Goal: Task Accomplishment & Management: Use online tool/utility

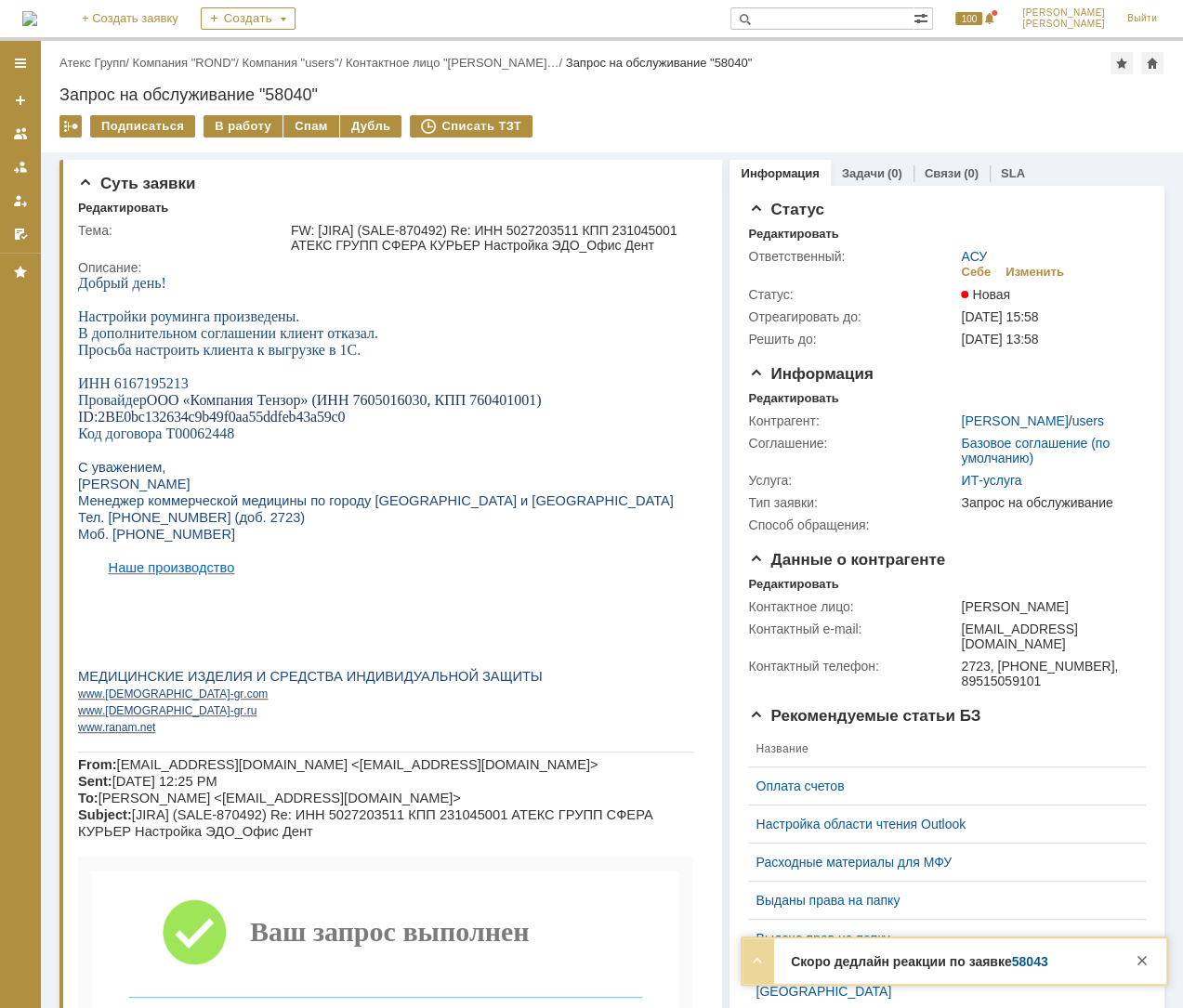
click at [117, 62] on link "Атекс Групп" at bounding box center [92, 63] width 66 height 14
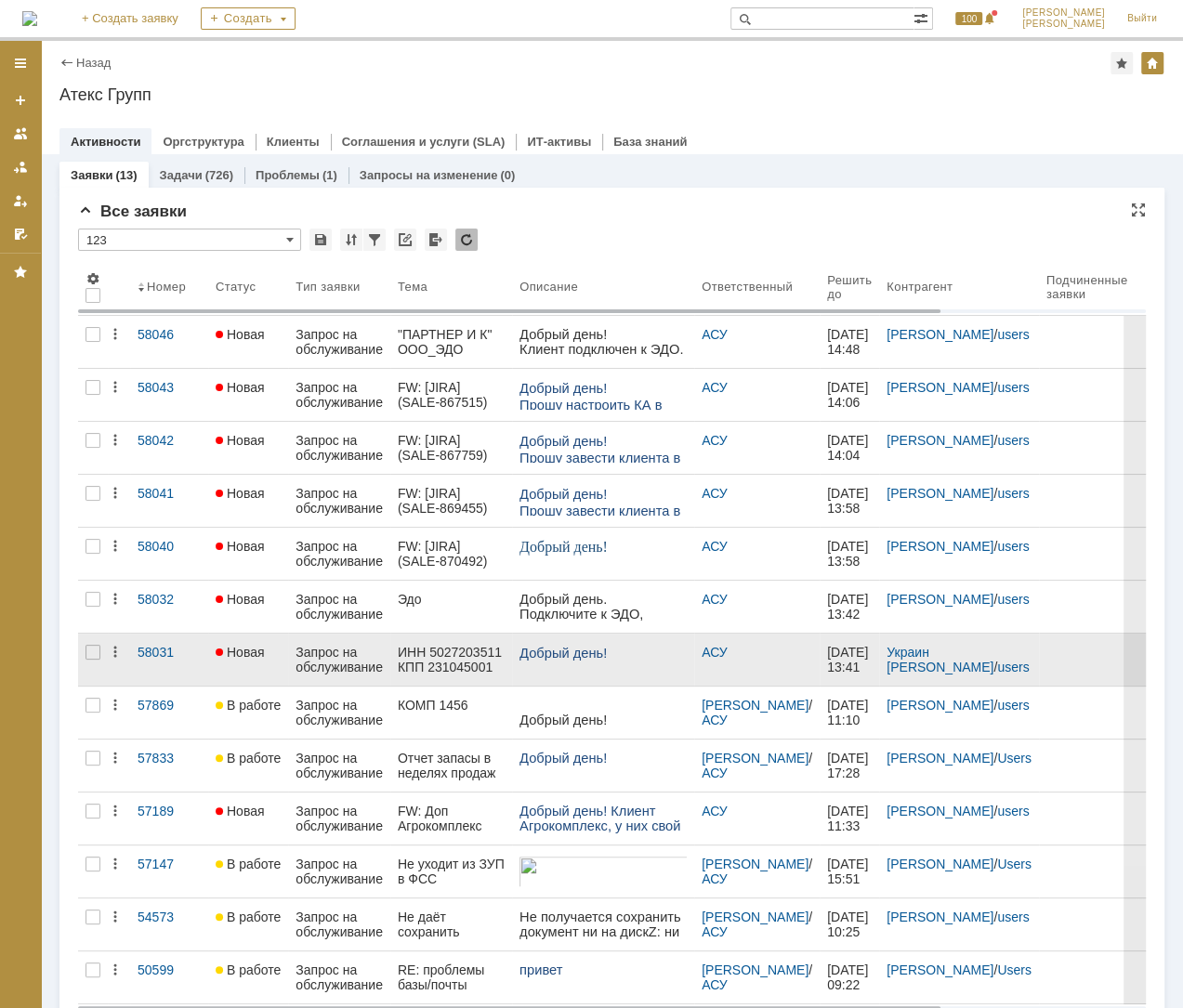
click at [335, 650] on div "Запрос на обслуживание" at bounding box center [338, 660] width 87 height 30
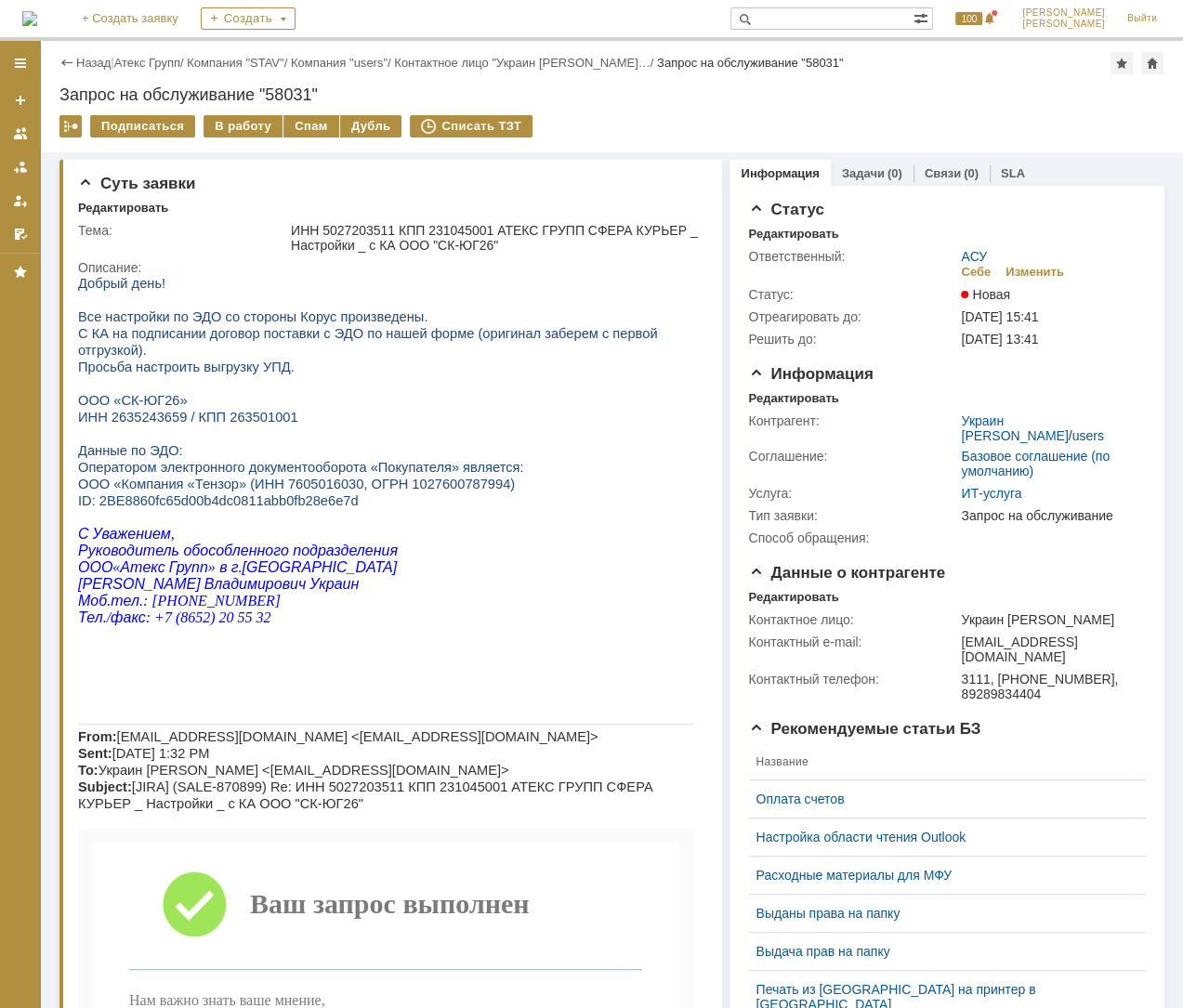
click at [254, 140] on div "Подписаться В работу Спам Дубль Списать ТЗТ" at bounding box center [611, 135] width 1104 height 39
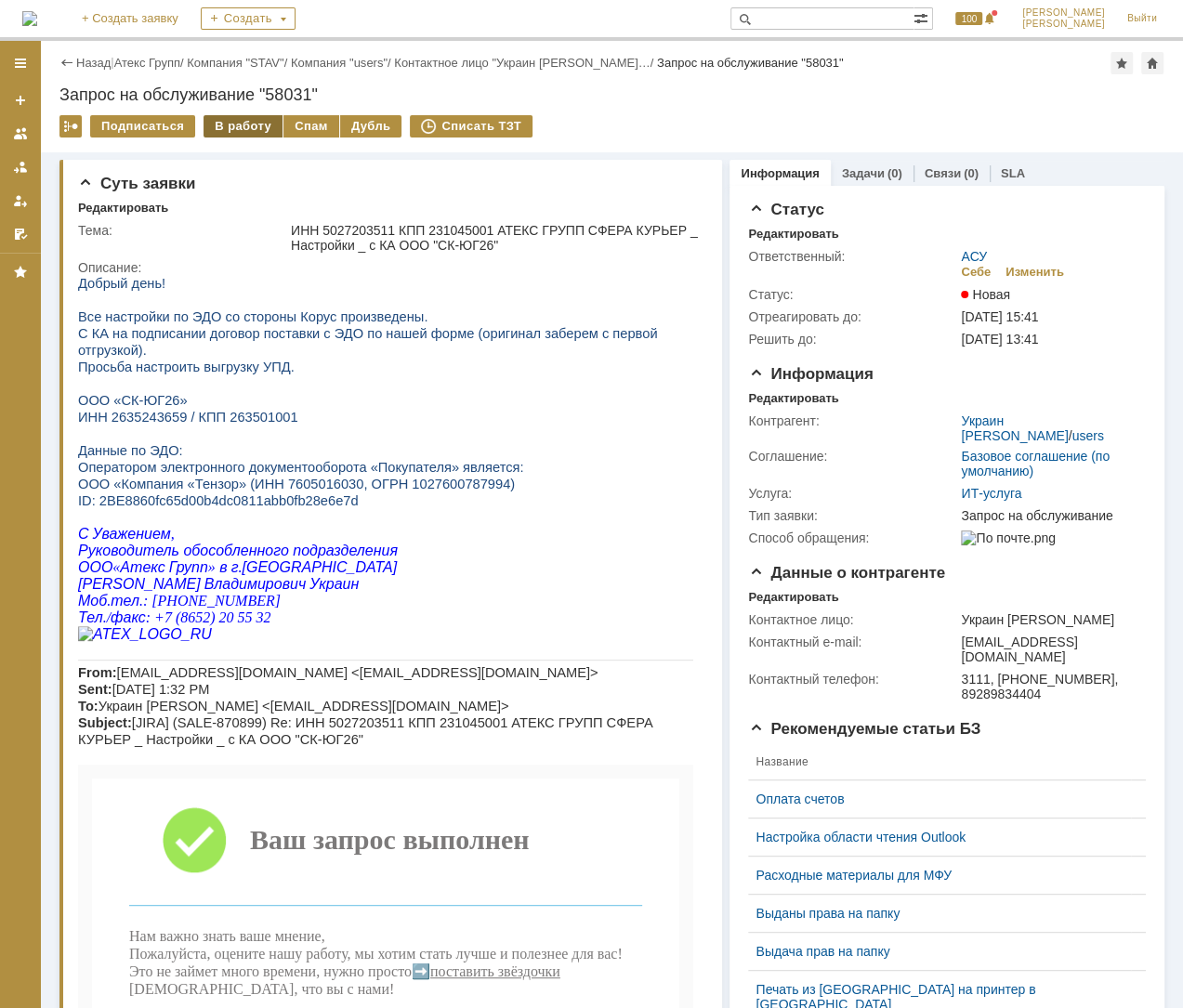
click at [248, 122] on div "В работу" at bounding box center [243, 126] width 79 height 22
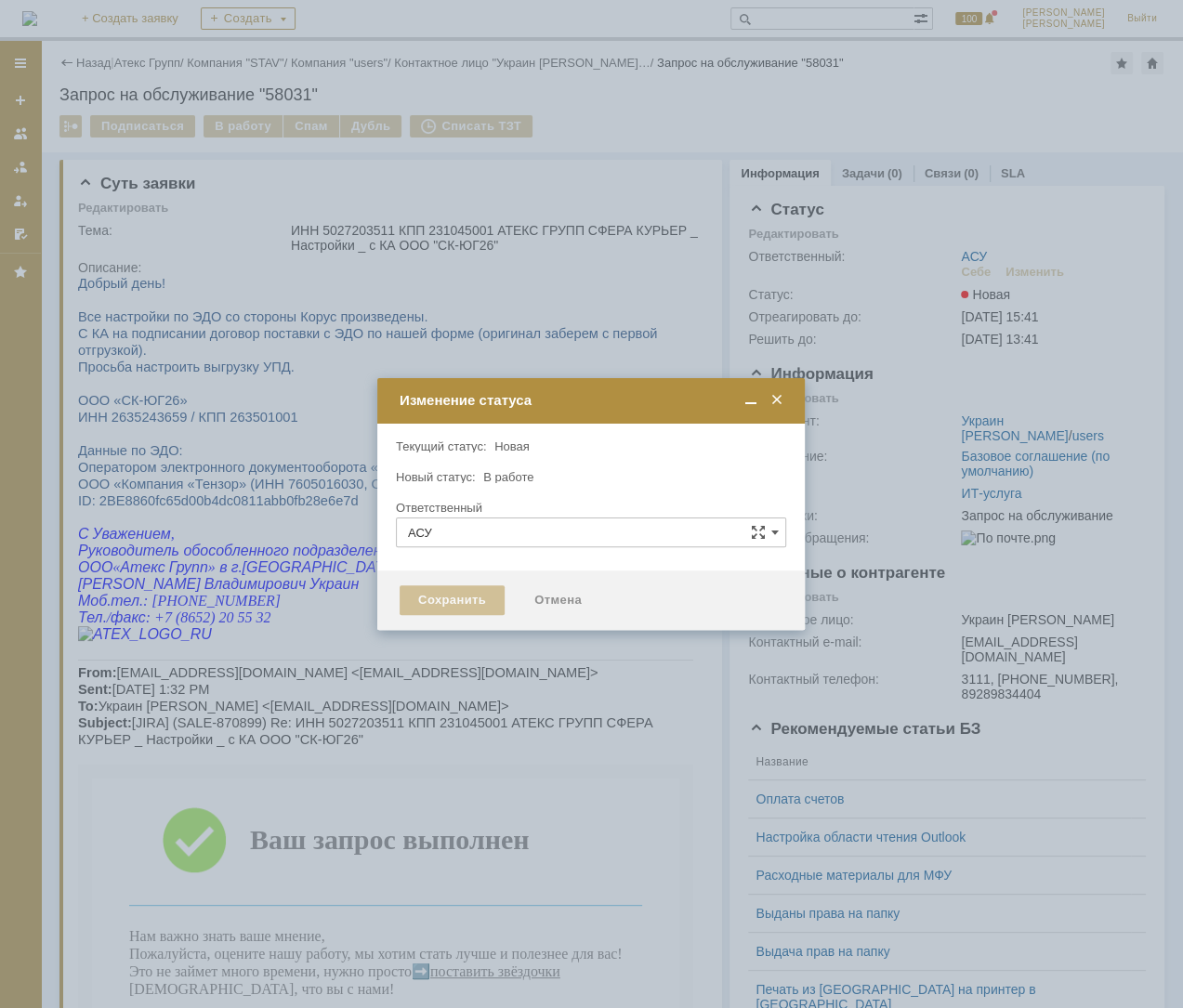
type input "[PERSON_NAME]"
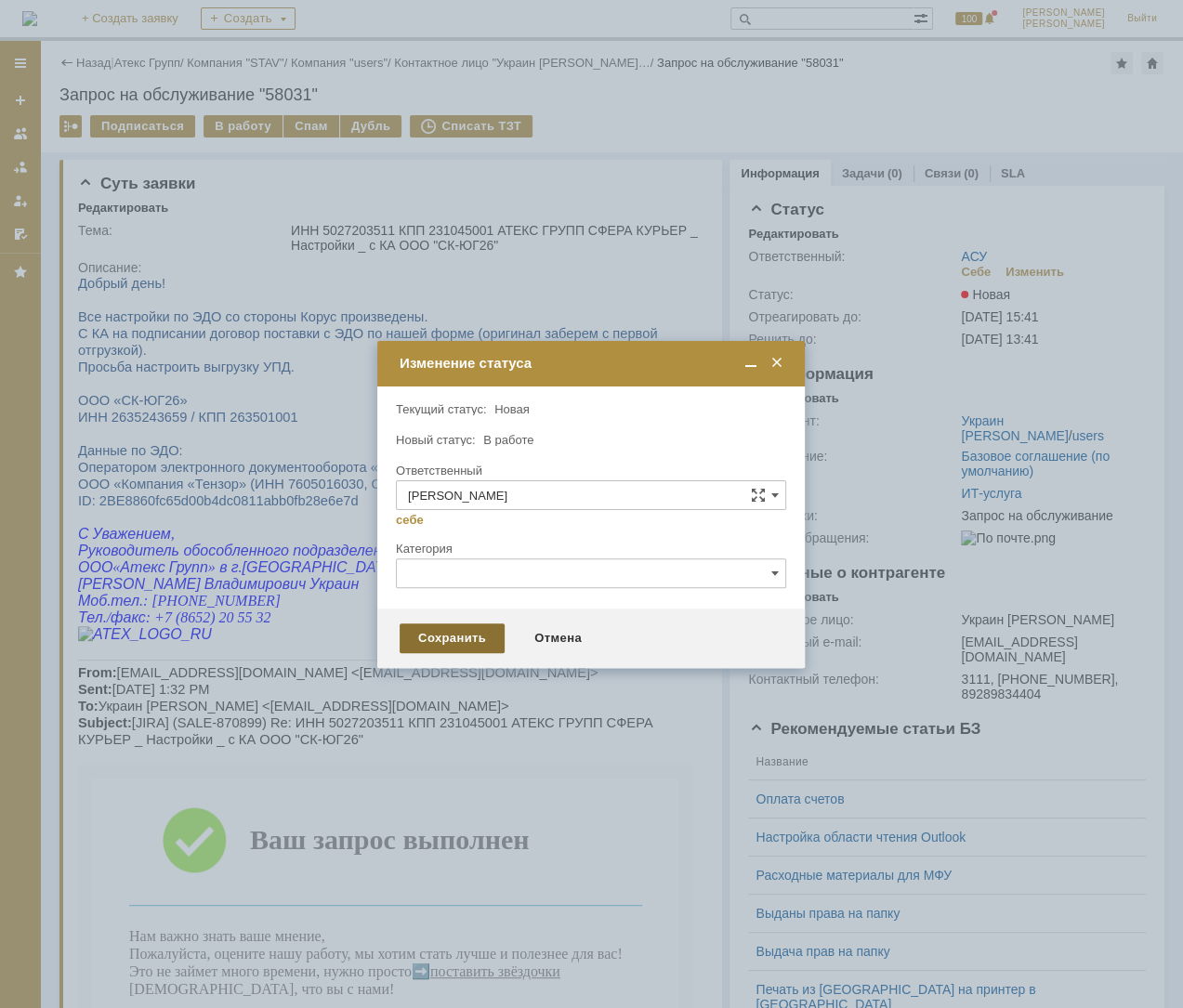
click at [476, 641] on div "Сохранить" at bounding box center [451, 639] width 105 height 30
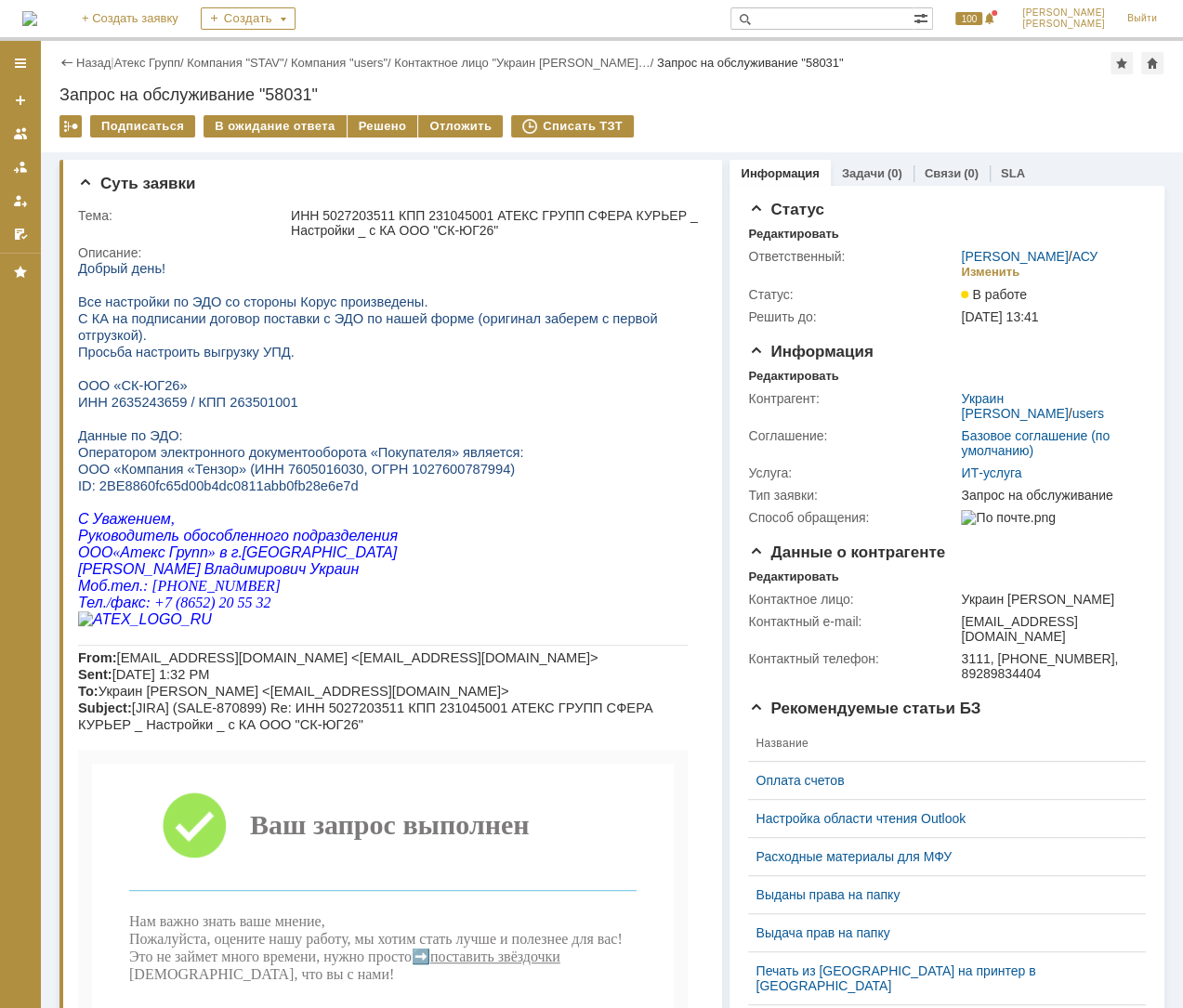
click at [115, 395] on span "ИНН 2635243659 / КПП 263501001" at bounding box center [187, 403] width 220 height 15
copy span "2635243659"
drag, startPoint x: 97, startPoint y: 481, endPoint x: 338, endPoint y: 485, distance: 241.0
click at [338, 485] on p "ID: 2BE8860fc65d00b4dc0811abb0fb28e6e7d" at bounding box center [382, 486] width 610 height 17
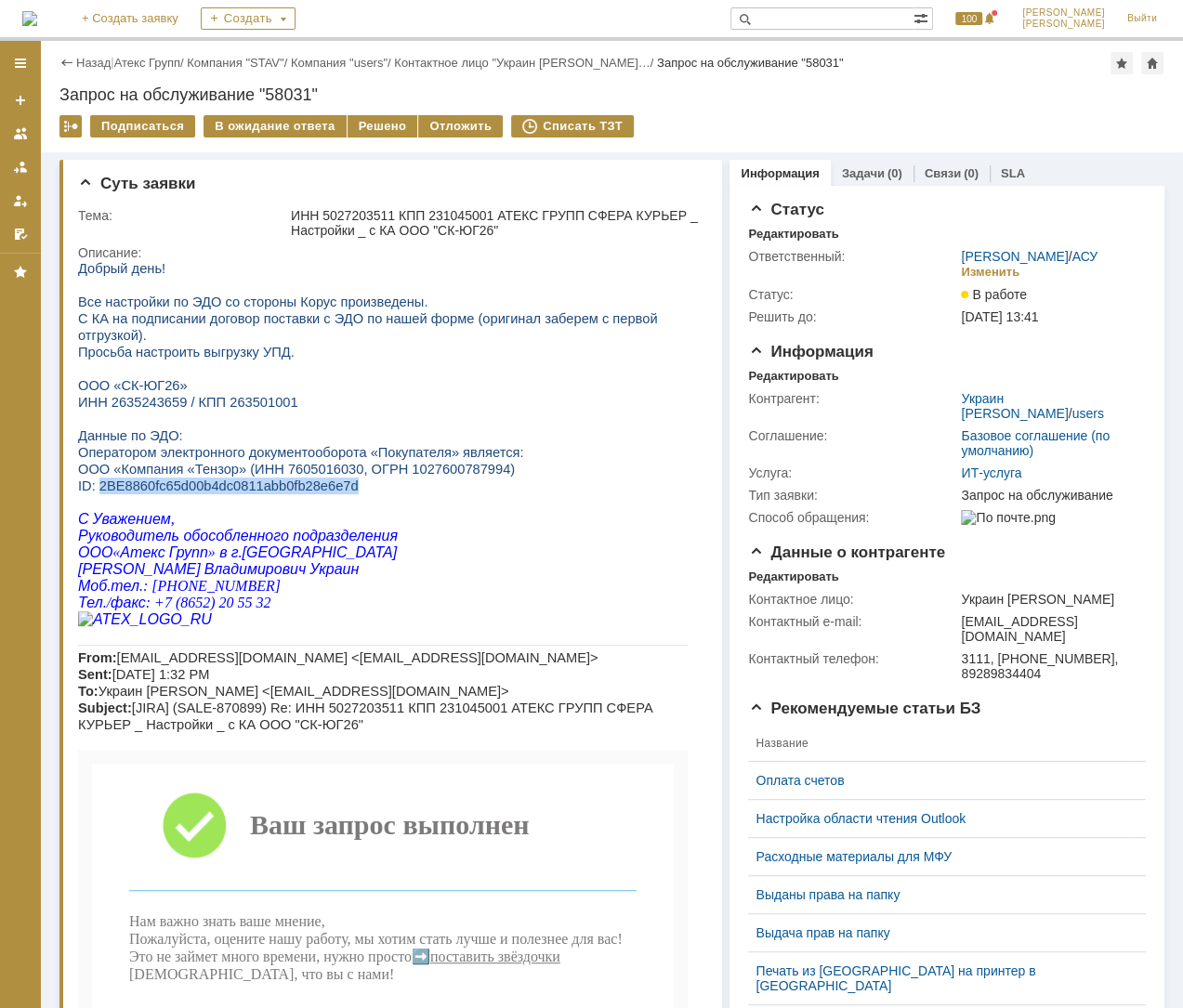
copy span "2BE8860fc65d00b4dc0811abb0fb28e6e7d"
click at [308, 469] on span "ООО «Компания «Тензор» (ИНН 7605016030, ОГРН 1027600787994)" at bounding box center [296, 469] width 436 height 15
click at [140, 394] on p "ИНН 2635243659 / КПП 263501001" at bounding box center [382, 403] width 610 height 17
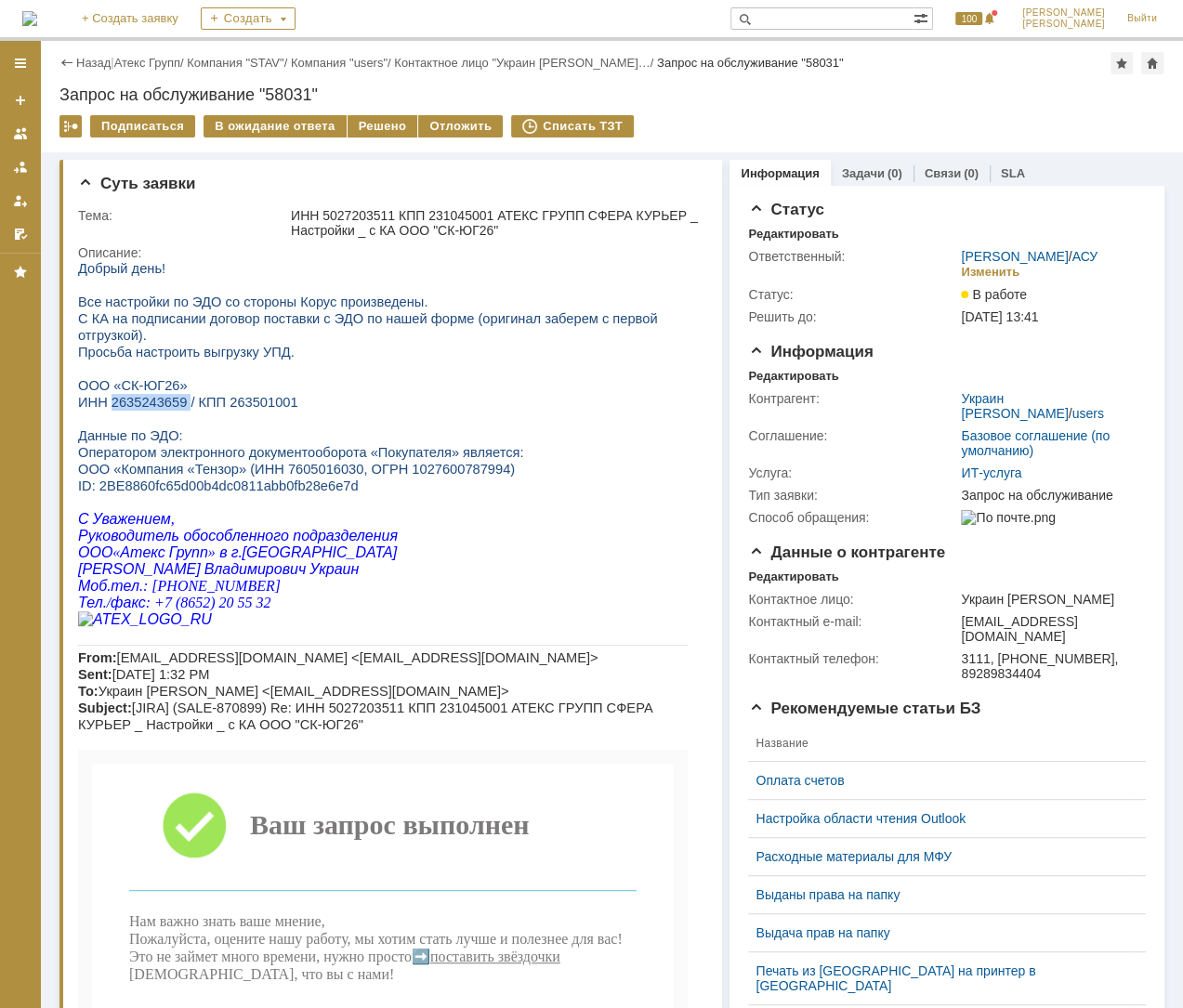
copy span "2635243659"
click at [375, 128] on div "Решено" at bounding box center [382, 126] width 70 height 22
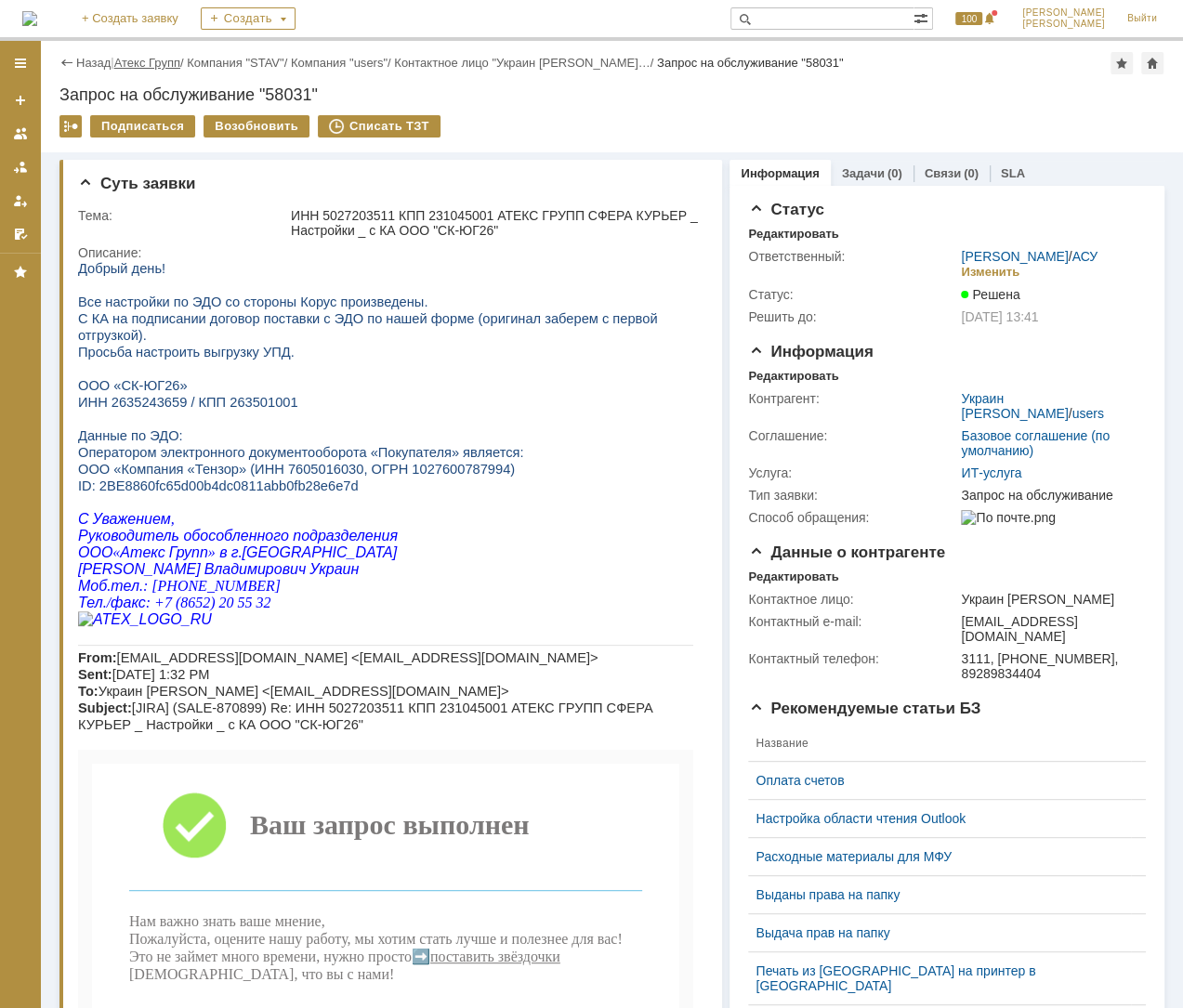
click at [144, 65] on link "Атекс Групп" at bounding box center [147, 63] width 66 height 14
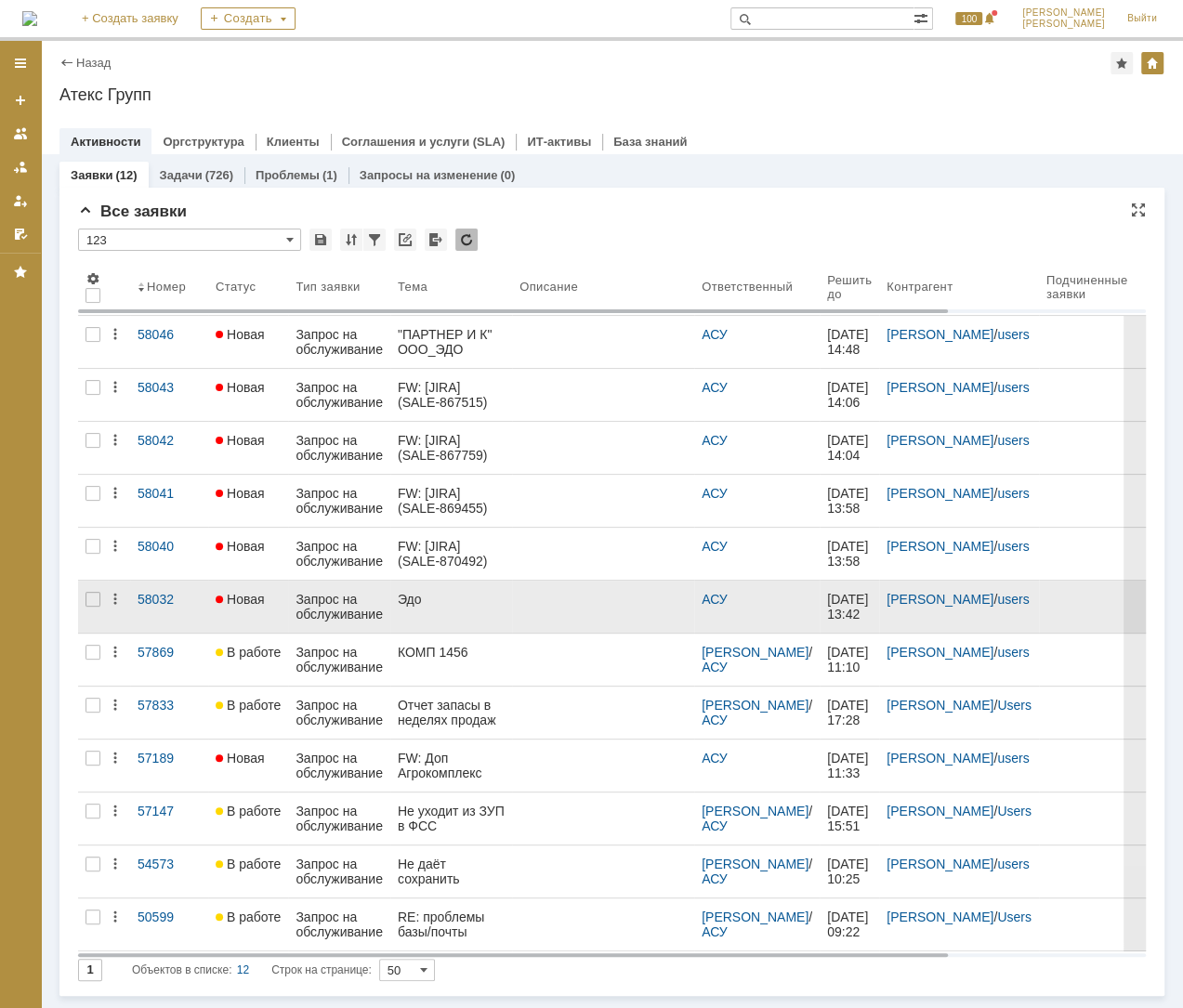
click at [453, 594] on div "Эдо" at bounding box center [451, 600] width 107 height 15
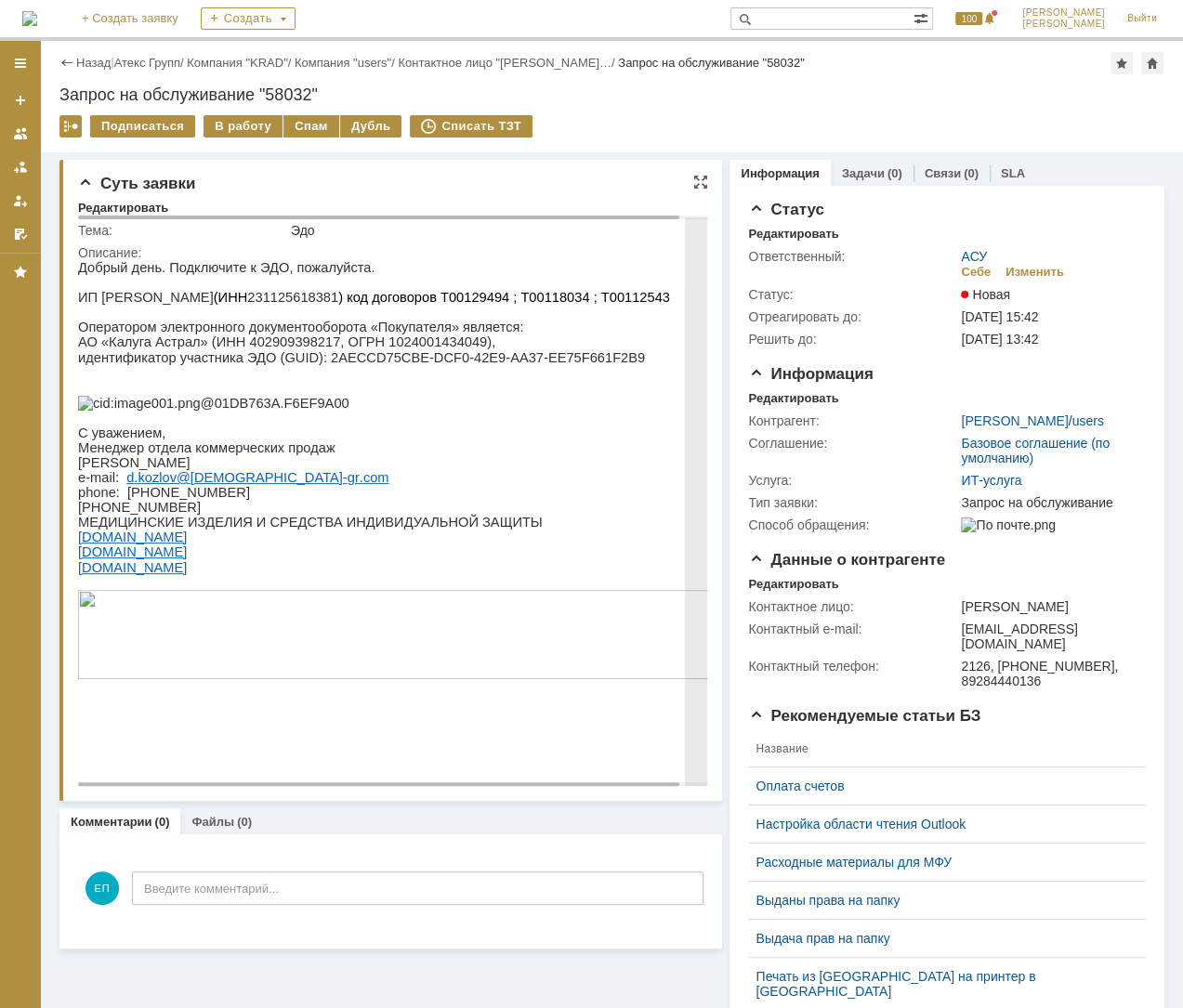
click at [326, 304] on p "ИП [PERSON_NAME] (ИНН 231125618381 ) код договоров Т00129494 ; Т00118034 ; Т001…" at bounding box center [403, 297] width 650 height 15
copy p "231125618381"
drag, startPoint x: 303, startPoint y: 366, endPoint x: 564, endPoint y: 372, distance: 261.1
click at [564, 366] on p "идентификатор участника ЭДО (GUID): 2AECCD75CBE-DCF0-42E9-AA37-EE75F661F2B9" at bounding box center [403, 358] width 650 height 17
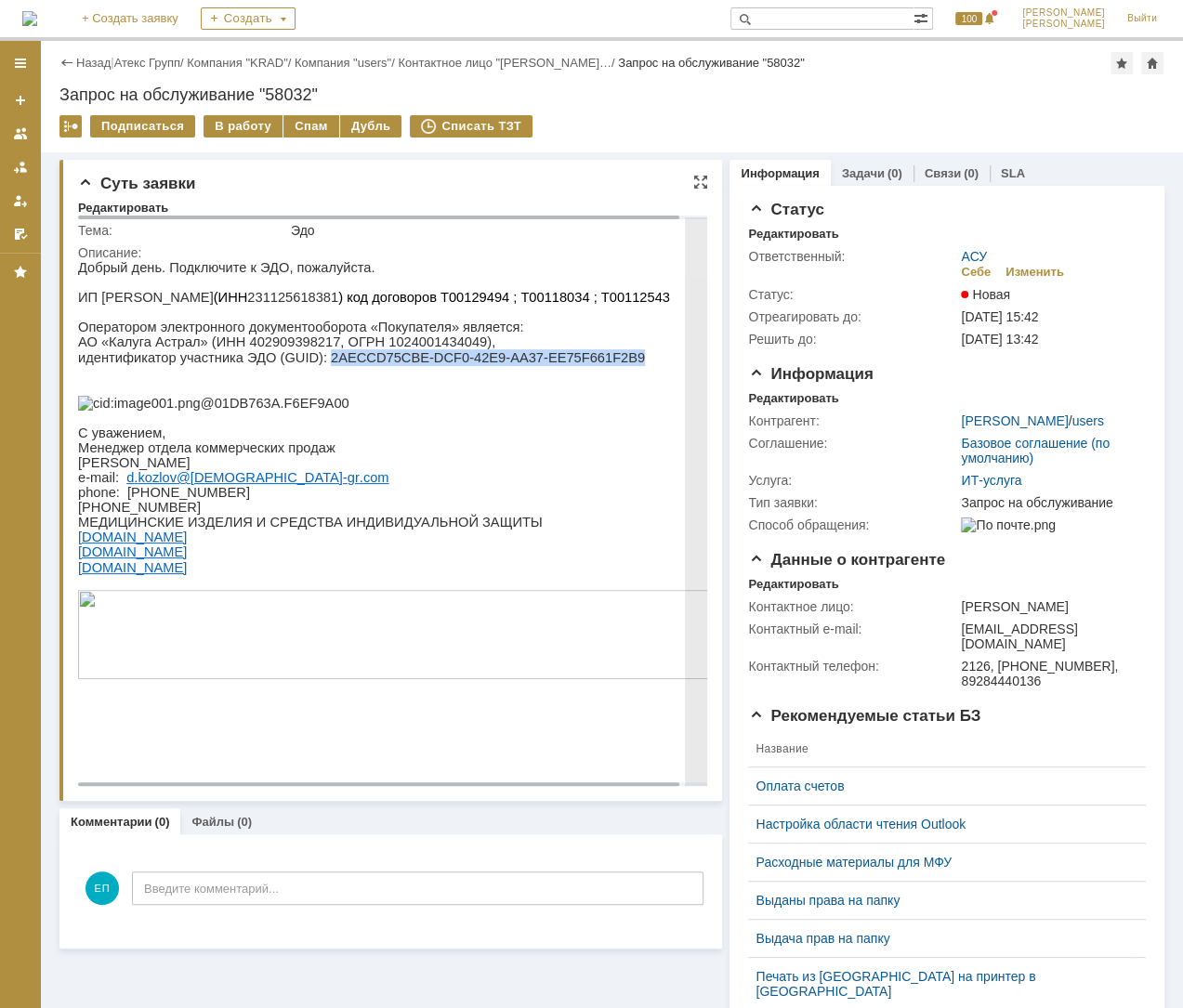
copy p "2AECCD75CBE-DCF0-42E9-AA37-EE75F661F2B9"
click at [303, 304] on p "ИП [PERSON_NAME] (ИНН 231125618381 ) код договоров Т00129494 ; Т00118034 ; Т001…" at bounding box center [403, 297] width 650 height 15
copy p "231125618381"
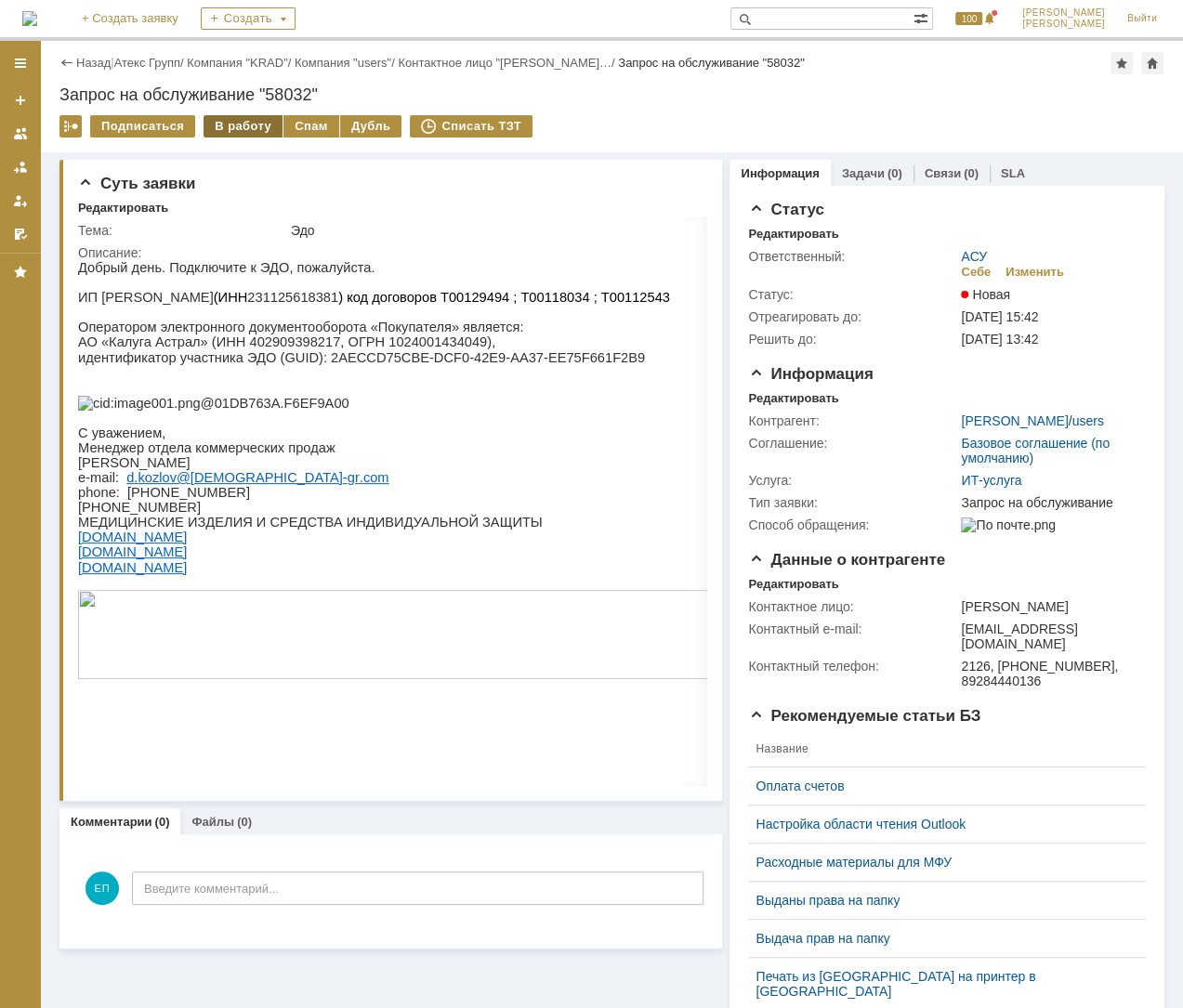
click at [212, 121] on div "В работу" at bounding box center [243, 126] width 79 height 22
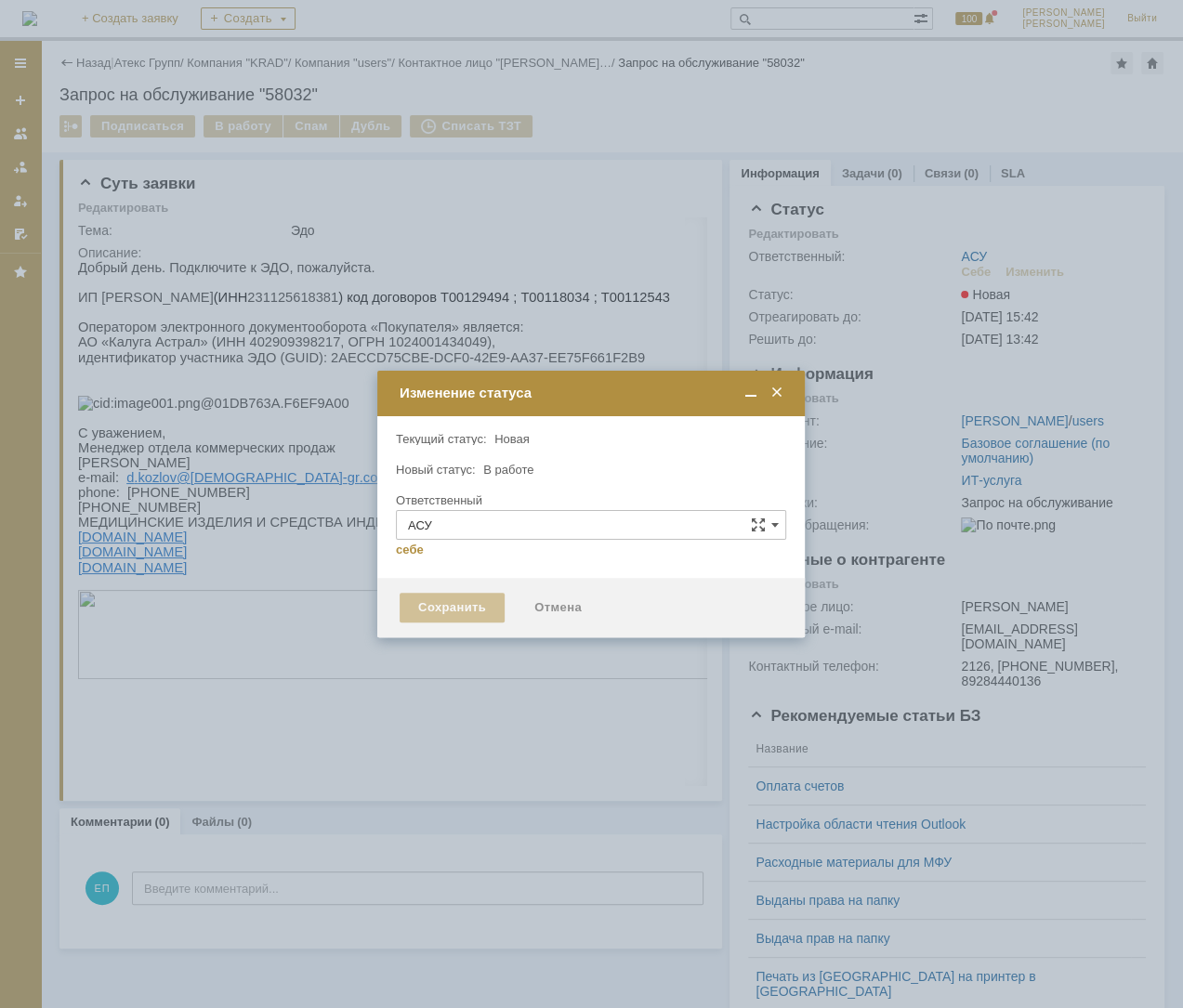
type input "[PERSON_NAME]"
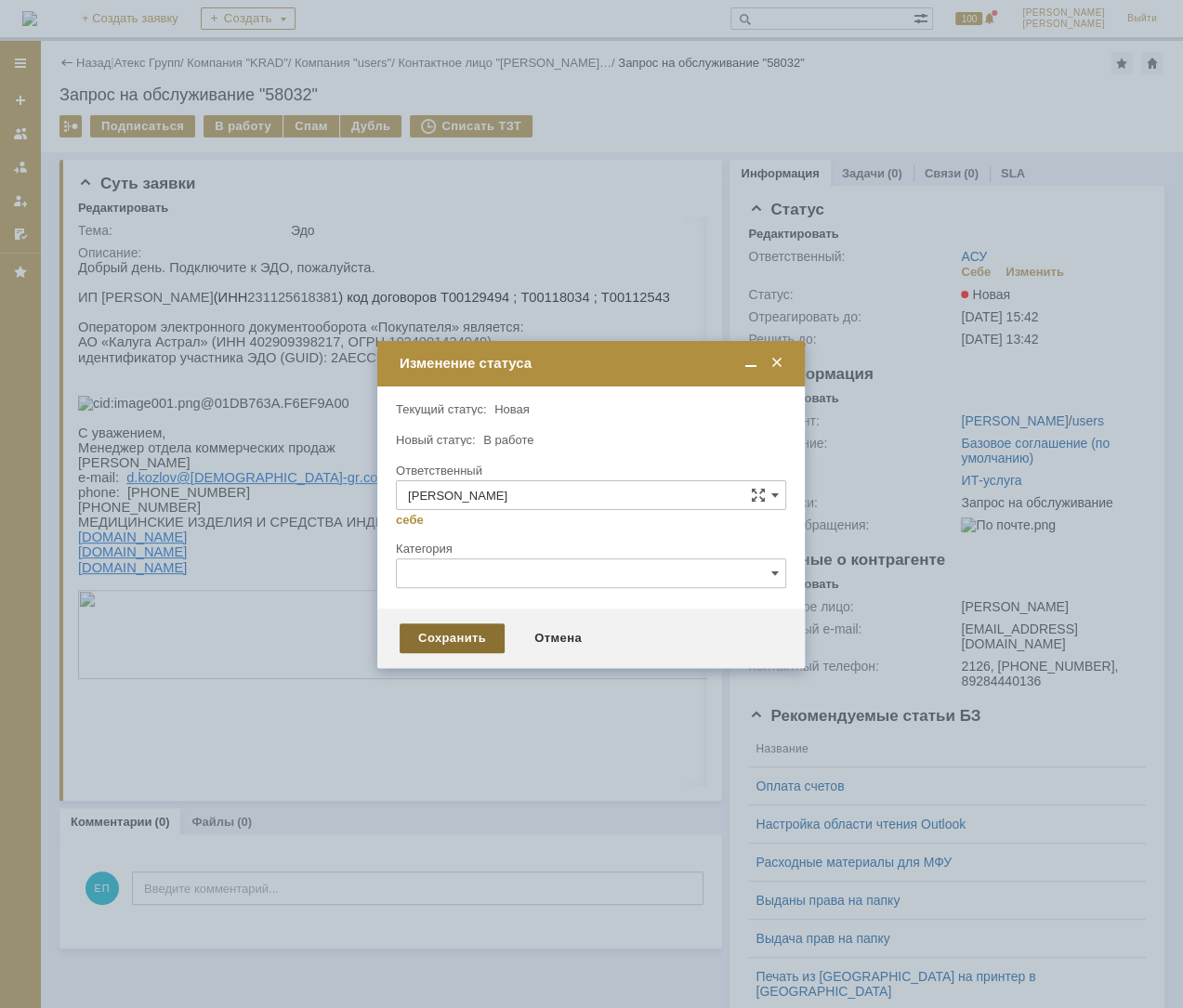
click at [476, 630] on div "Сохранить" at bounding box center [451, 639] width 105 height 30
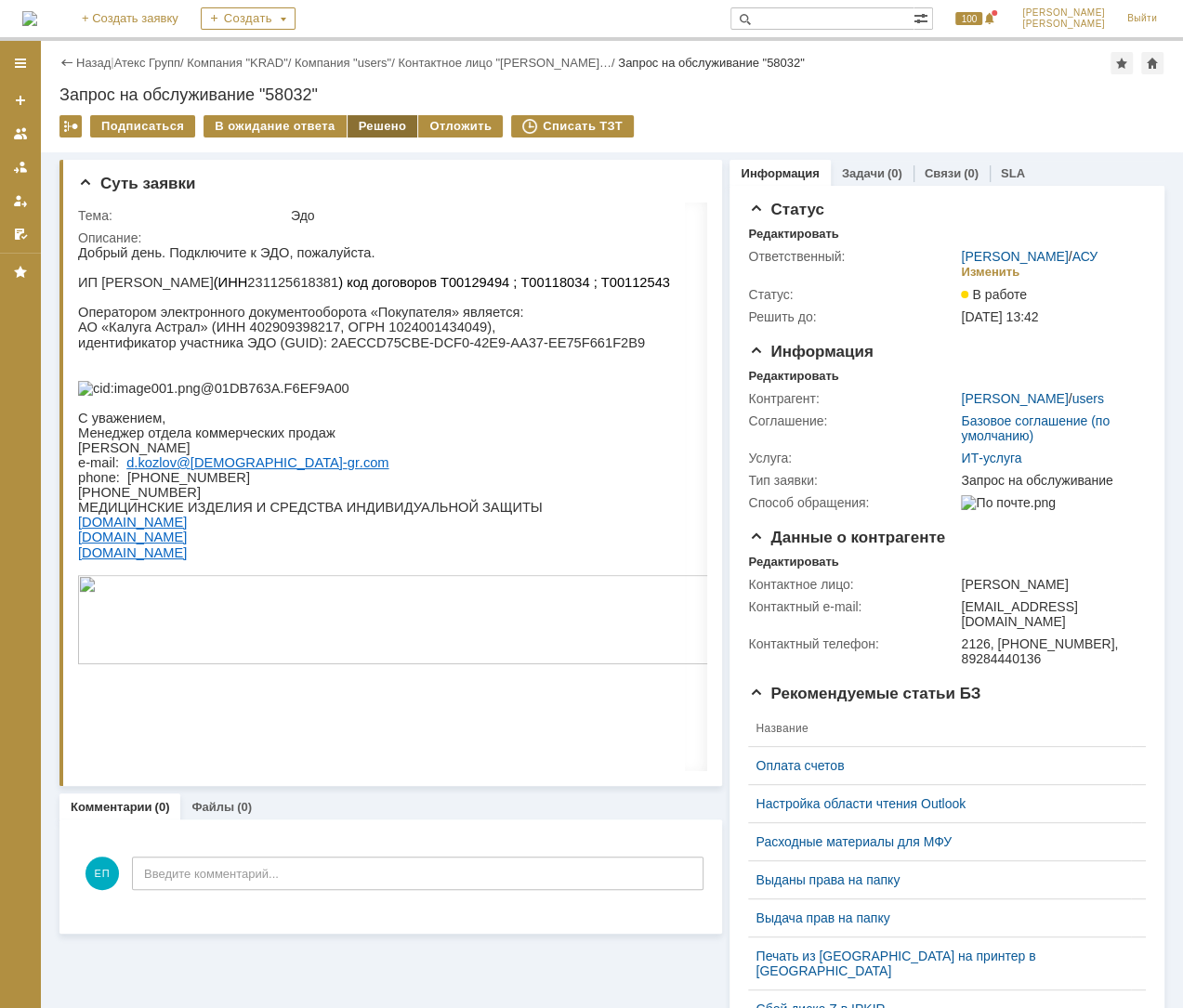
click at [353, 123] on div "Решено" at bounding box center [382, 126] width 70 height 22
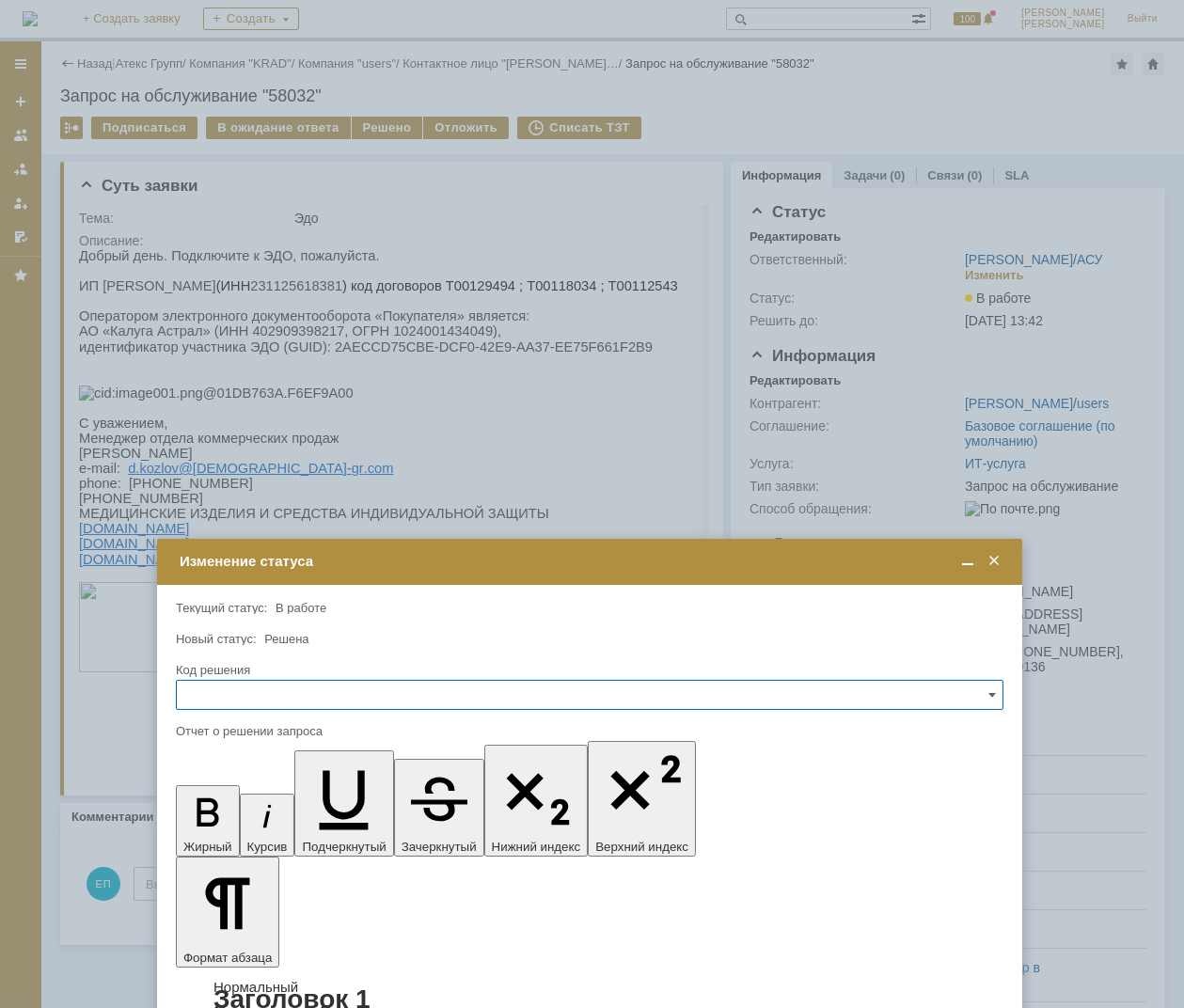
drag, startPoint x: 337, startPoint y: 314, endPoint x: 325, endPoint y: 443, distance: 129.6
click at [325, 539] on td "Изменение статуса" at bounding box center [590, 561] width 865 height 46
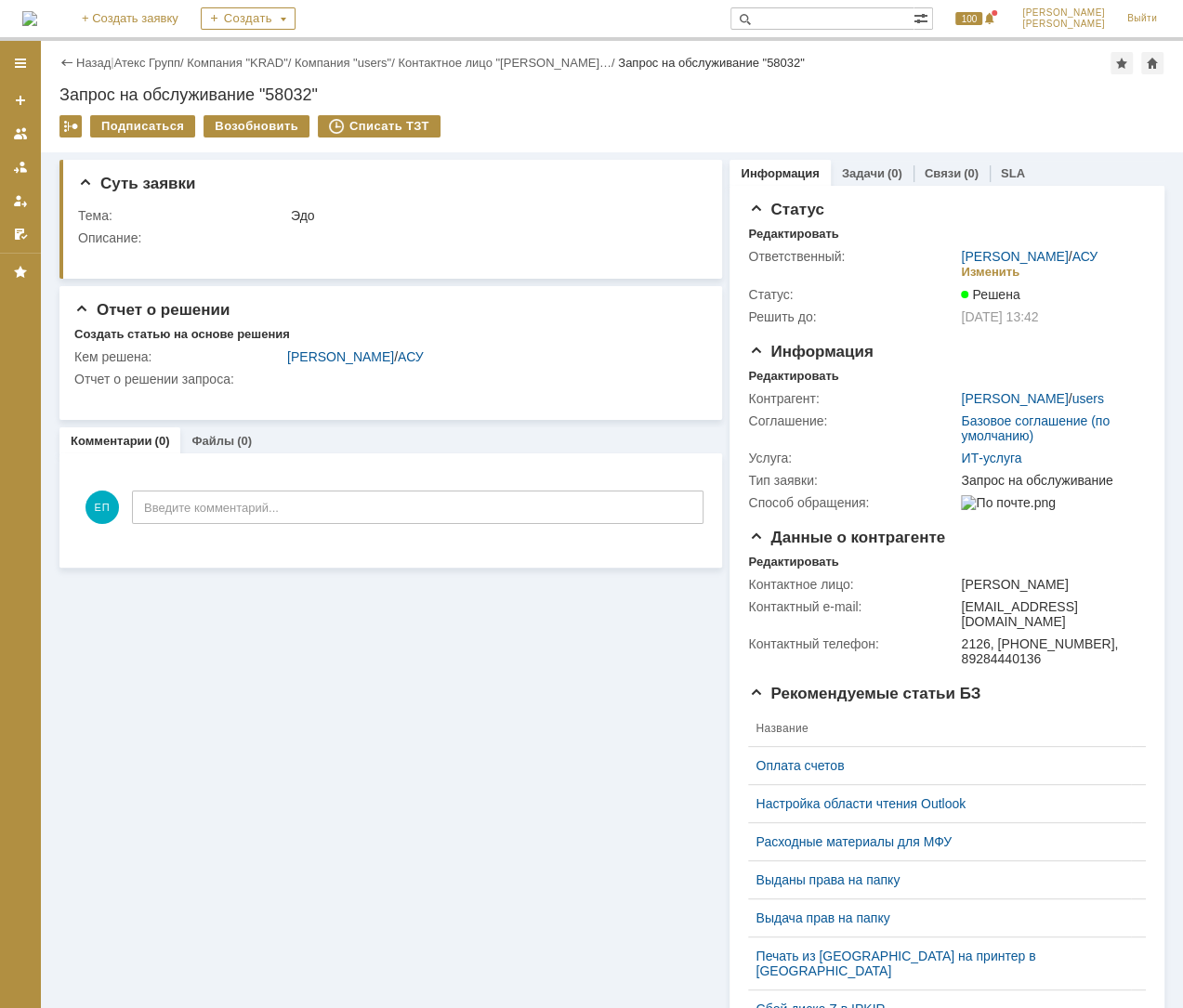
scroll to position [0, 0]
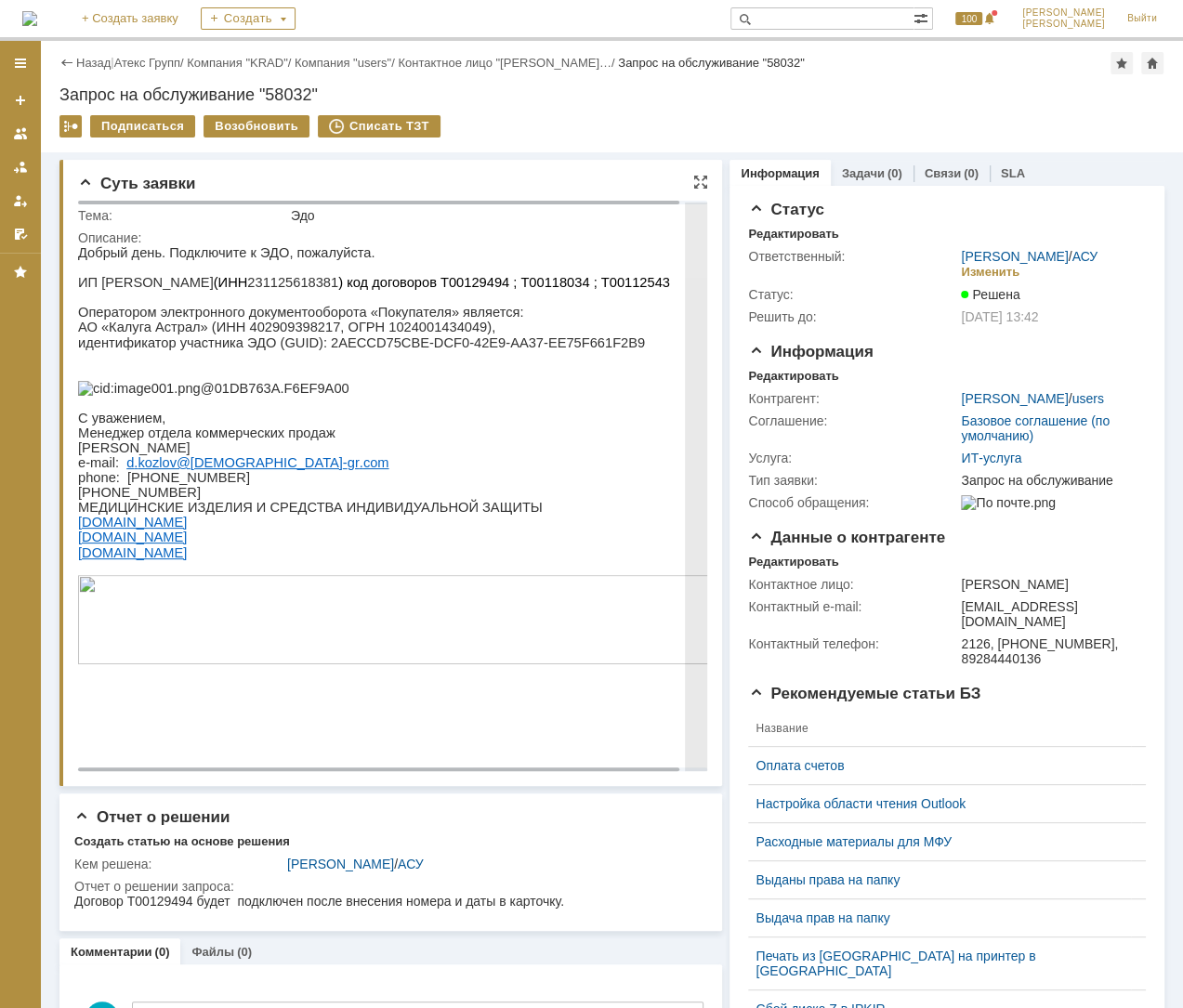
click at [481, 348] on p "идентификатор участника ЭДО (GUID): 2AECCD75CBE-DCF0-42E9-AA37-EE75F661F2B9" at bounding box center [403, 343] width 650 height 17
click at [342, 360] on p at bounding box center [403, 359] width 650 height 15
drag, startPoint x: 327, startPoint y: 345, endPoint x: 563, endPoint y: 345, distance: 236.0
click at [563, 345] on p "идентификатор участника ЭДО (GUID): 2AECCD75CBE-DCF0-42E9-AA37-EE75F661F2B9" at bounding box center [403, 343] width 650 height 17
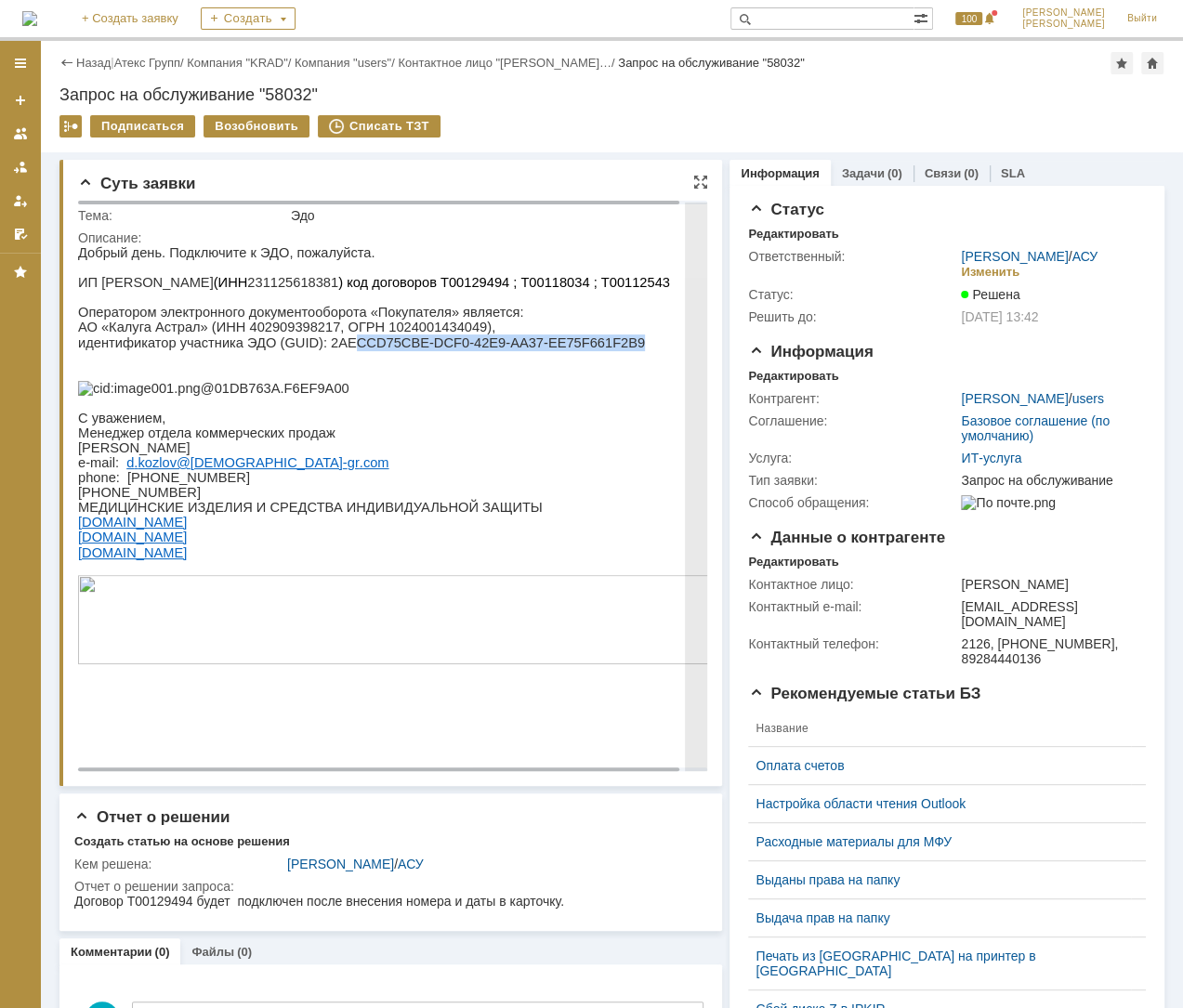
copy p "CCD75CBE-DCF0-42E9-AA37-EE75F661F2B9"
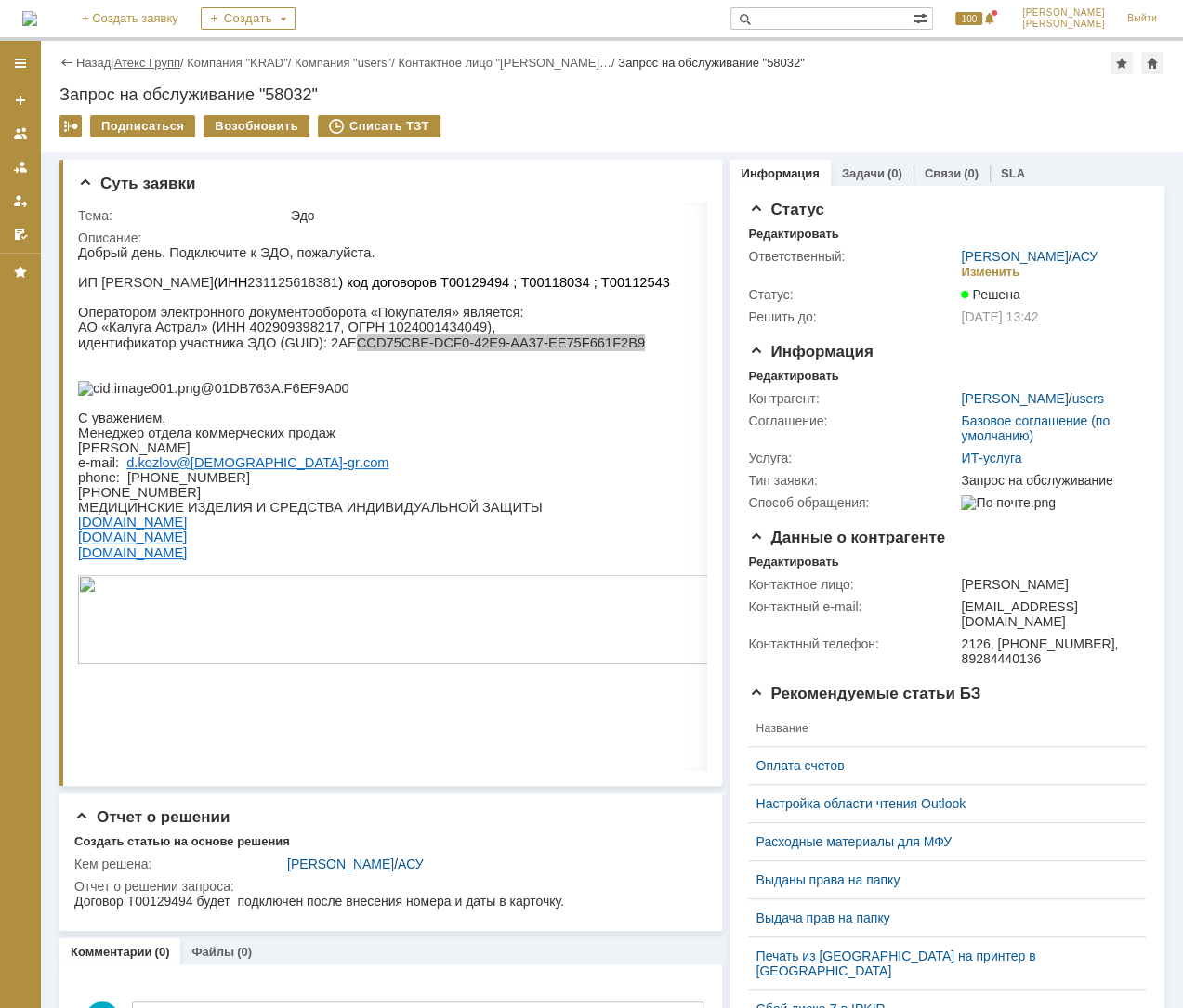
click at [176, 59] on link "Атекс Групп" at bounding box center [147, 63] width 66 height 14
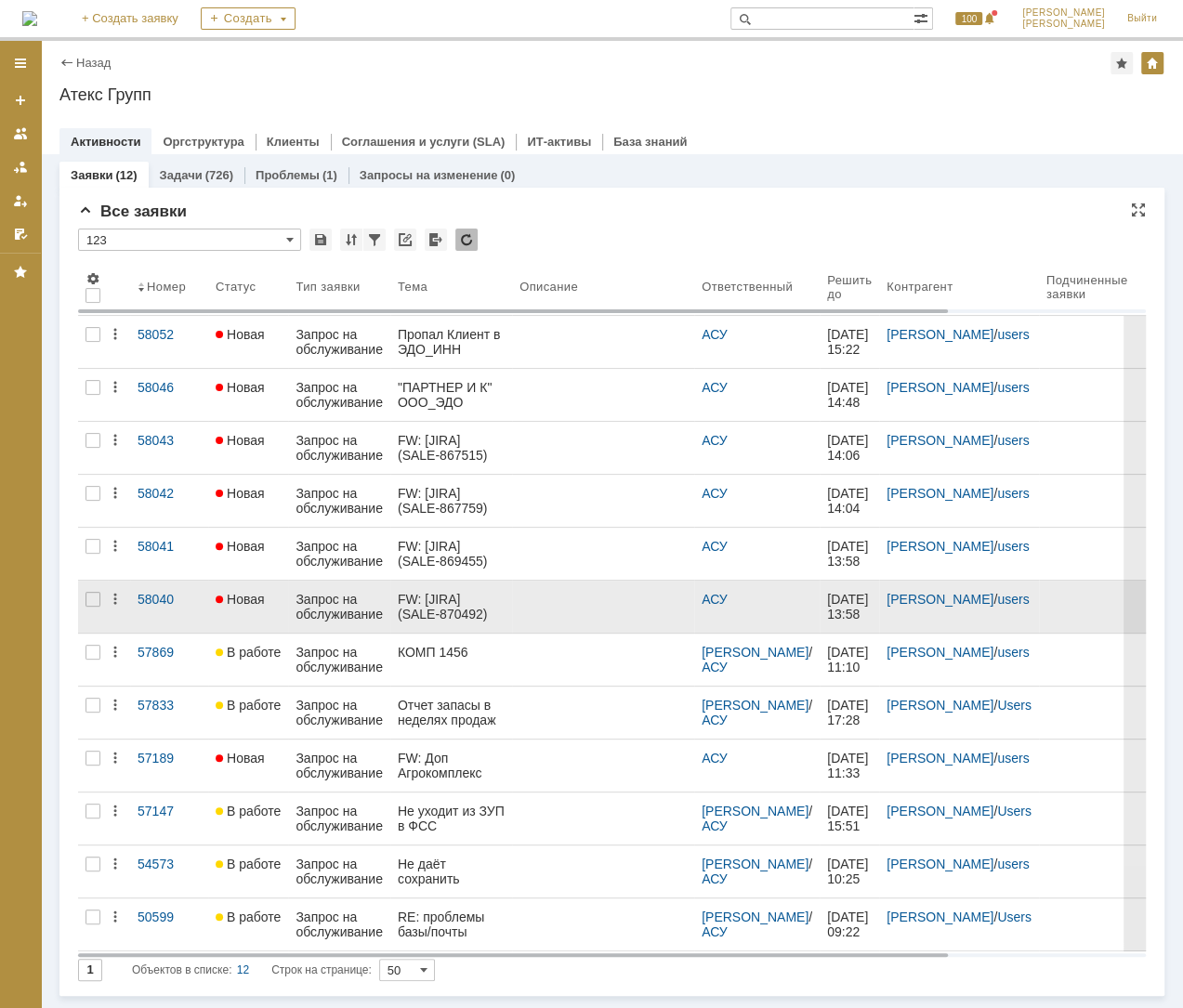
click at [365, 601] on div "Запрос на обслуживание" at bounding box center [338, 607] width 87 height 30
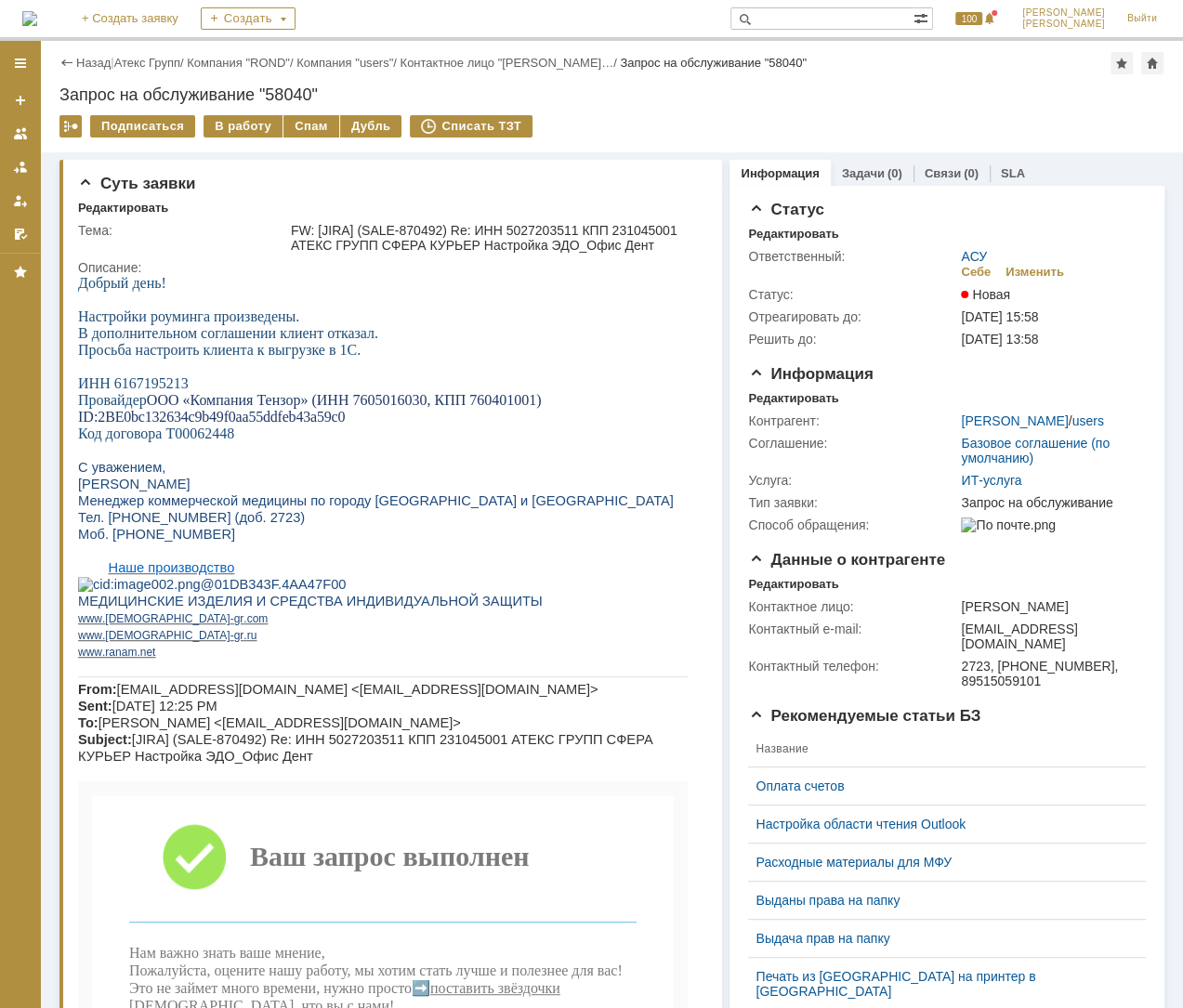
click at [143, 392] on span "ИНН 6167195213 Провайдер" at bounding box center [133, 392] width 111 height 33
copy span "6167195213"
click at [106, 424] on span "2BE0bc132634c9b49f0aa55ddfeb43a59c0" at bounding box center [221, 416] width 247 height 16
drag, startPoint x: 104, startPoint y: 423, endPoint x: 345, endPoint y: 431, distance: 241.1
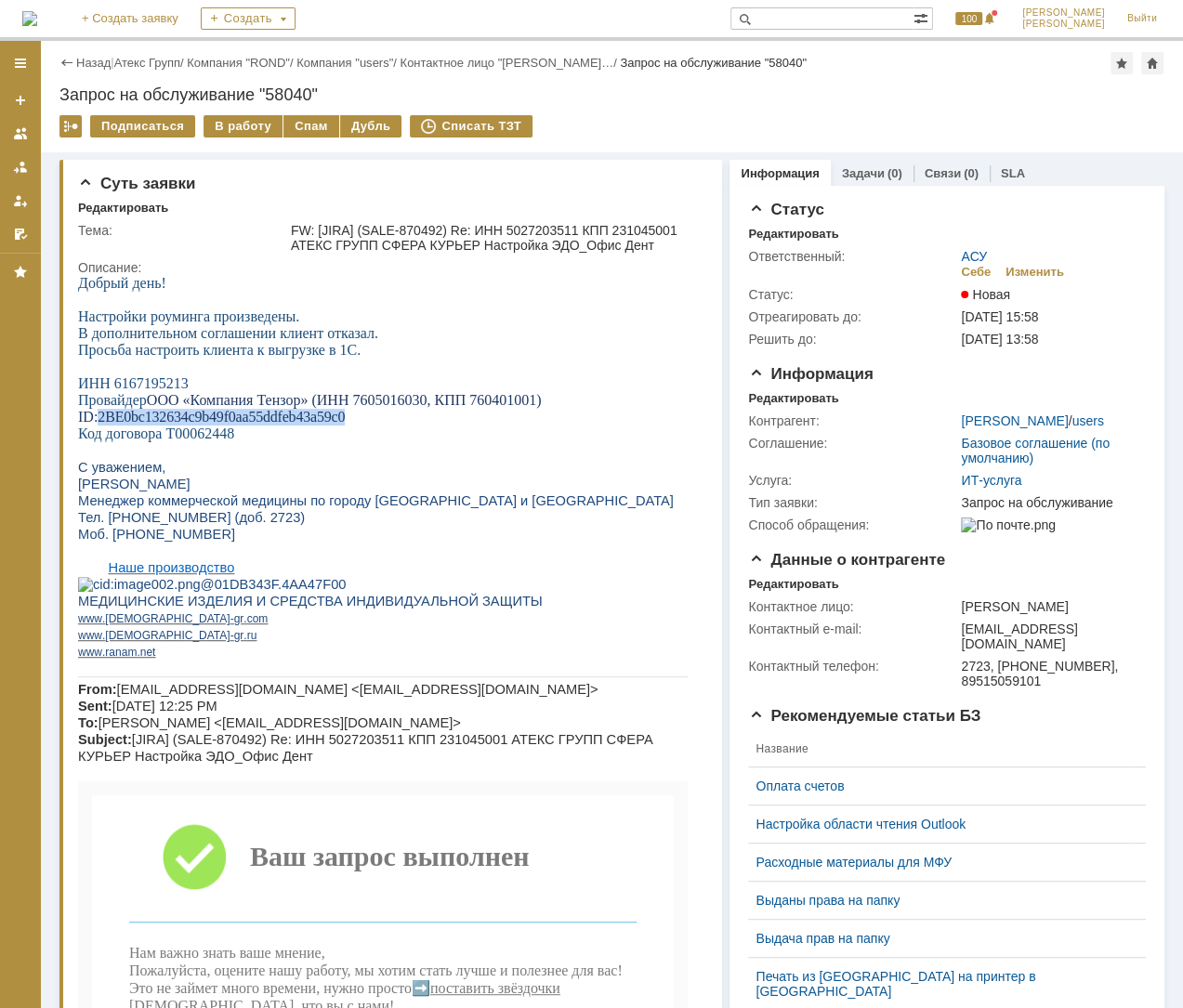
click at [345, 424] on span "2BE0bc132634c9b49f0aa55ddfeb43a59c0" at bounding box center [221, 416] width 247 height 16
copy span "2BE0bc132634c9b49f0aa55ddfeb43a59c0"
click at [213, 121] on div "В работу" at bounding box center [243, 126] width 79 height 22
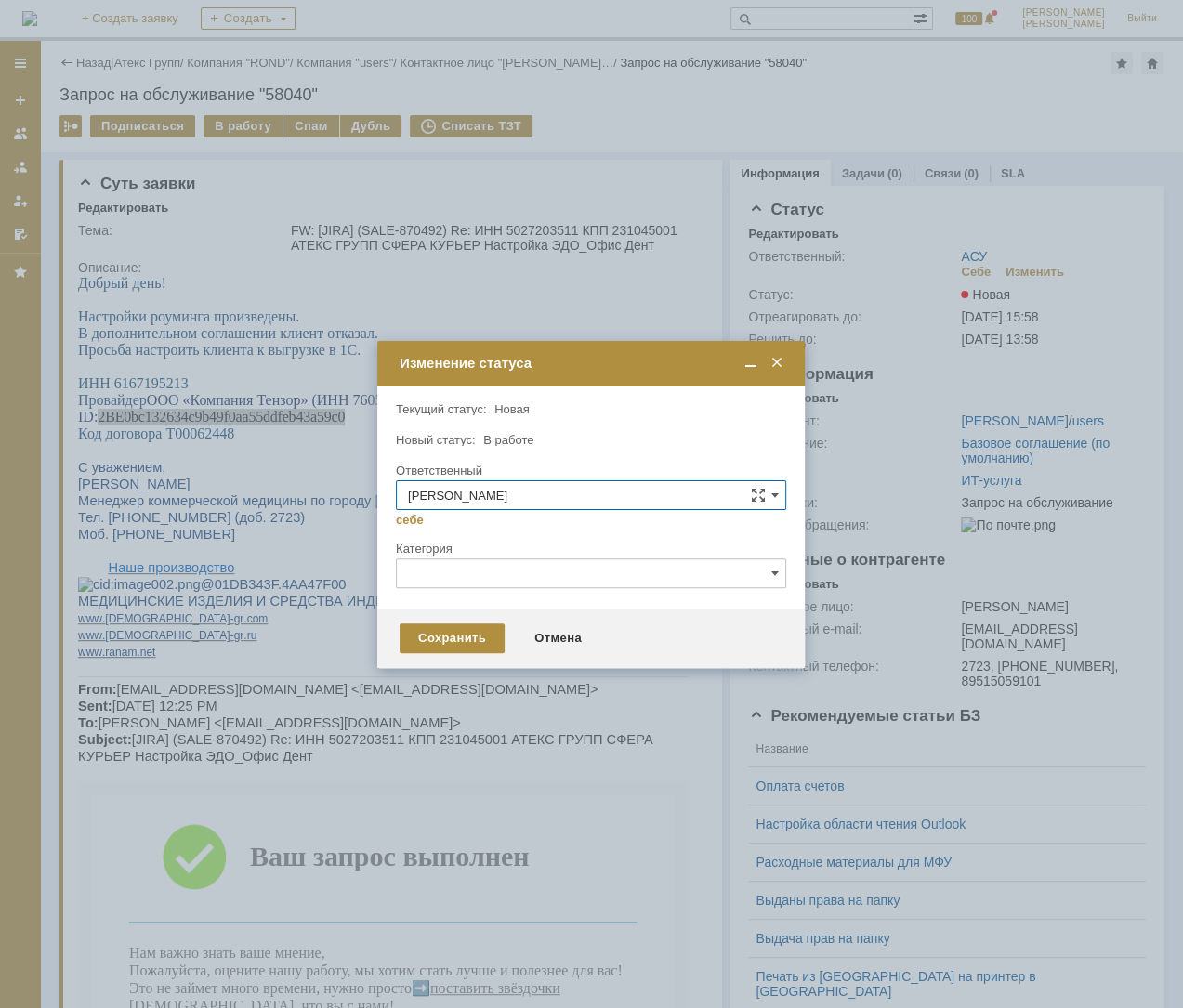
click at [475, 651] on div "Сохранить Отмена" at bounding box center [591, 638] width 427 height 59
click at [472, 646] on div "Сохранить" at bounding box center [451, 639] width 105 height 30
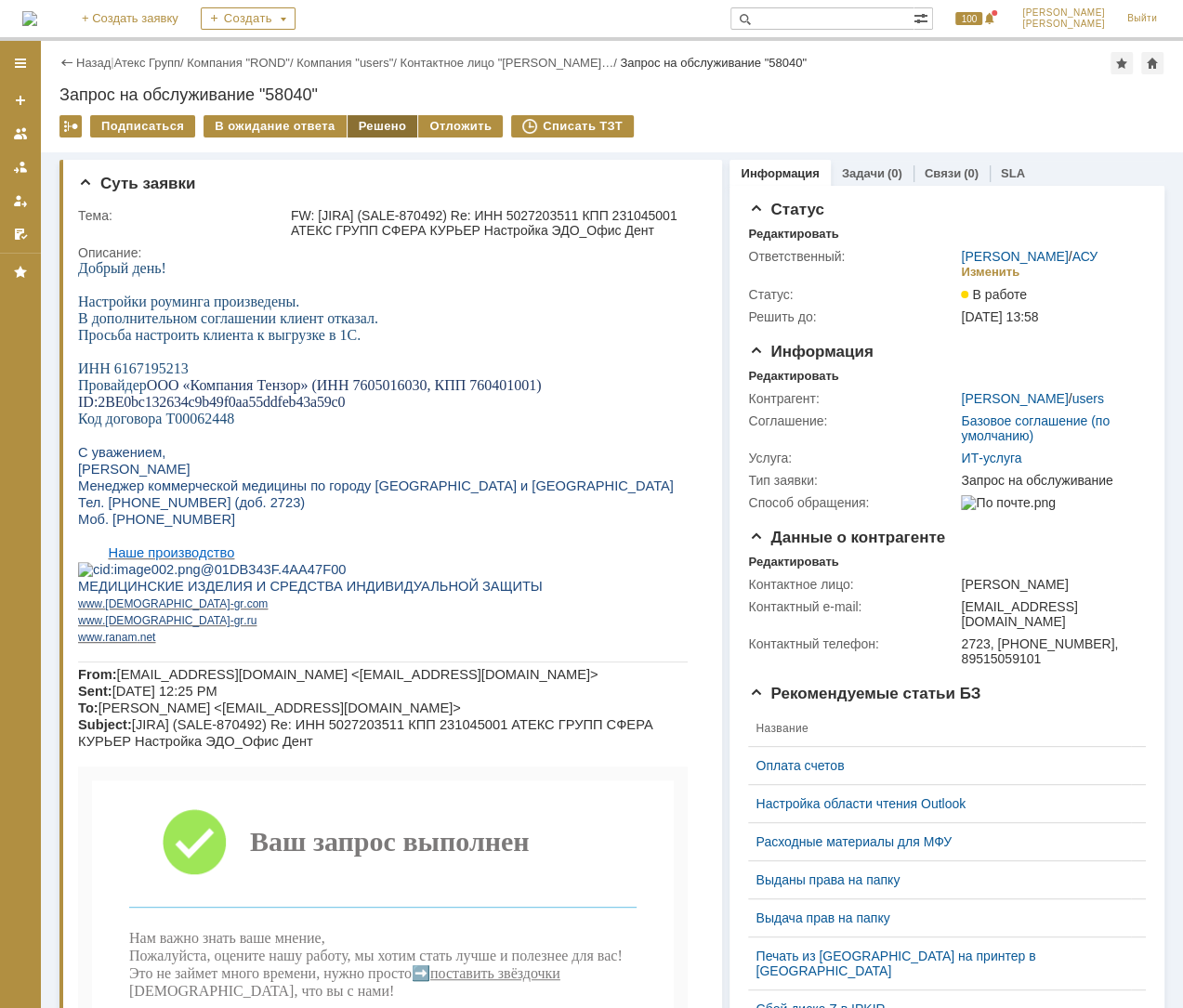
click at [378, 115] on div "Решено" at bounding box center [382, 126] width 70 height 22
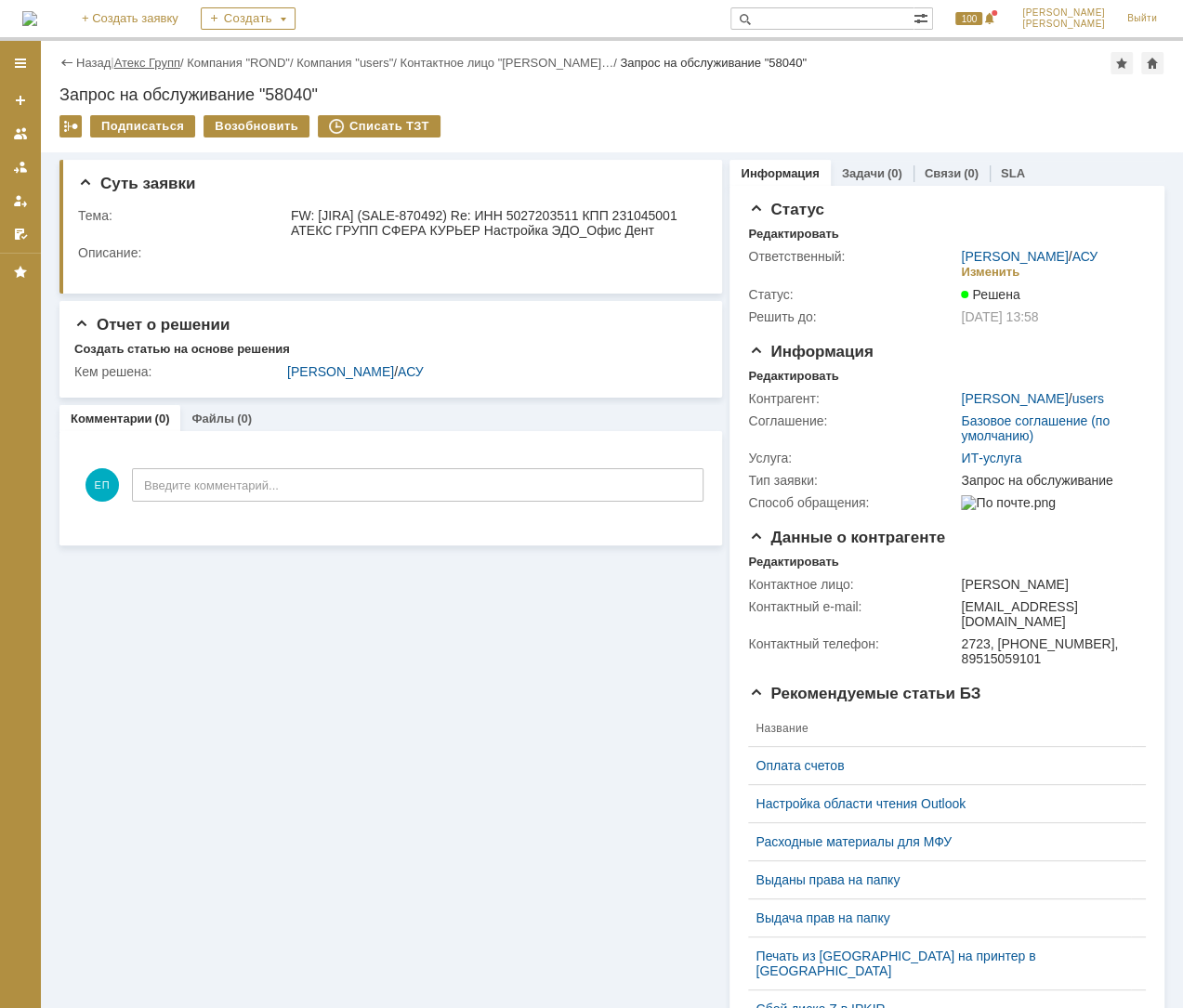
click at [157, 60] on link "Атекс Групп" at bounding box center [147, 63] width 66 height 14
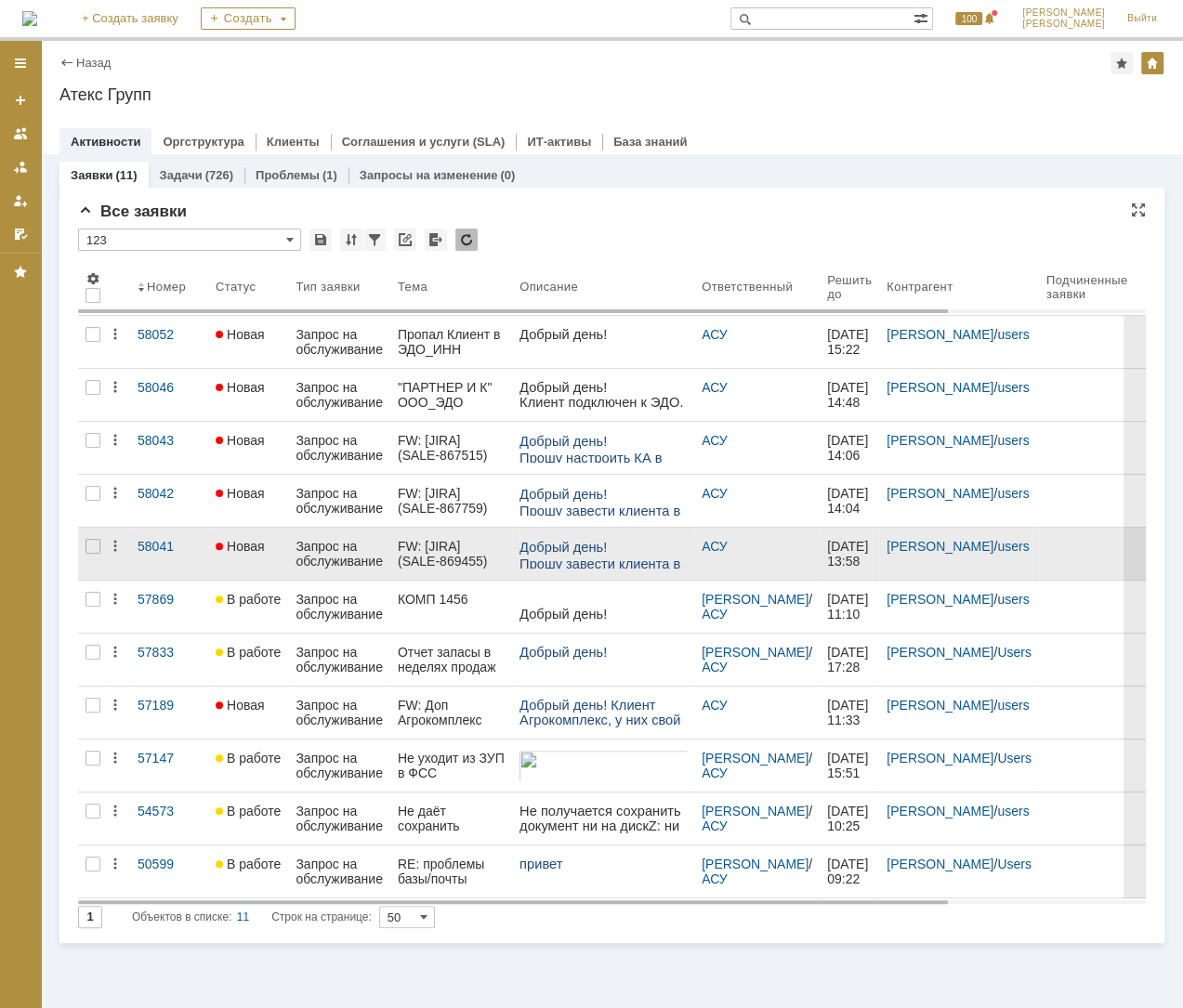
click at [386, 547] on link "Запрос на обслуживание" at bounding box center [338, 554] width 102 height 52
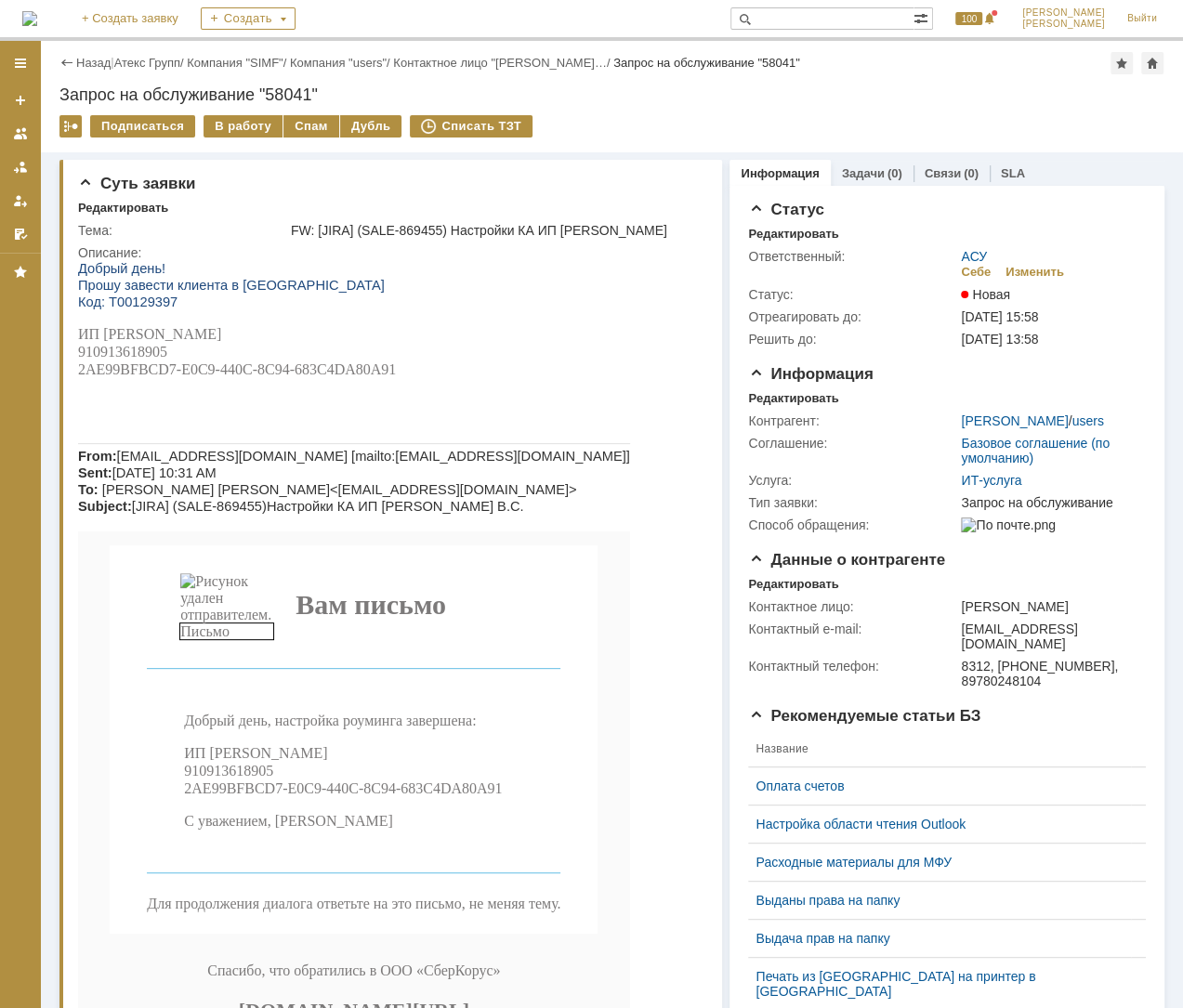
click at [145, 348] on span "ИП [PERSON_NAME] 910913618905 2AE99BFBCD7-E0C9-440C-8C94-683C4DA80A91" at bounding box center [236, 351] width 318 height 52
copy span "910913618905"
drag, startPoint x: 81, startPoint y: 376, endPoint x: 402, endPoint y: 383, distance: 321.1
click at [402, 383] on div "Добрый день! Прошу завести клиента в ЭДО Код: Т00129397 ИП [PERSON_NAME] 910913…" at bounding box center [353, 685] width 552 height 849
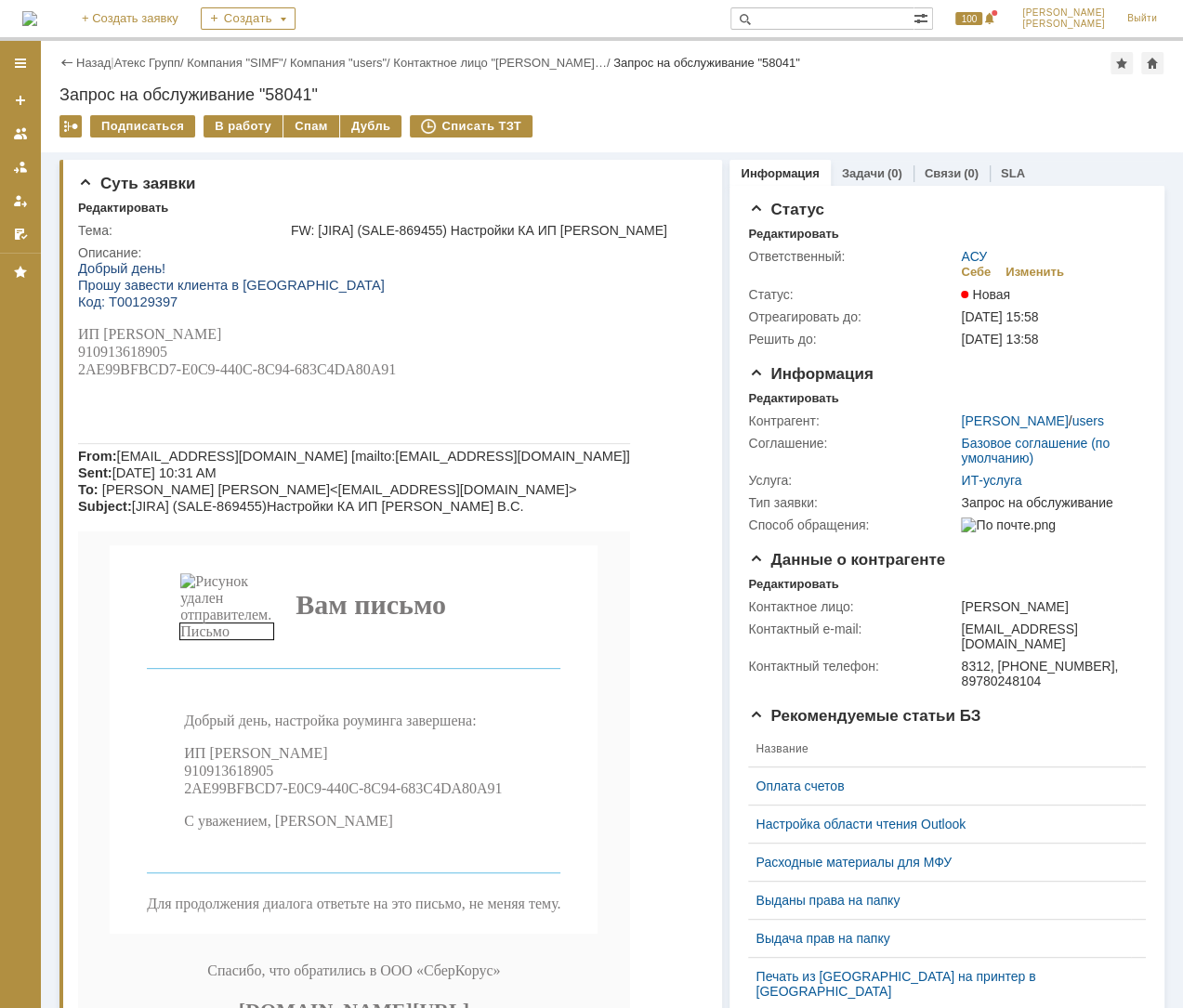
drag, startPoint x: 402, startPoint y: 383, endPoint x: 145, endPoint y: 360, distance: 258.0
click at [146, 360] on span "ИП [PERSON_NAME] 910913618905 2AE99BFBCD7-E0C9-440C-8C94-683C4DA80A91" at bounding box center [236, 351] width 318 height 52
drag, startPoint x: 81, startPoint y: 367, endPoint x: 399, endPoint y: 377, distance: 318.2
click at [396, 377] on span "ИП [PERSON_NAME] 910913618905 2AE99BFBCD7-E0C9-440C-8C94-683C4DA80A91" at bounding box center [236, 351] width 318 height 52
click at [259, 131] on div "В работу" at bounding box center [243, 126] width 79 height 22
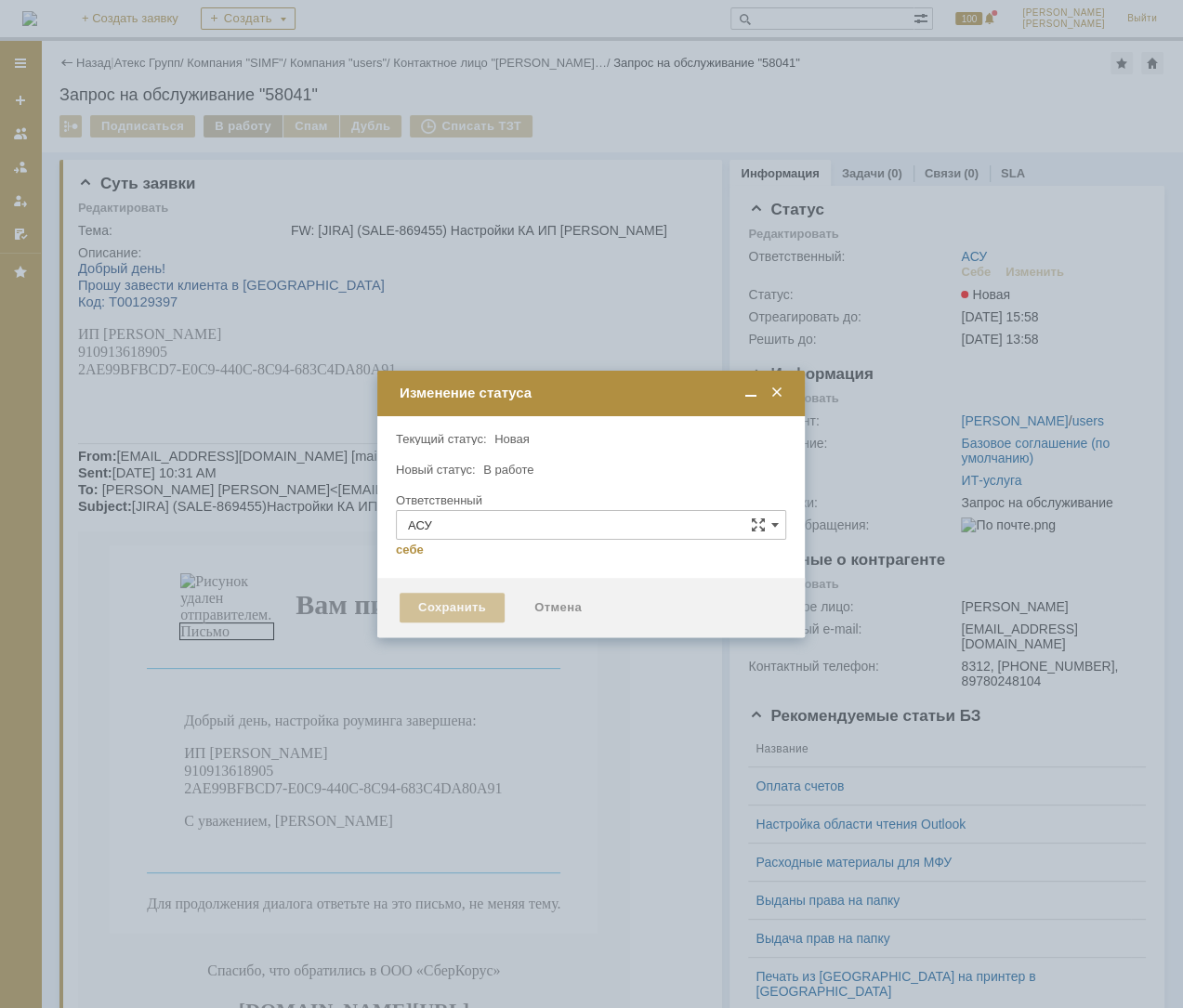
type input "[PERSON_NAME]"
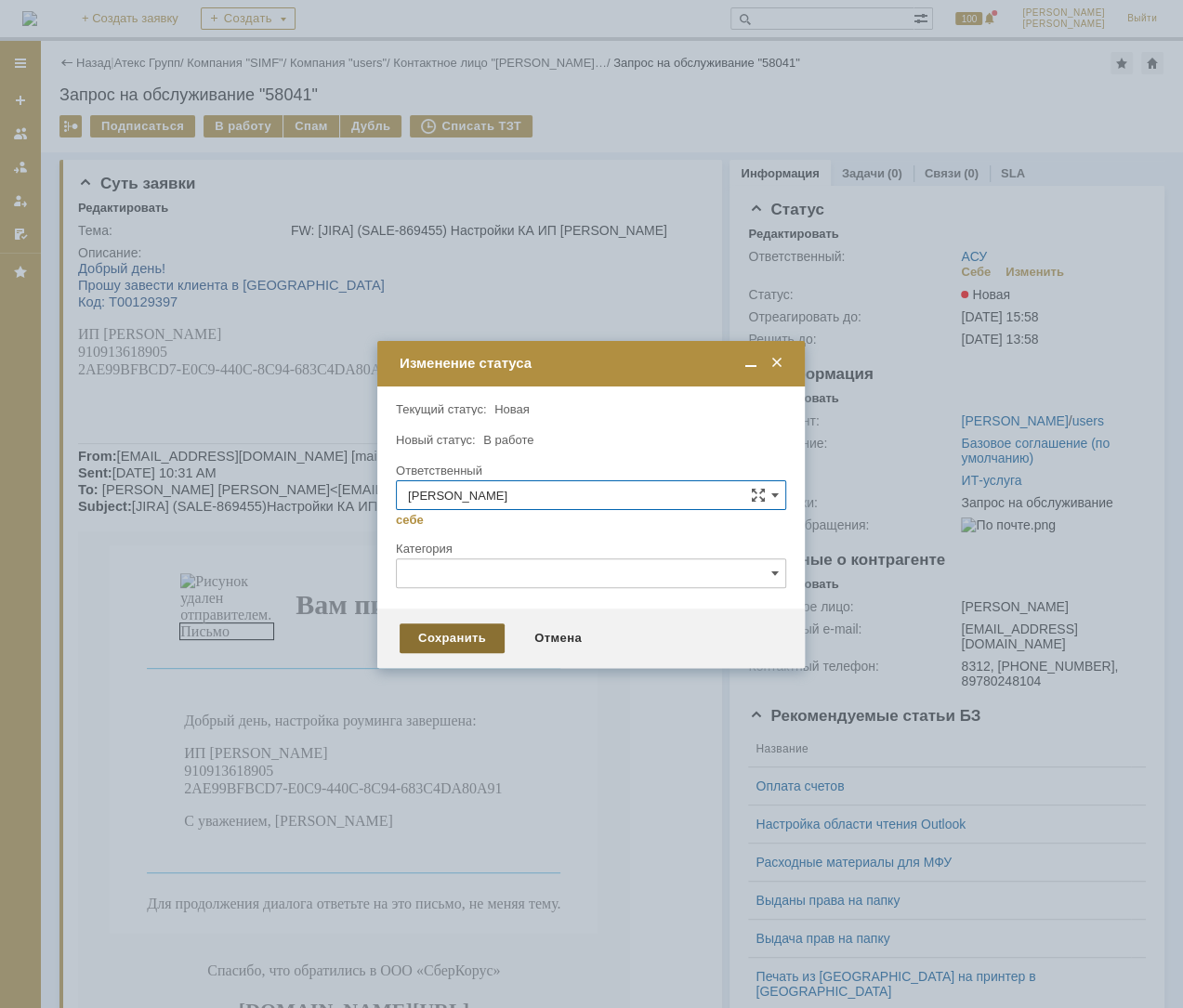
click at [442, 637] on div "Сохранить" at bounding box center [451, 639] width 105 height 30
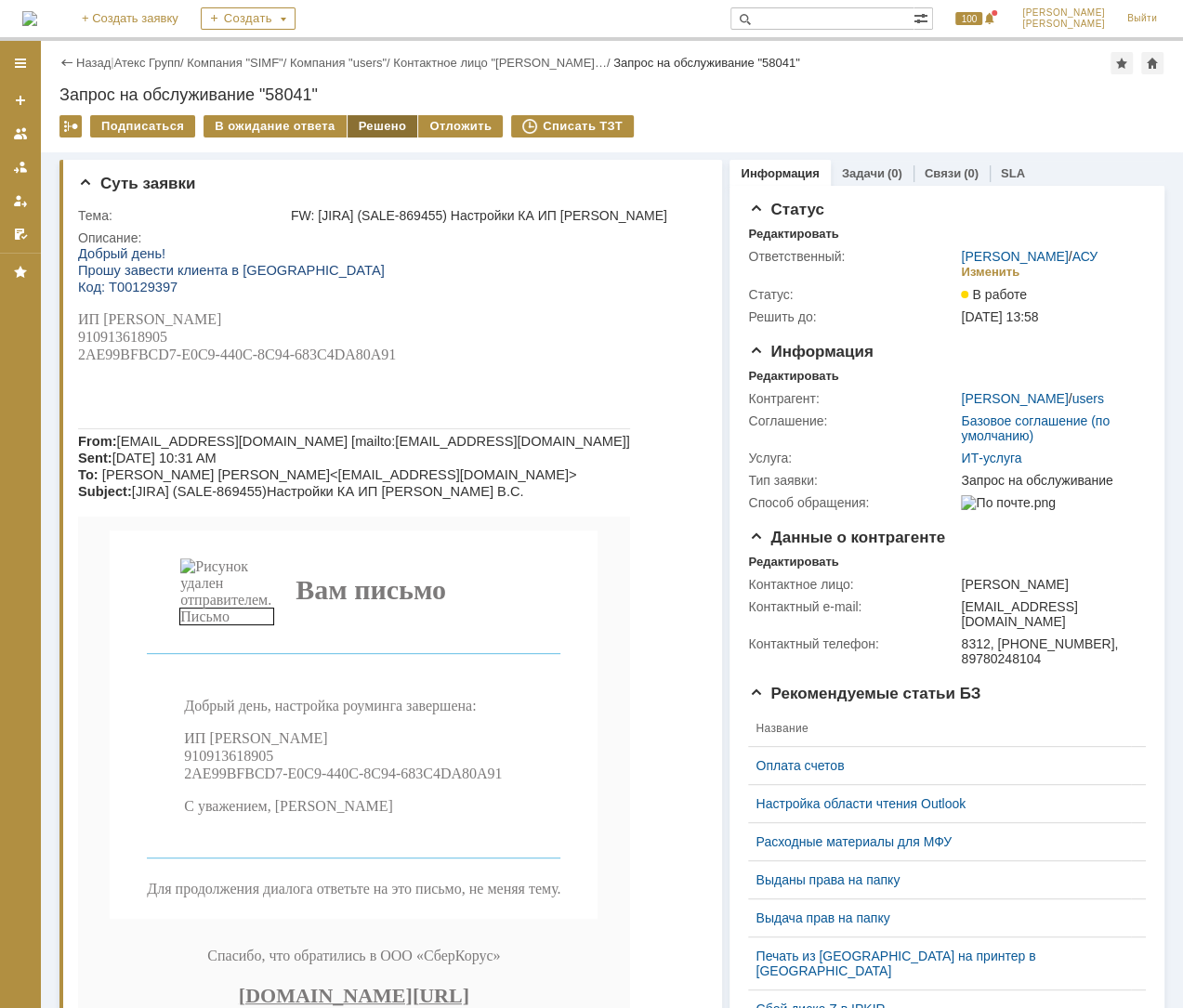
click at [371, 129] on div "Решено" at bounding box center [382, 126] width 70 height 22
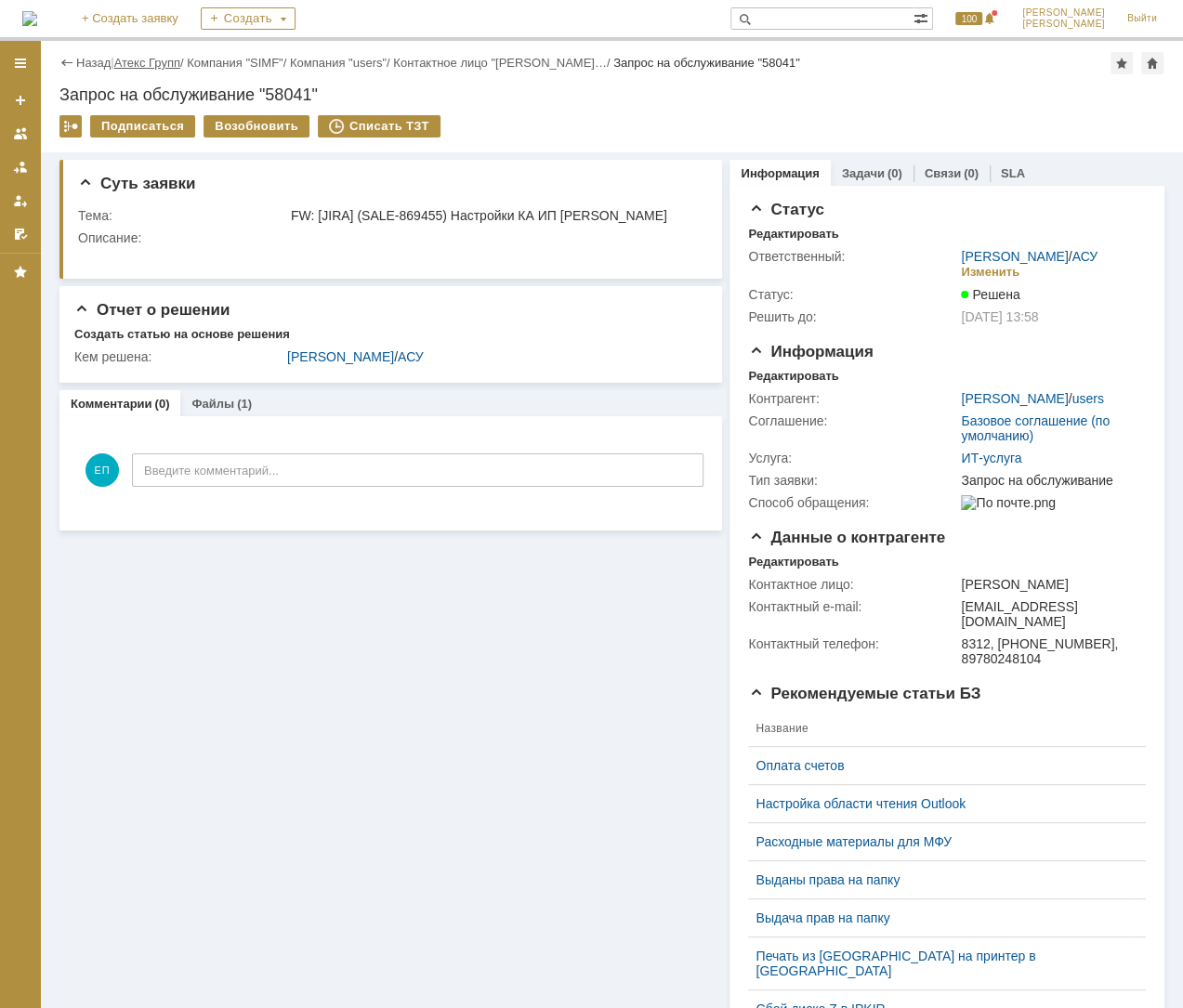
click at [155, 58] on link "Атекс Групп" at bounding box center [147, 63] width 66 height 14
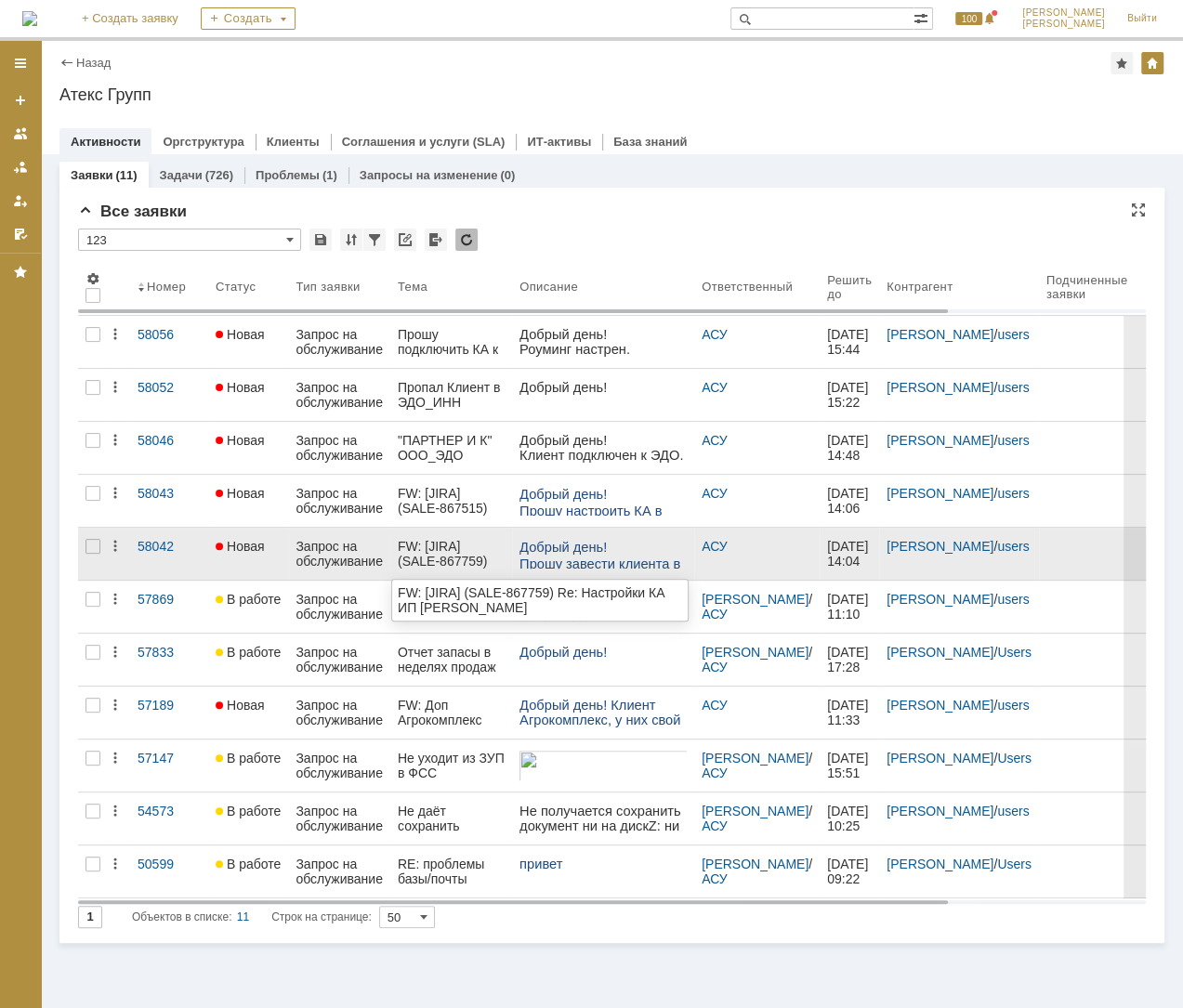
click at [429, 552] on div "FW: [JIRA] (SALE-867759) Re: Настройки КА ИП [PERSON_NAME]" at bounding box center [451, 554] width 107 height 30
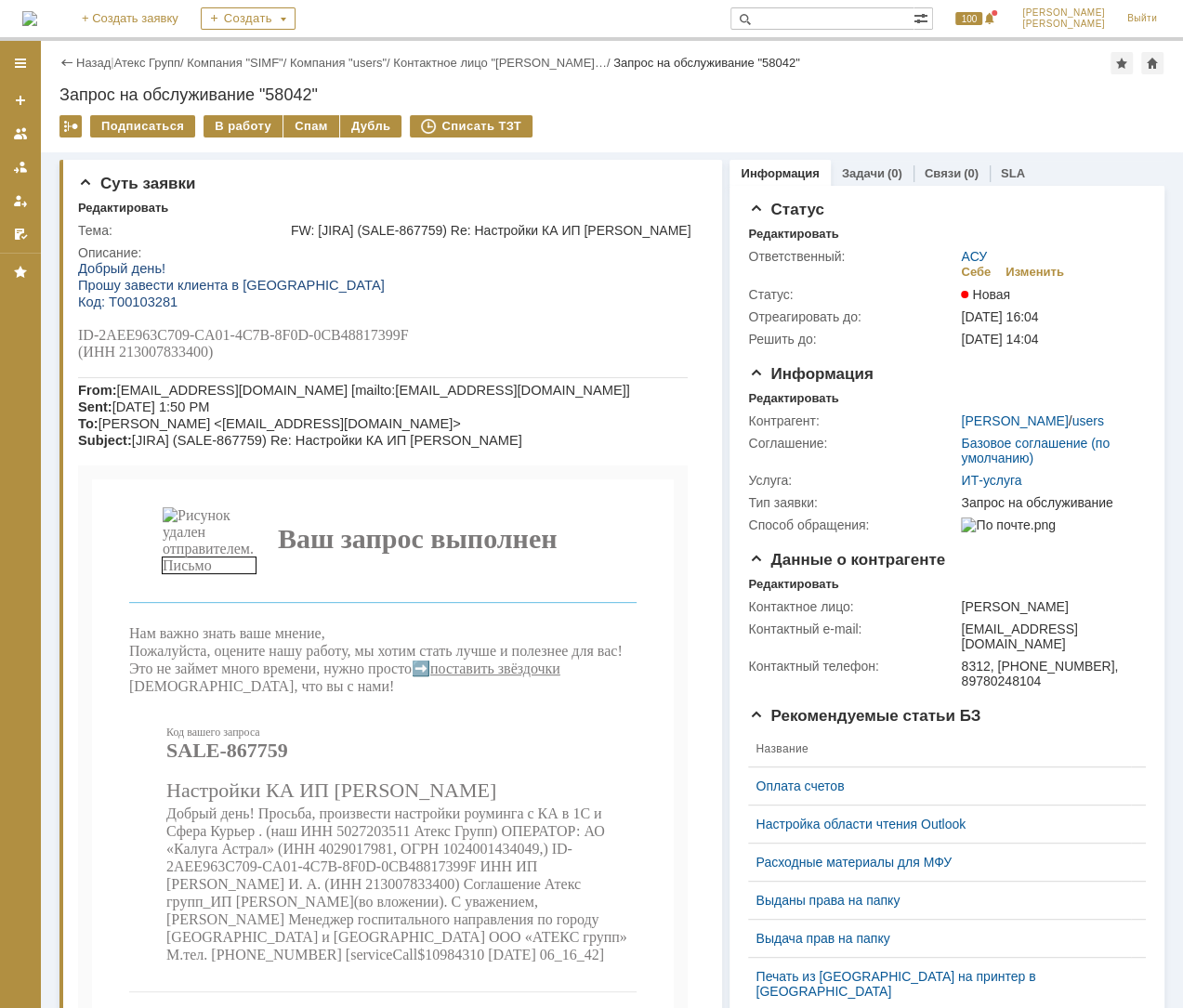
click at [244, 101] on div "Запрос на обслуживание "58042"" at bounding box center [611, 95] width 1104 height 19
click at [233, 126] on div "В работу" at bounding box center [243, 126] width 79 height 22
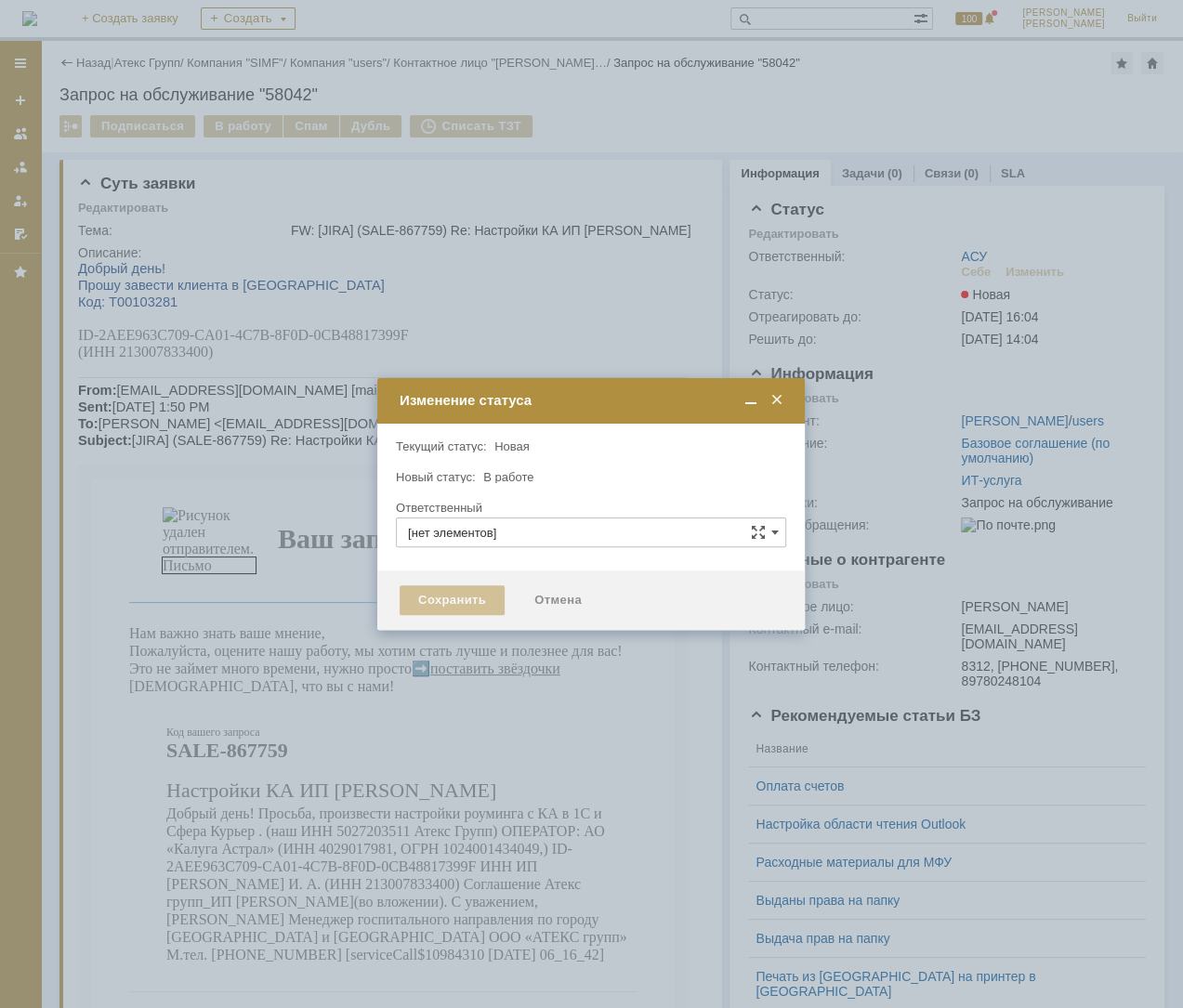
type input "АСУ"
type input "[PERSON_NAME]"
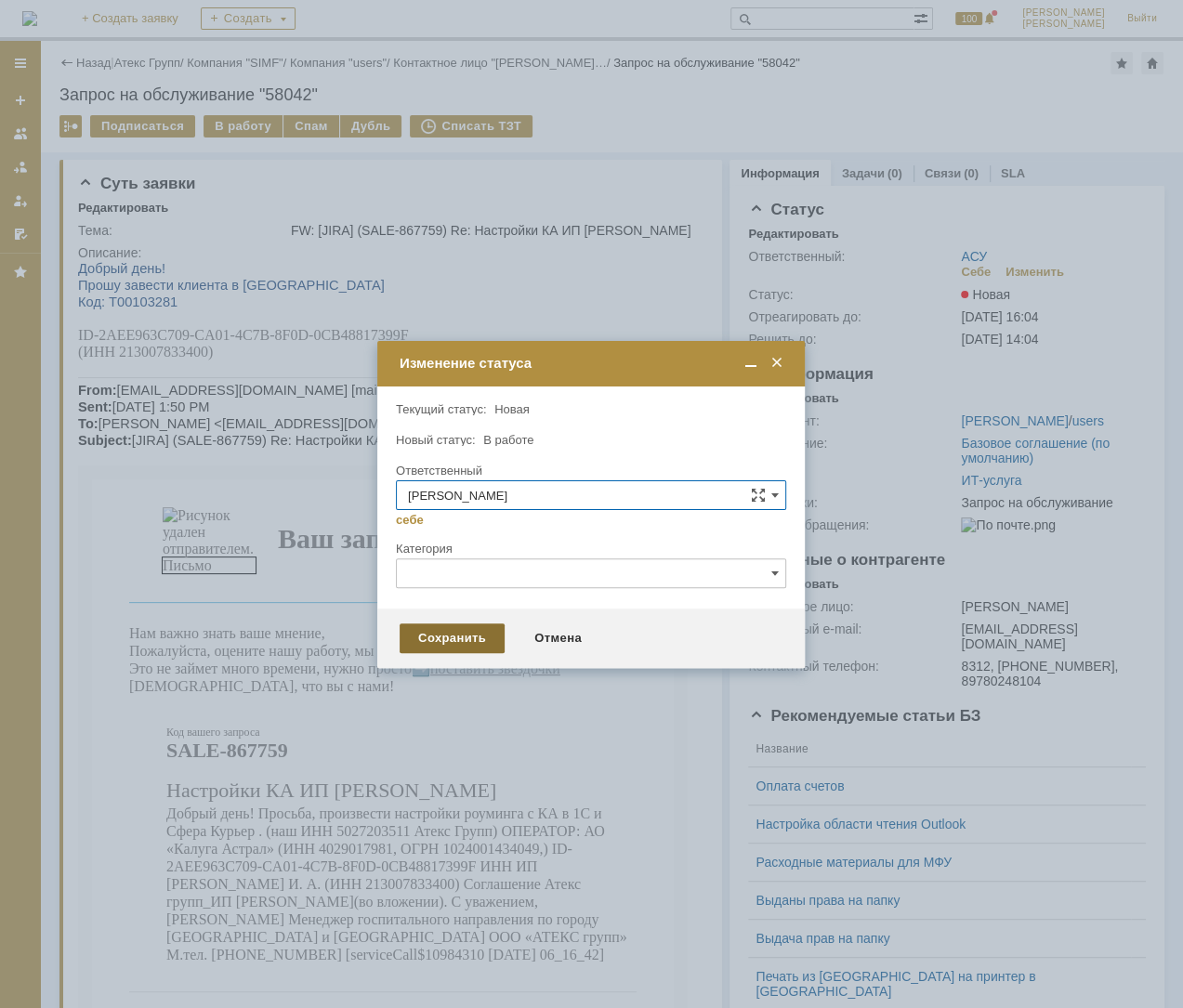
click at [471, 631] on div "Сохранить" at bounding box center [451, 639] width 105 height 30
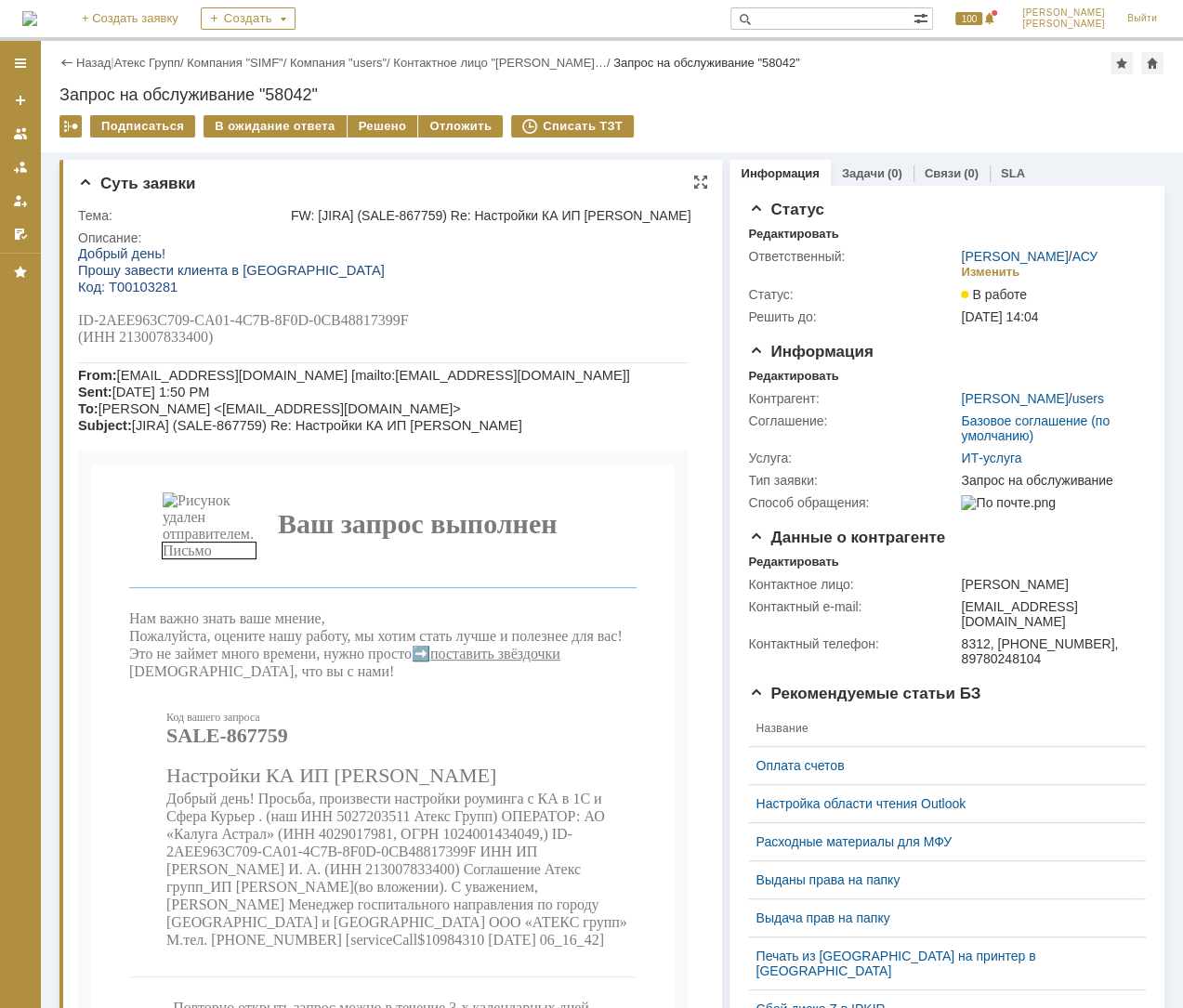
click at [160, 345] on span "(ИНН 213007833400)" at bounding box center [145, 336] width 135 height 16
drag, startPoint x: 98, startPoint y: 322, endPoint x: 420, endPoint y: 316, distance: 322.1
click at [420, 316] on p "ID-2AEE963C709-CA01-4C7B-8F0D-0CB48817399F" at bounding box center [382, 320] width 610 height 17
click at [348, 126] on div "Решено" at bounding box center [382, 126] width 70 height 22
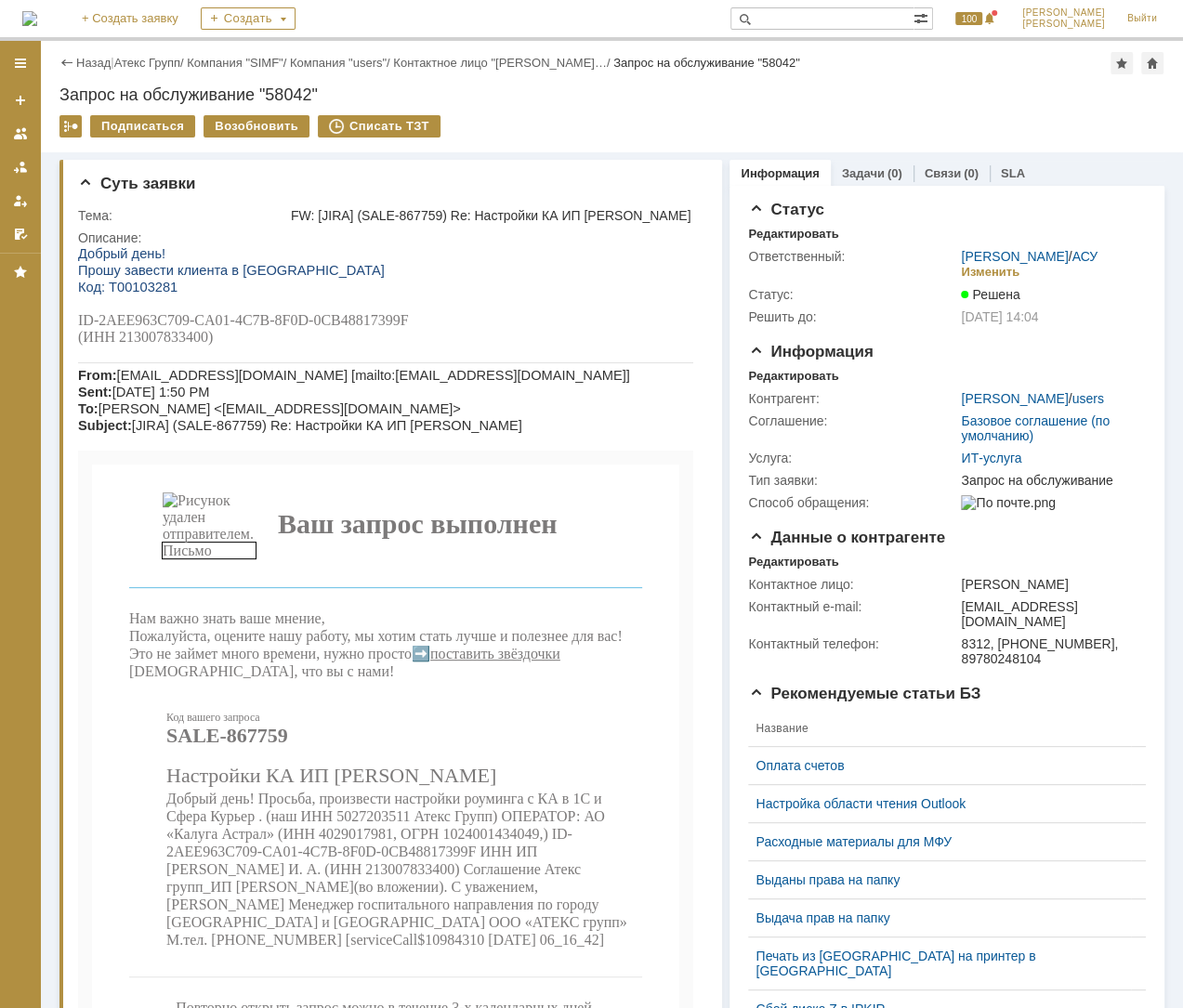
click at [135, 56] on link "Атекс Групп" at bounding box center [147, 63] width 66 height 14
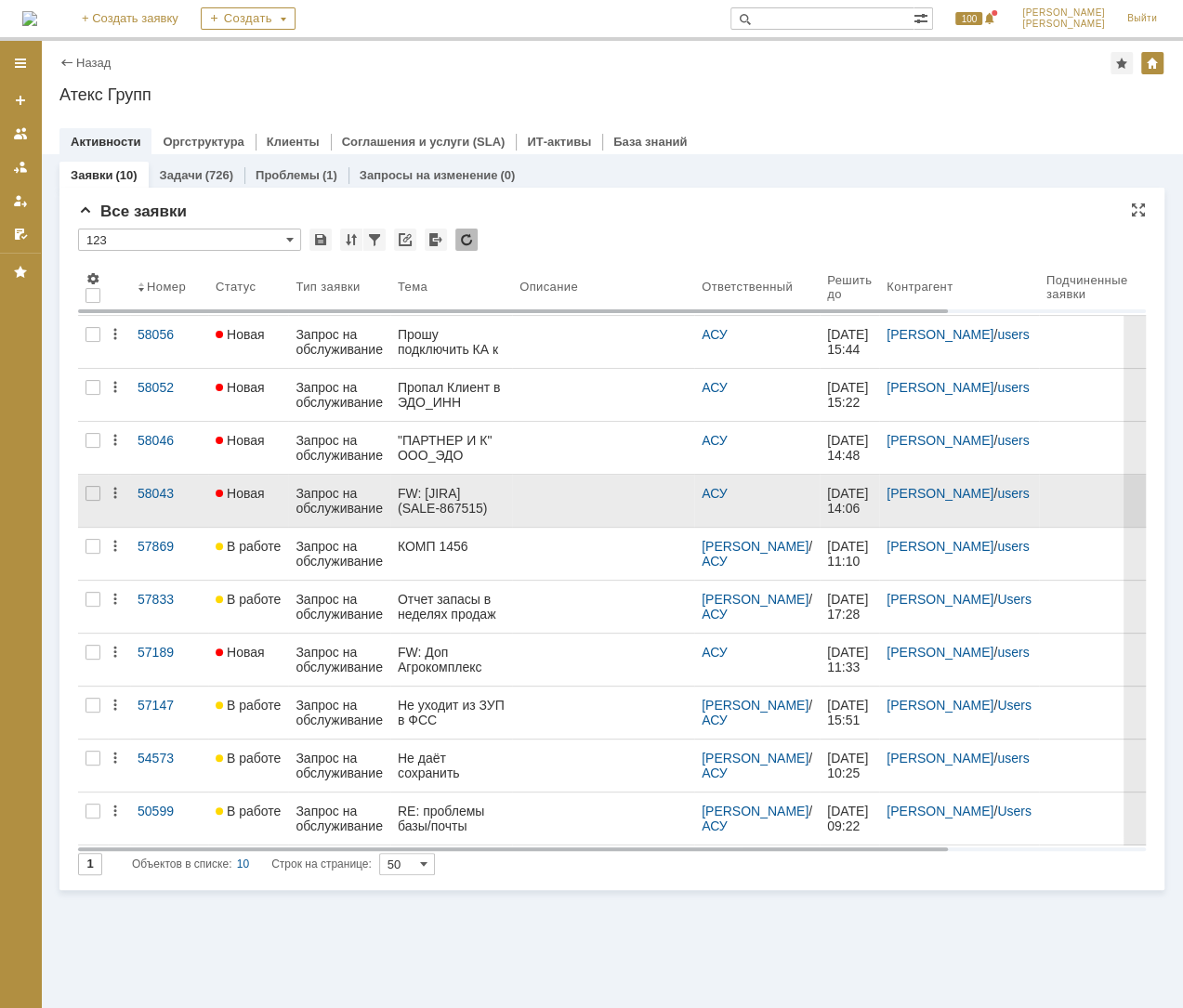
click at [387, 493] on link "Запрос на обслуживание" at bounding box center [338, 501] width 102 height 52
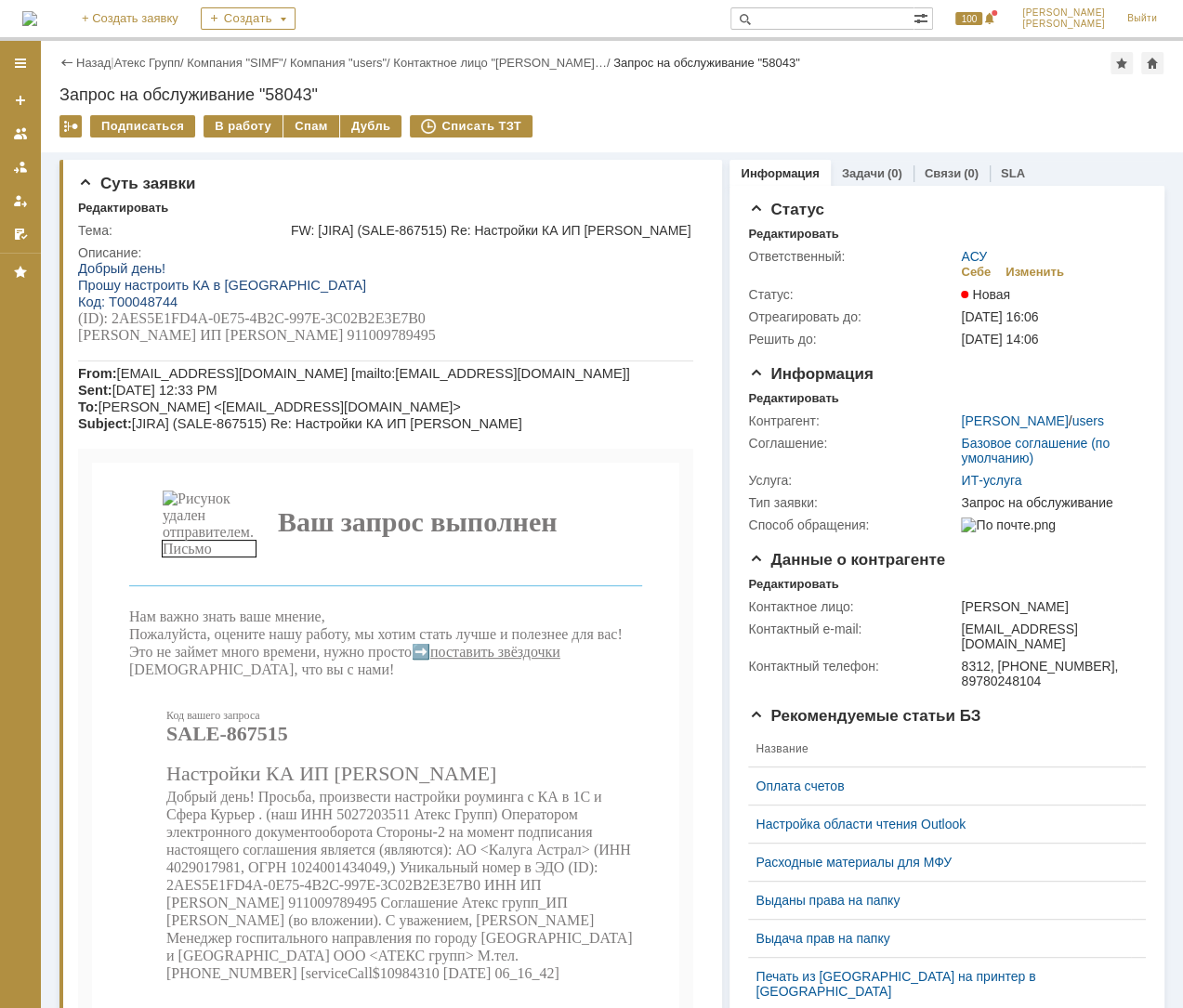
click at [304, 343] on span "[PERSON_NAME] ИП [PERSON_NAME] 911009789495" at bounding box center [257, 334] width 358 height 16
click at [253, 123] on div "В работу" at bounding box center [243, 126] width 79 height 22
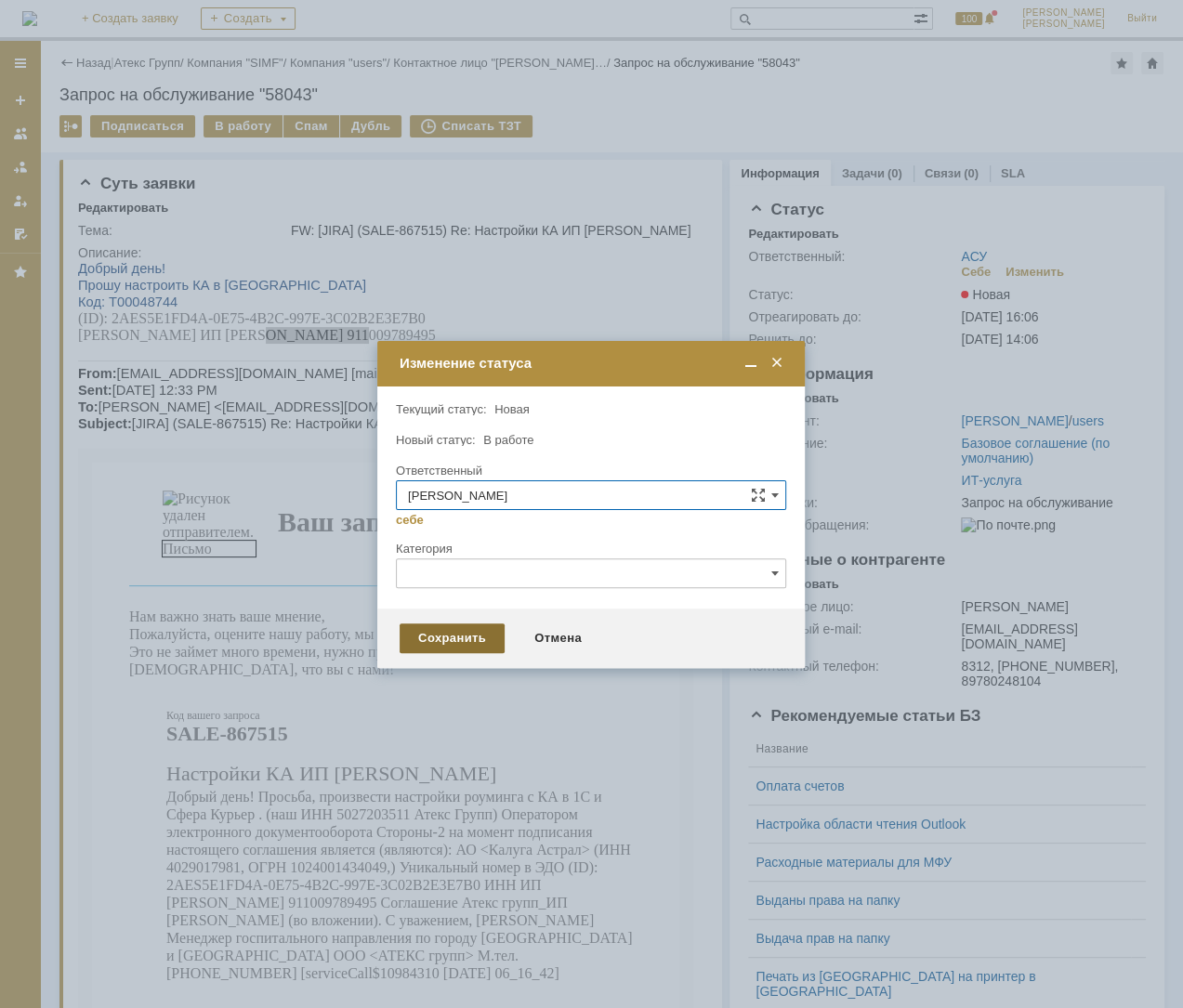
click at [470, 637] on div "Сохранить" at bounding box center [451, 639] width 105 height 30
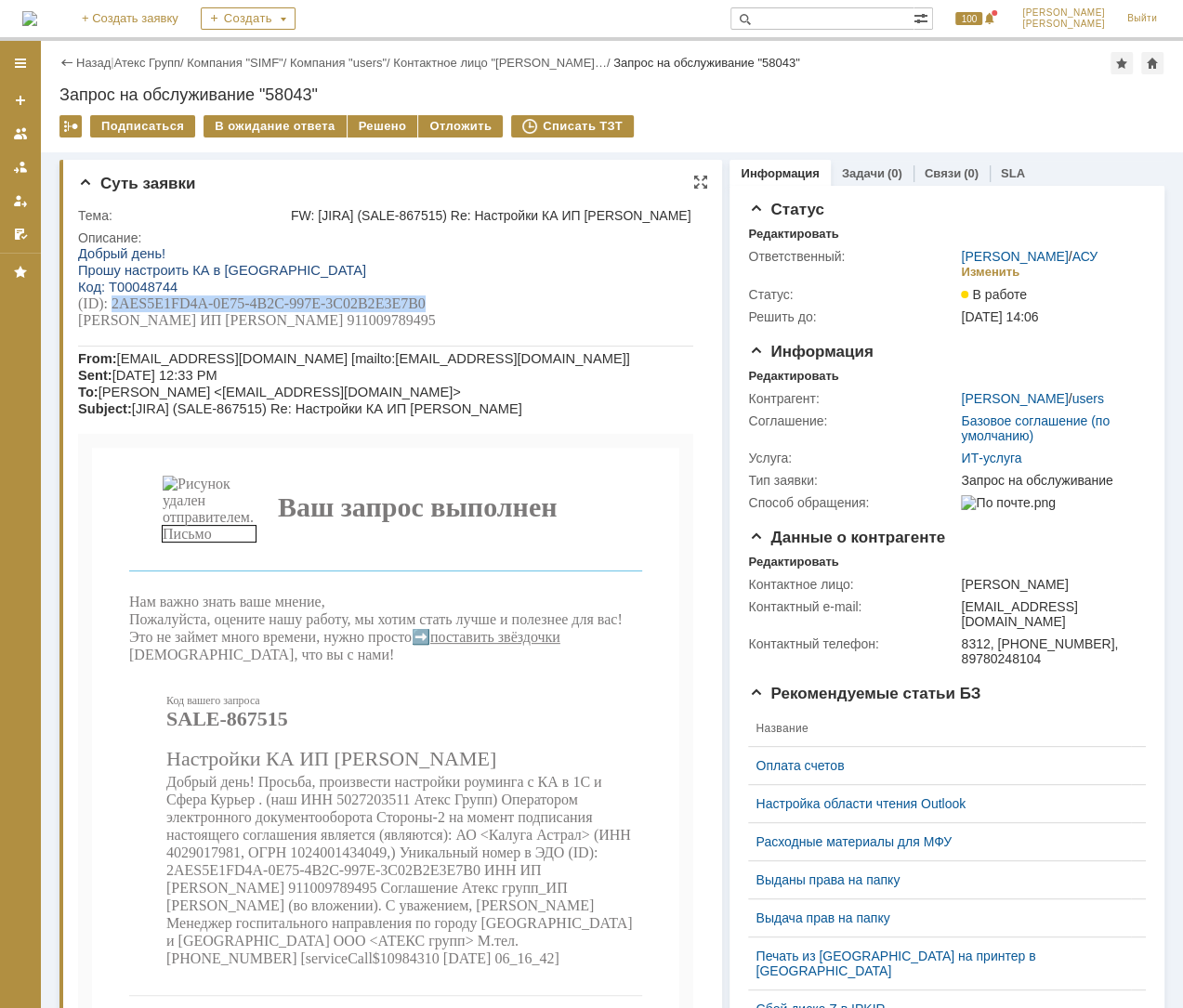
drag, startPoint x: 201, startPoint y: 304, endPoint x: 426, endPoint y: 304, distance: 225.0
click at [425, 304] on span "(ID): 2AES5E1FD4A-0E75-4B2C-997E-3C02B2Е3Е7B0" at bounding box center [251, 303] width 348 height 16
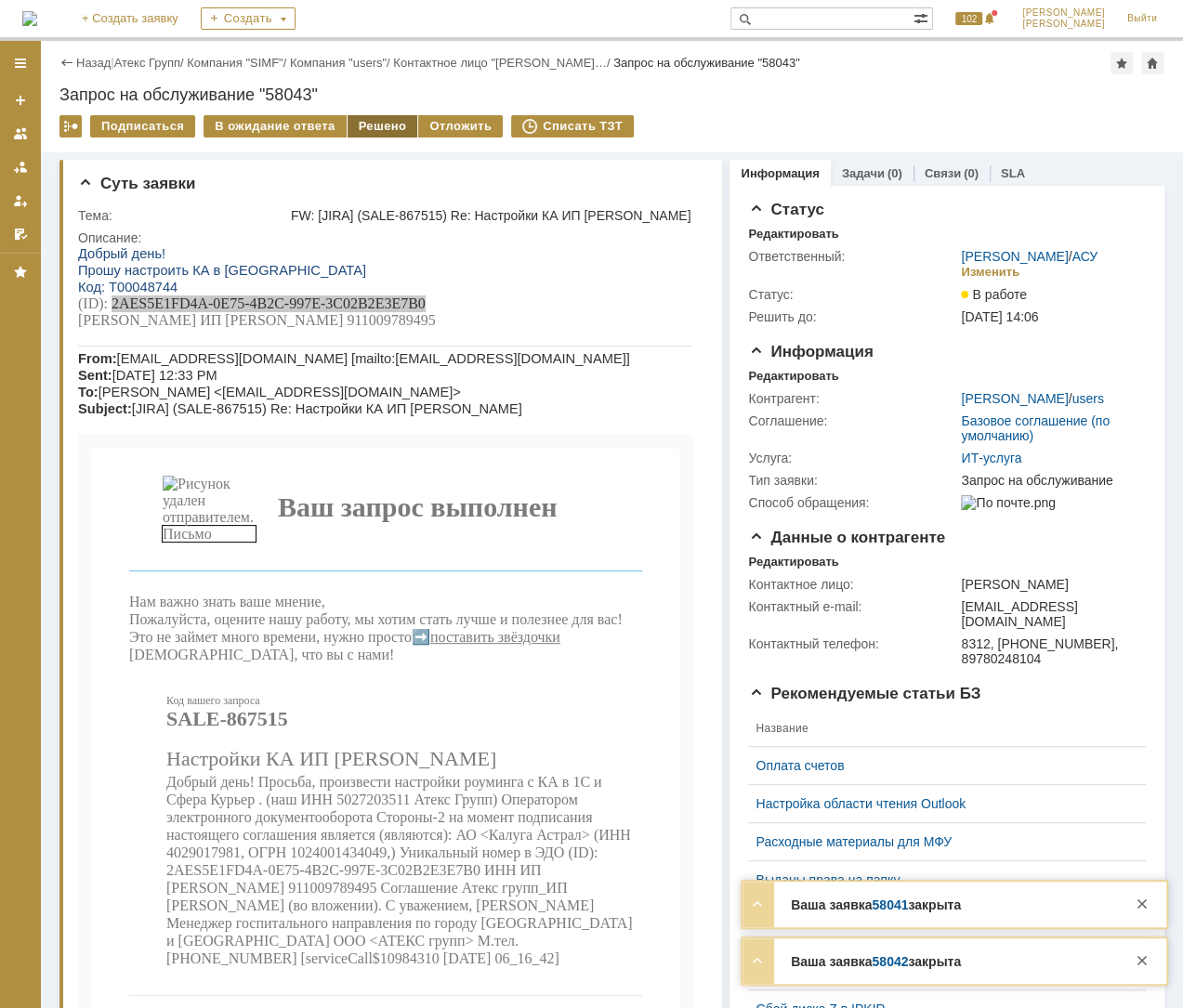
click at [369, 127] on div "Решено" at bounding box center [382, 126] width 70 height 22
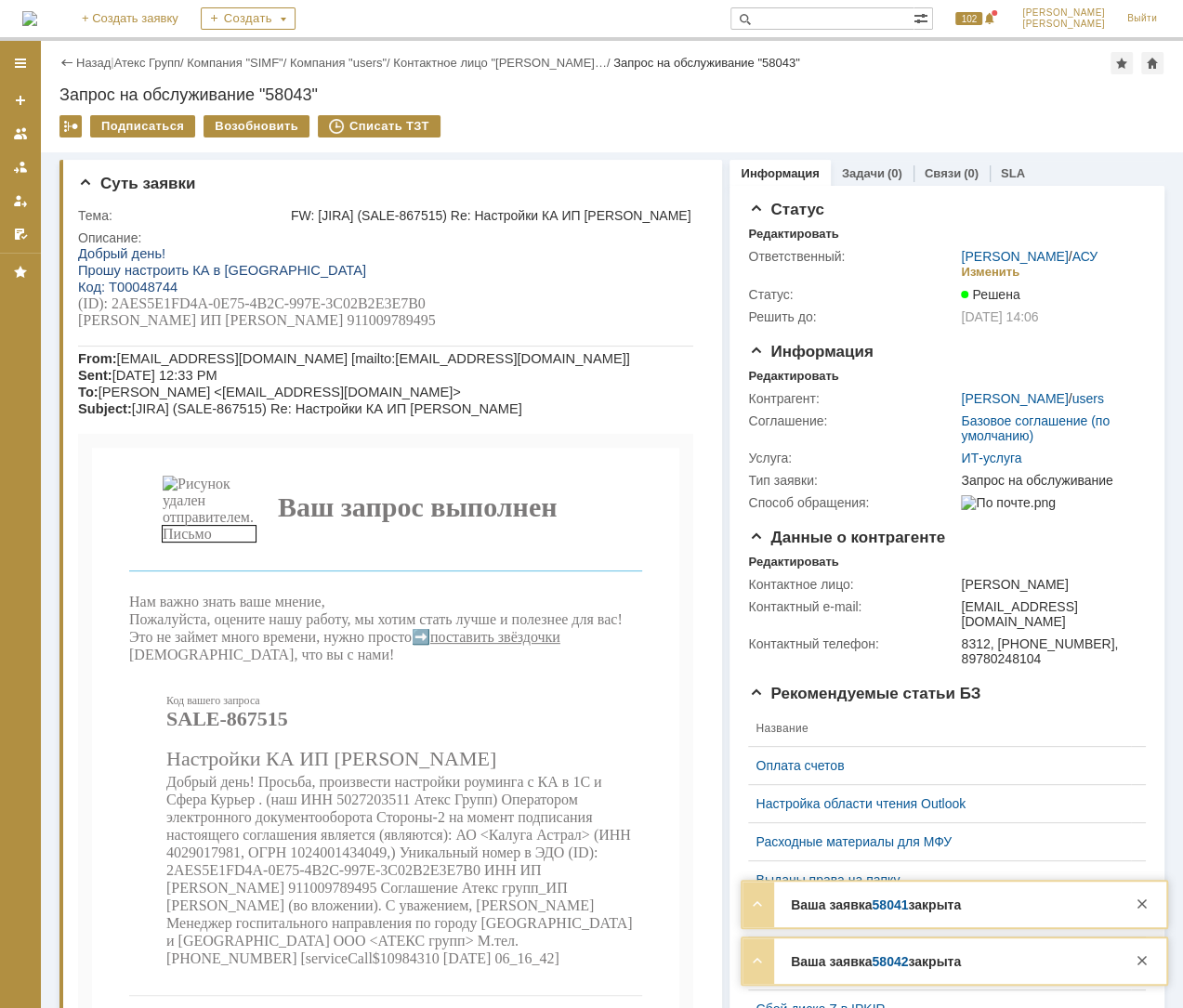
click at [162, 72] on div "Назад | Атекс Групп / Компания "SIMF" / Компания "users" / Контактное лицо "[PE…" at bounding box center [611, 64] width 1104 height 22
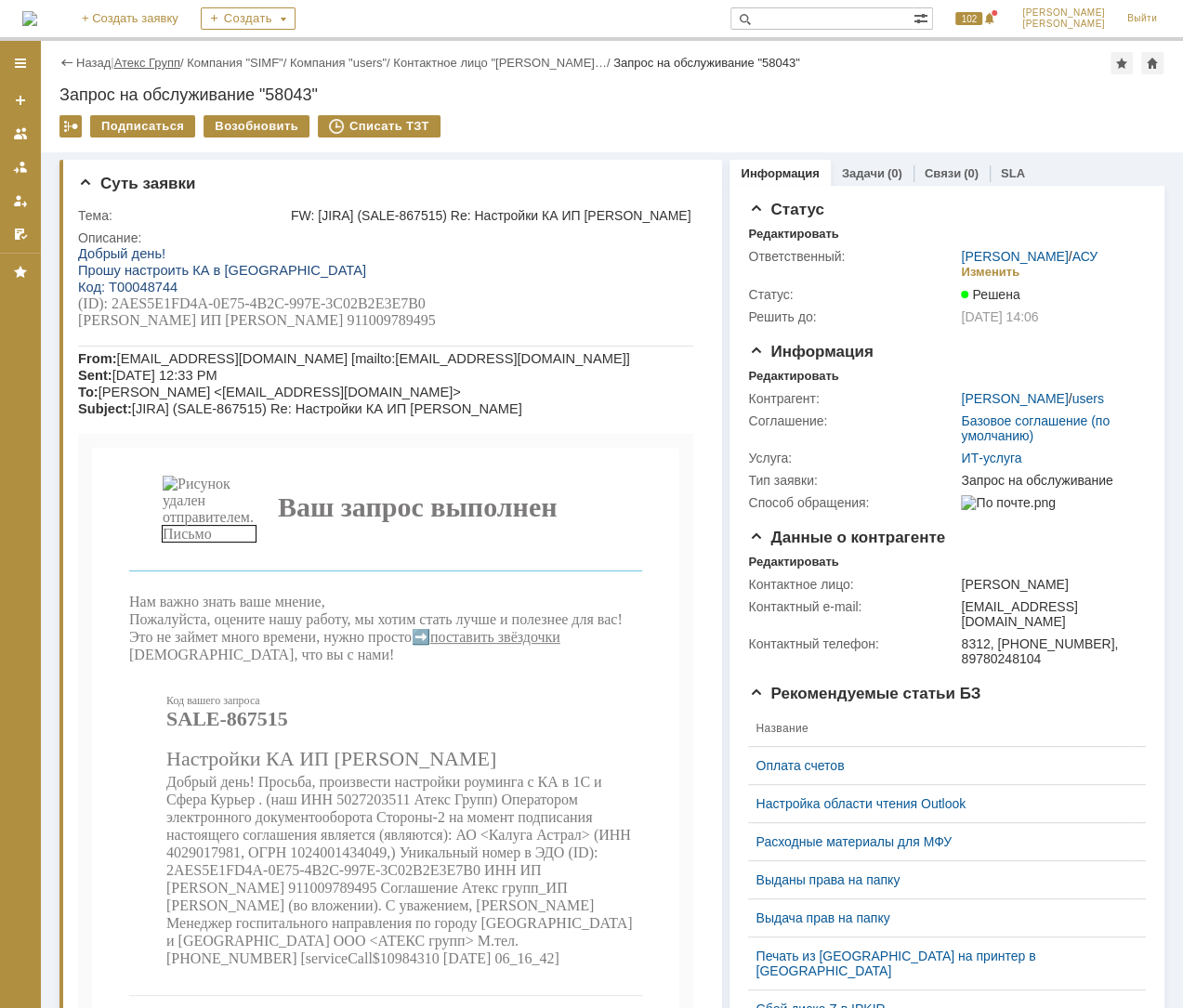
click at [163, 64] on link "Атекс Групп" at bounding box center [147, 63] width 66 height 14
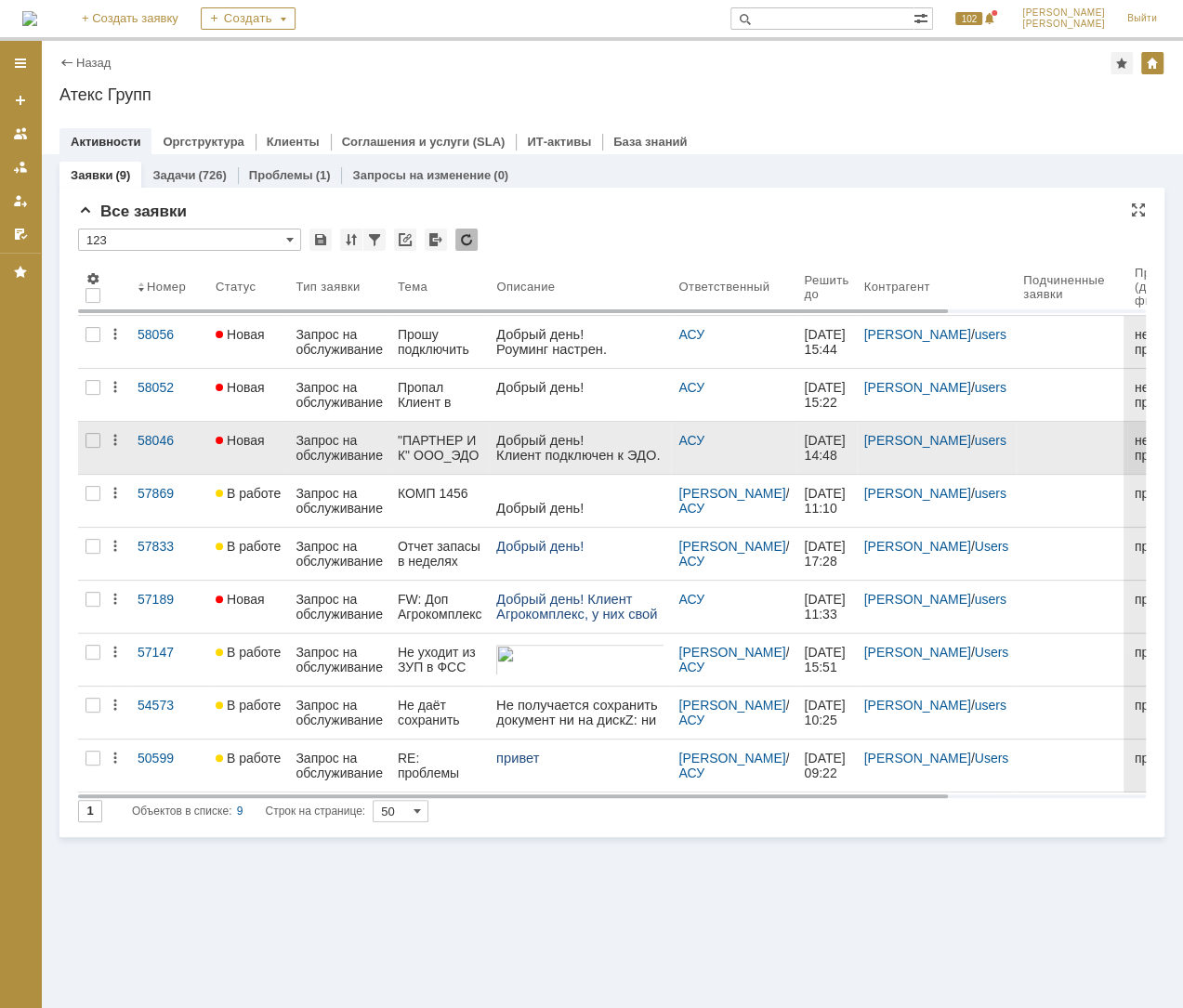
click at [329, 437] on div "Запрос на обслуживание" at bounding box center [338, 448] width 87 height 30
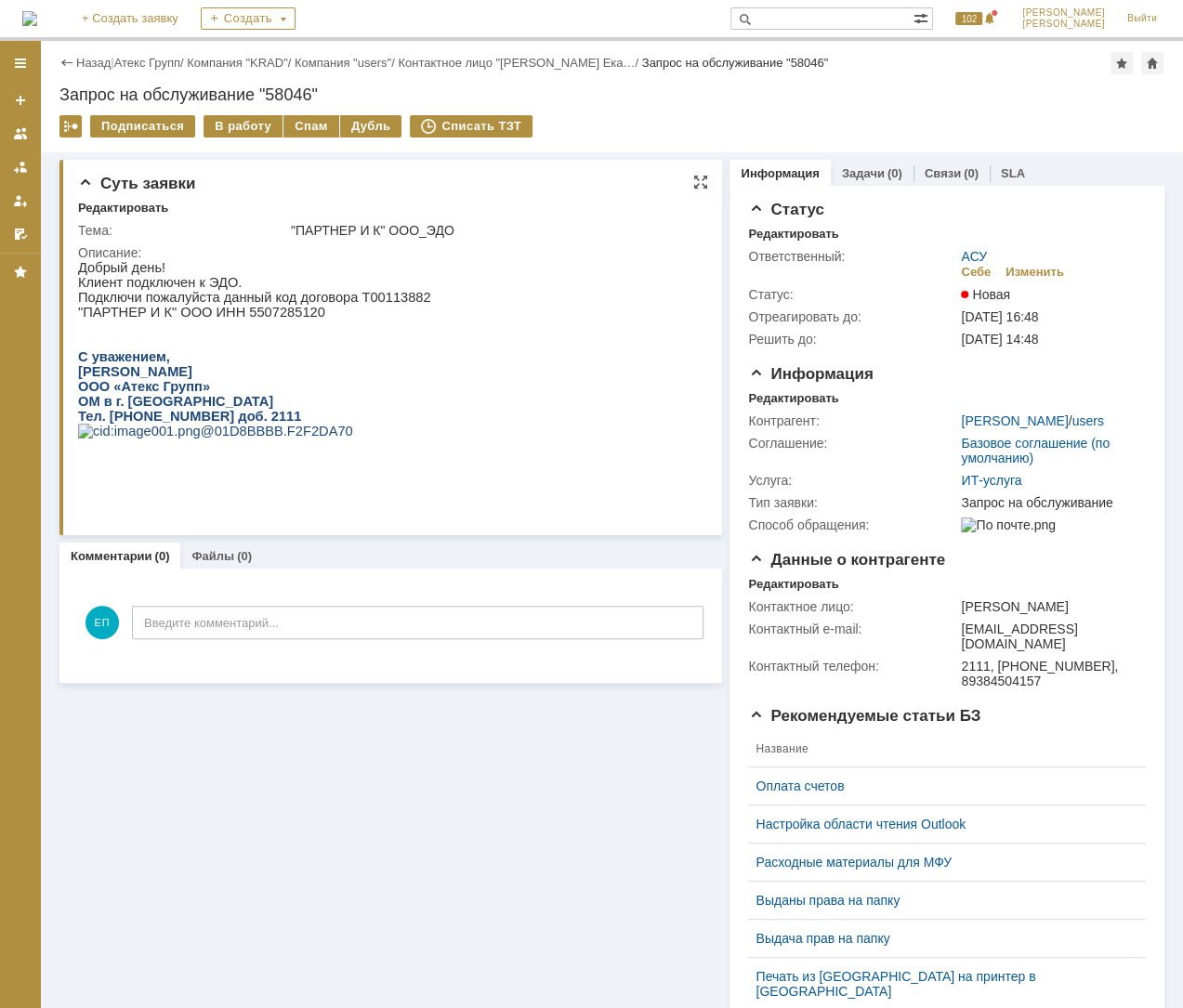
click at [259, 315] on p ""ПАРТНЕР И К" ООО ИНН 5507285120" at bounding box center [254, 312] width 353 height 15
click at [238, 122] on div "В работу" at bounding box center [243, 126] width 79 height 22
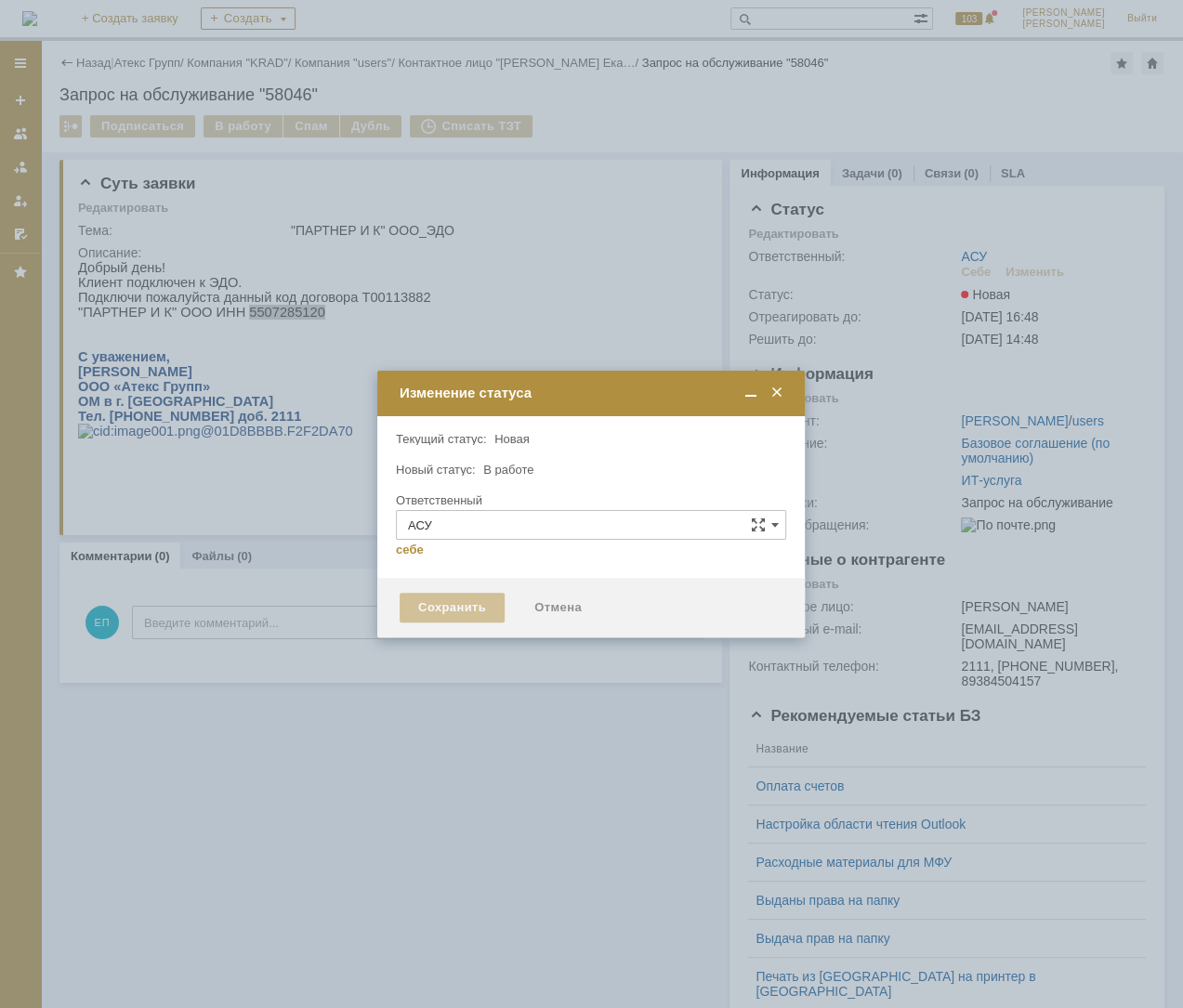
type input "[PERSON_NAME]"
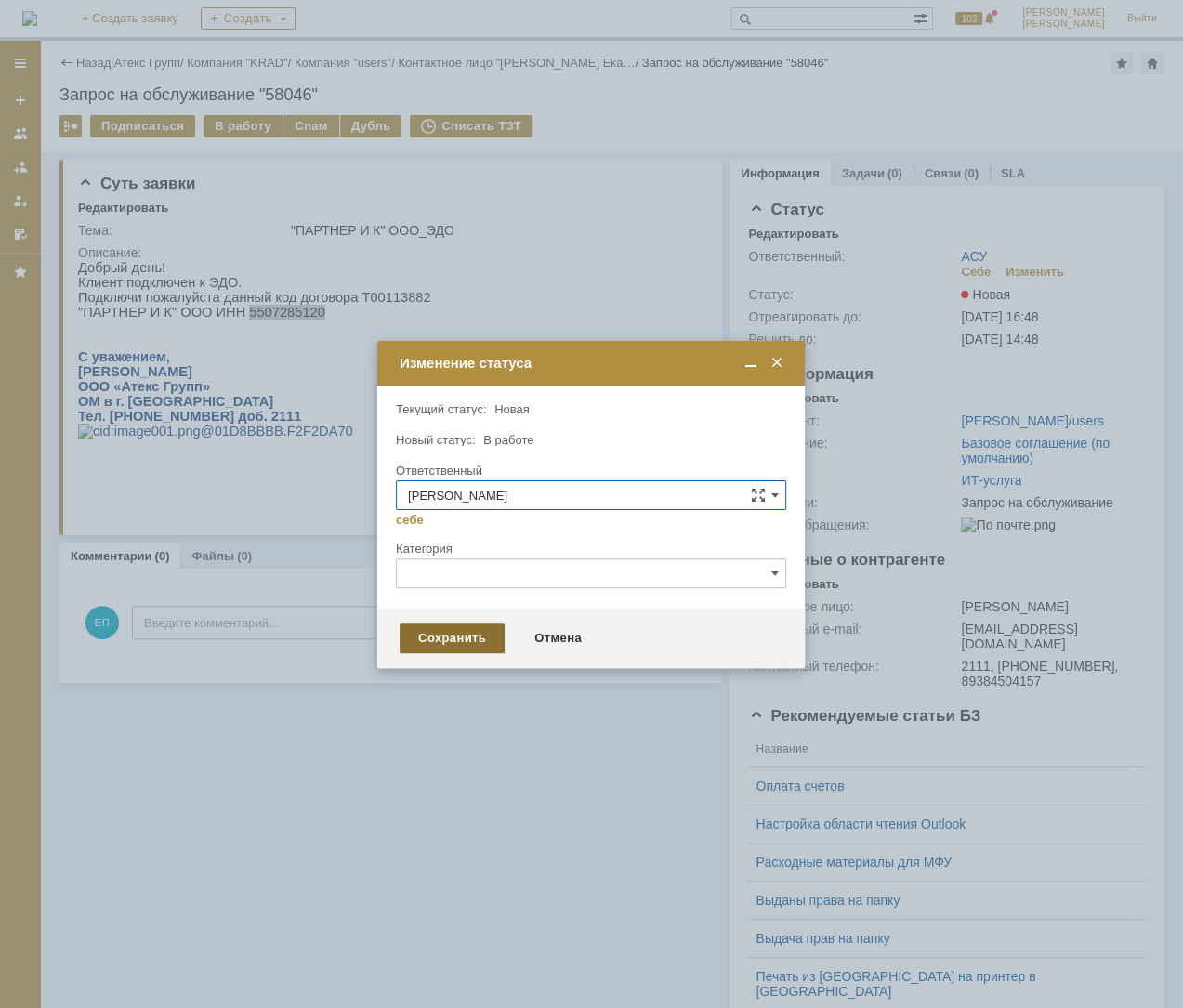
click at [483, 631] on div "Сохранить" at bounding box center [451, 639] width 105 height 30
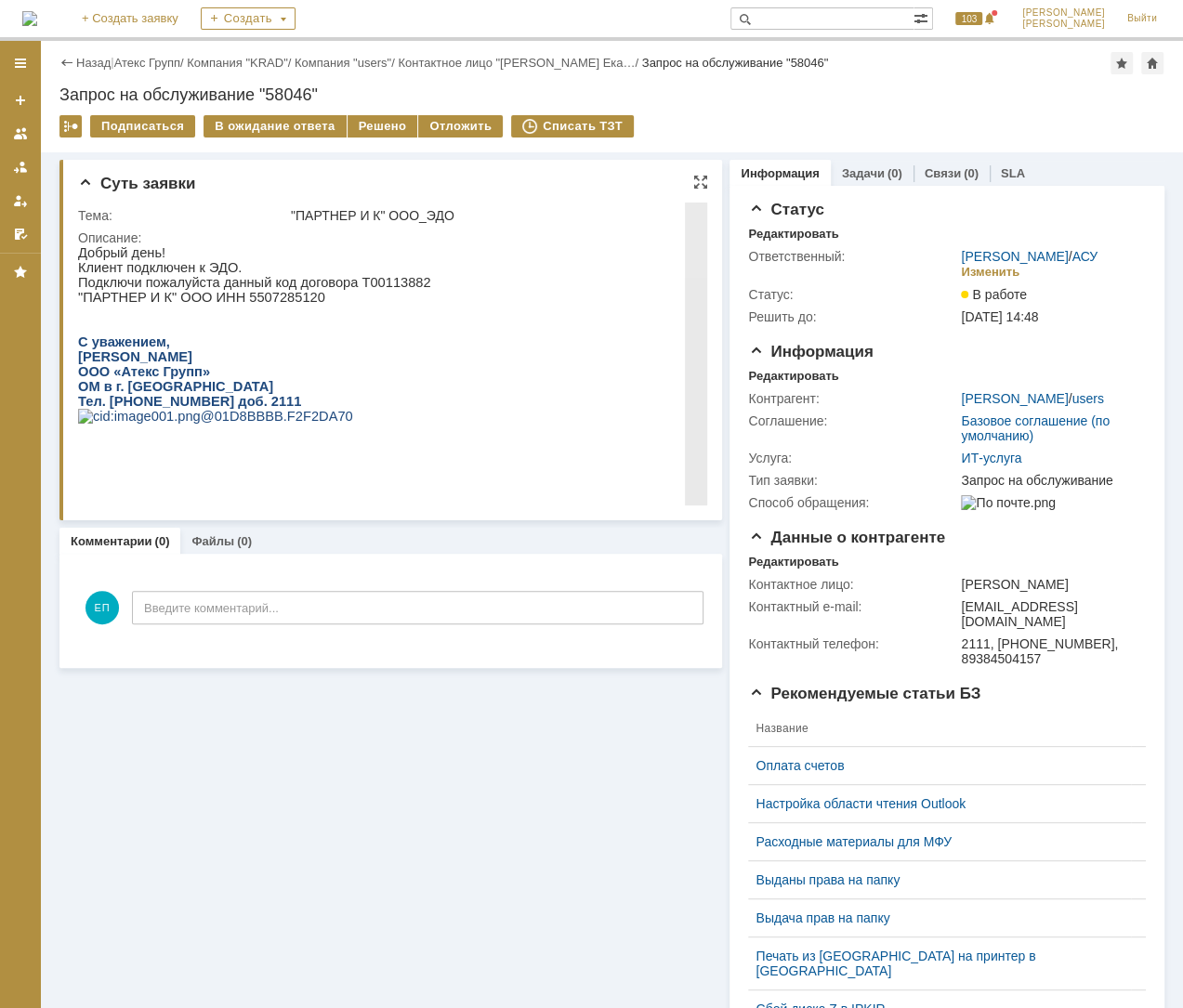
click at [264, 303] on p ""ПАРТНЕР И К" ООО ИНН 5507285120" at bounding box center [254, 297] width 353 height 15
click at [389, 134] on div "Решено" at bounding box center [382, 126] width 70 height 22
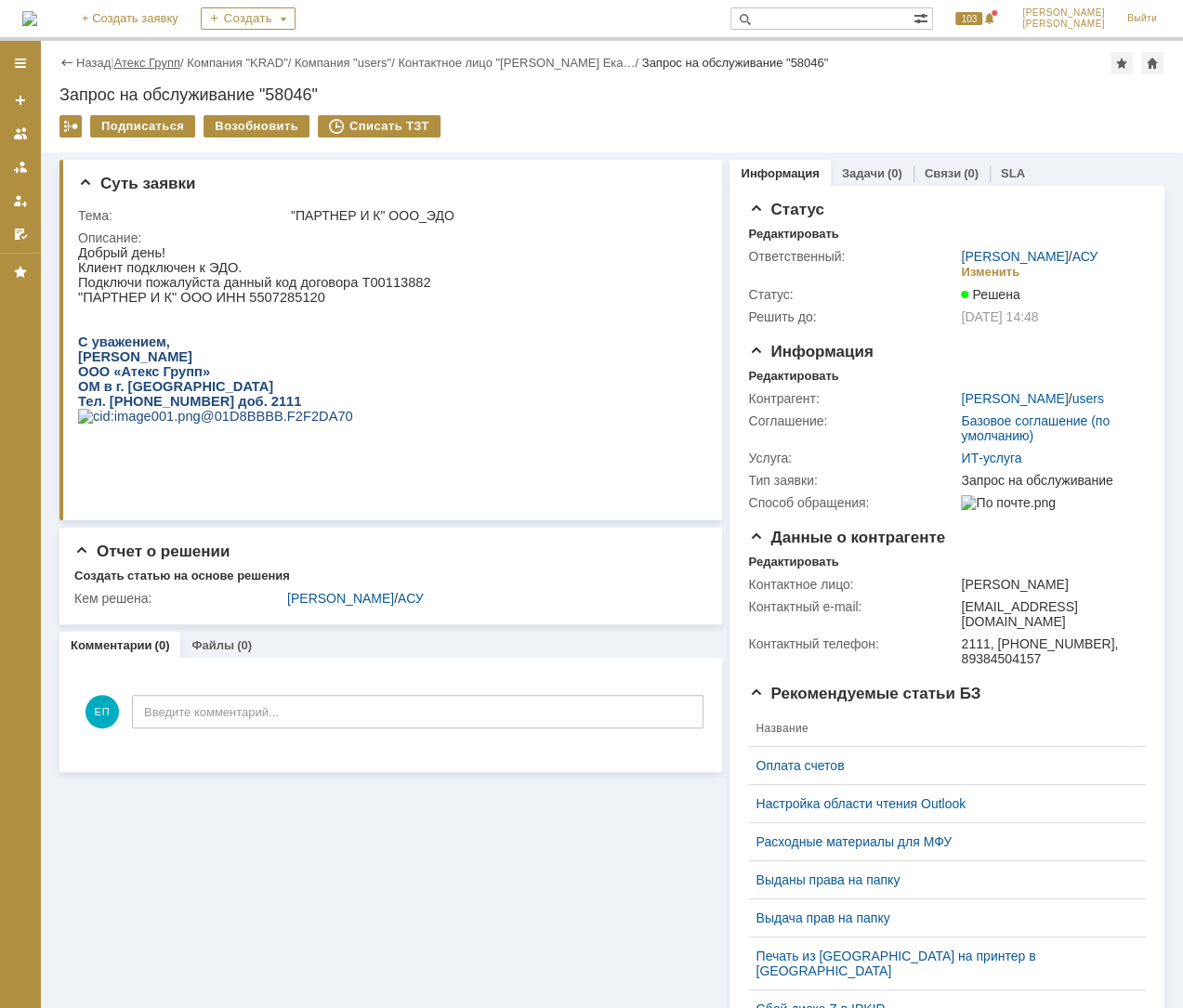
click at [155, 56] on link "Атекс Групп" at bounding box center [147, 63] width 66 height 14
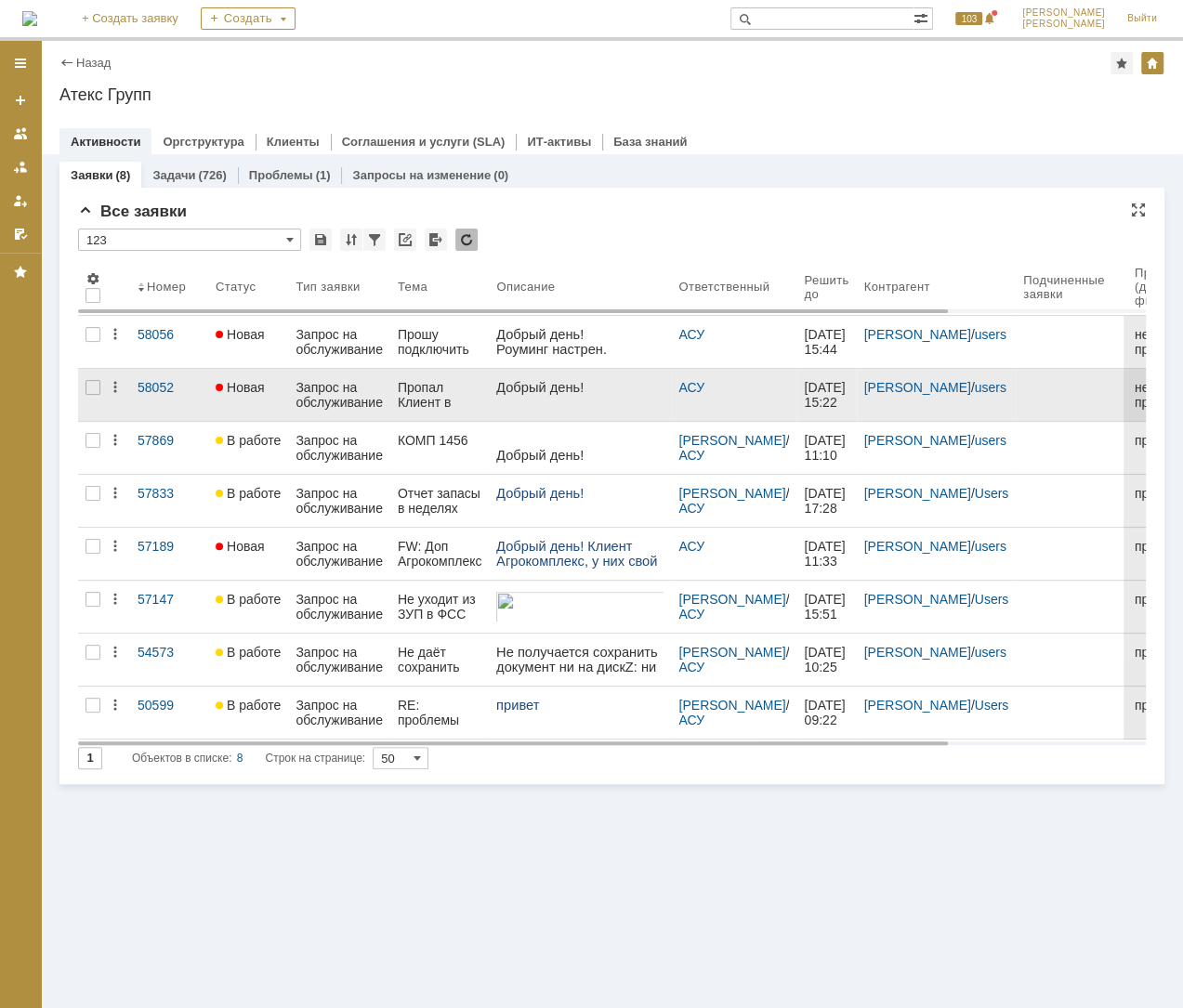
click at [302, 389] on div "Запрос на обслуживание" at bounding box center [338, 395] width 87 height 30
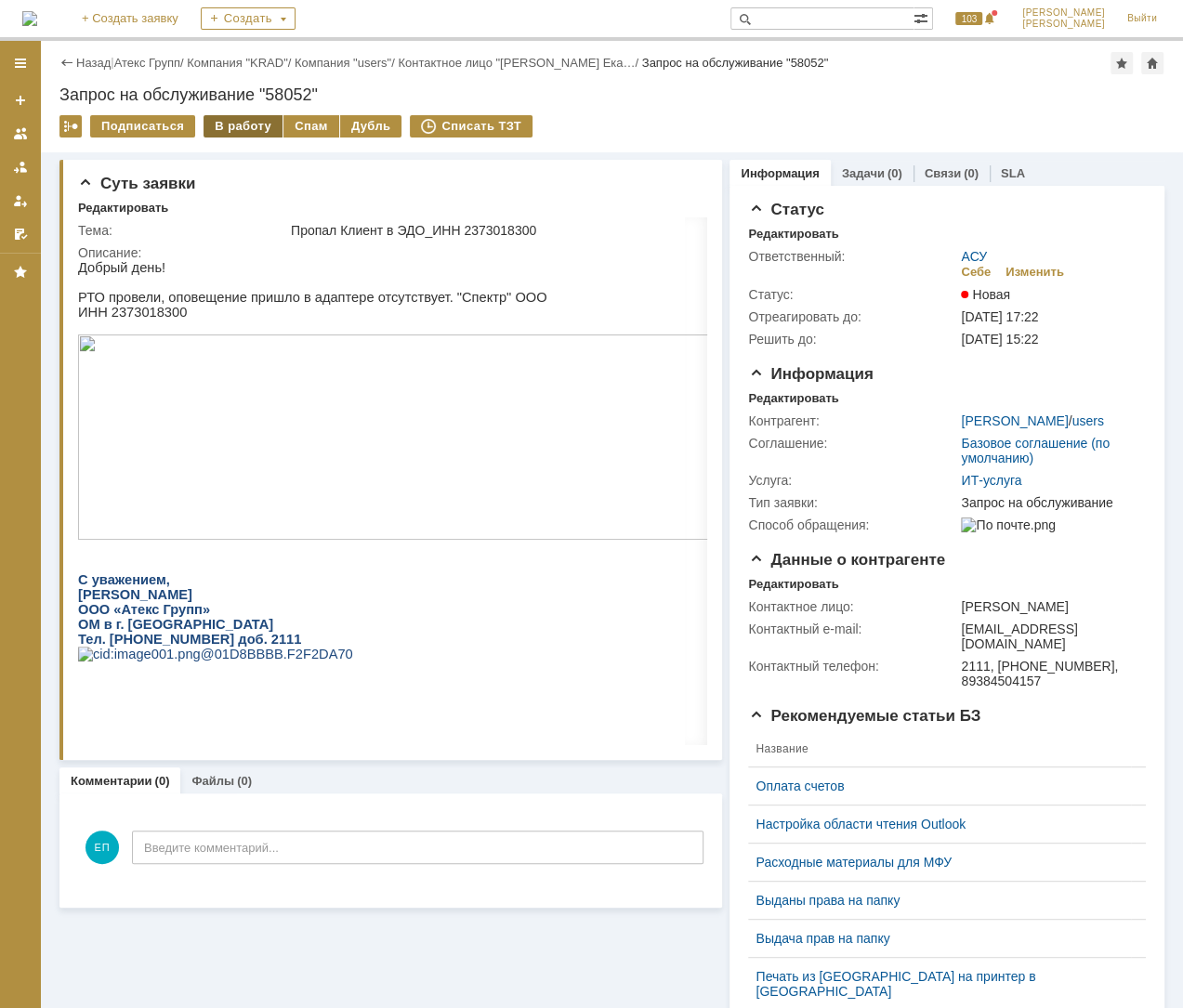
click at [253, 126] on div "В работу" at bounding box center [243, 126] width 79 height 22
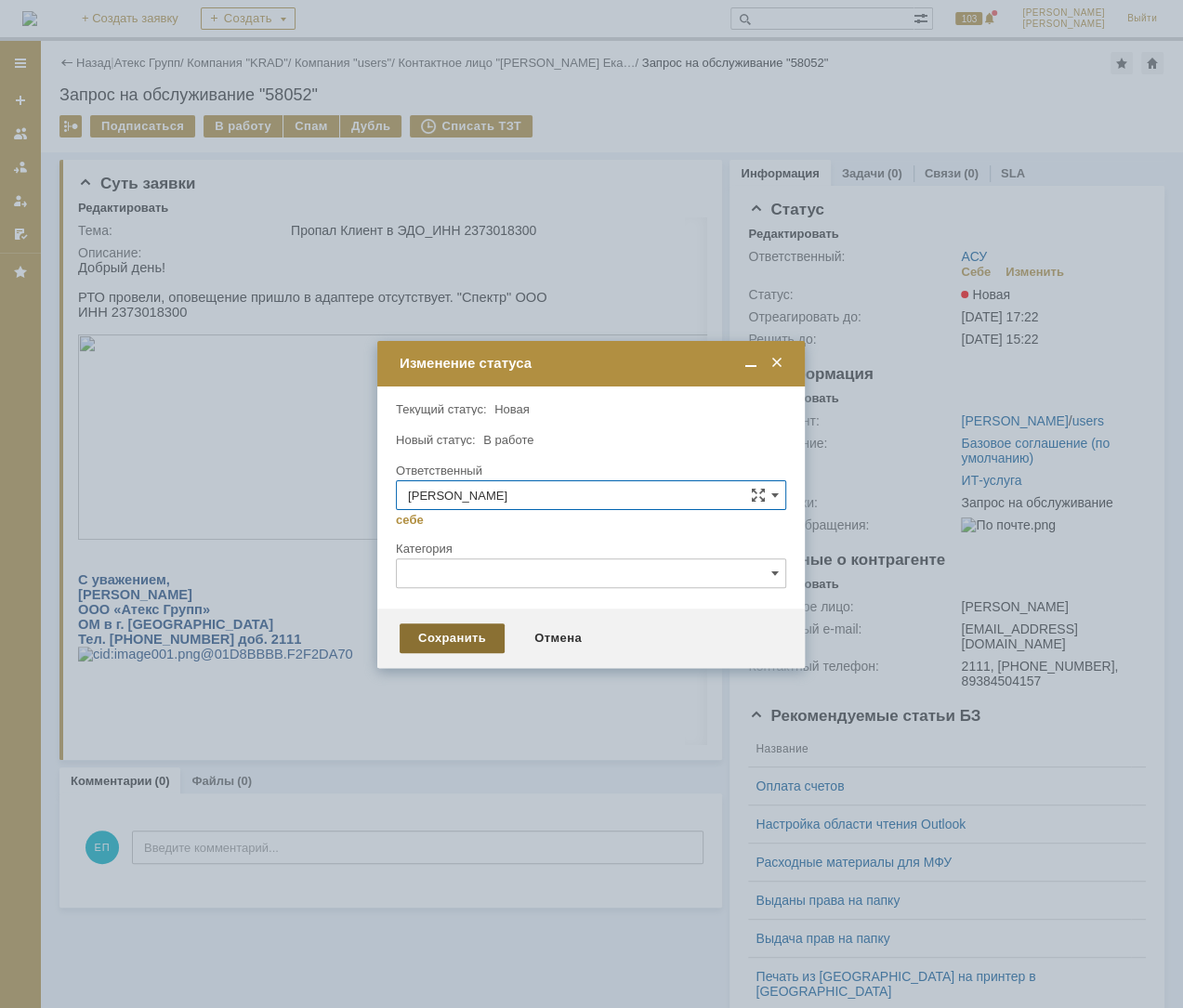
click at [453, 630] on div "Сохранить" at bounding box center [451, 639] width 105 height 30
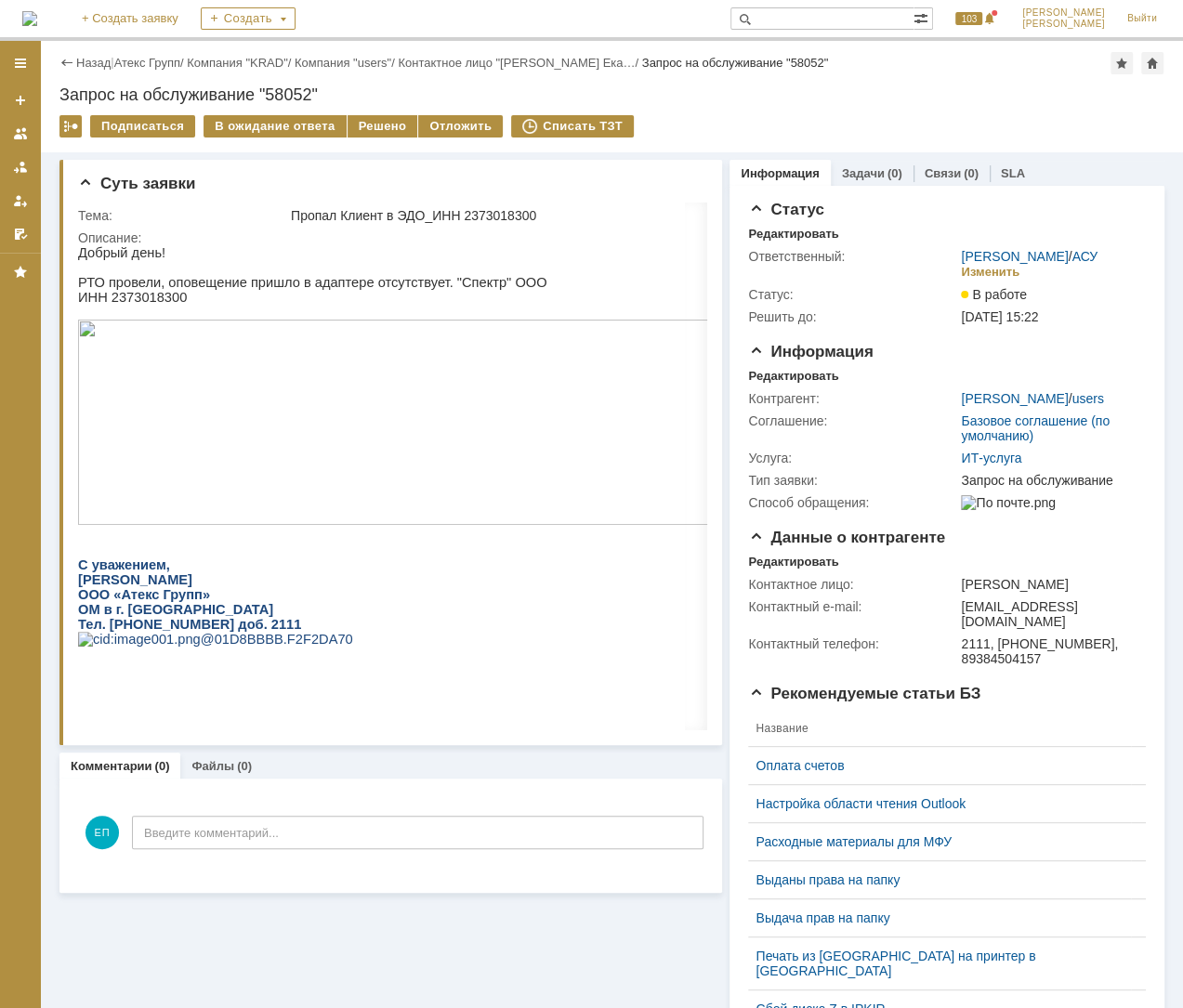
click at [114, 297] on span "ИНН 2373018300" at bounding box center [132, 297] width 109 height 15
